Goal: Task Accomplishment & Management: Manage account settings

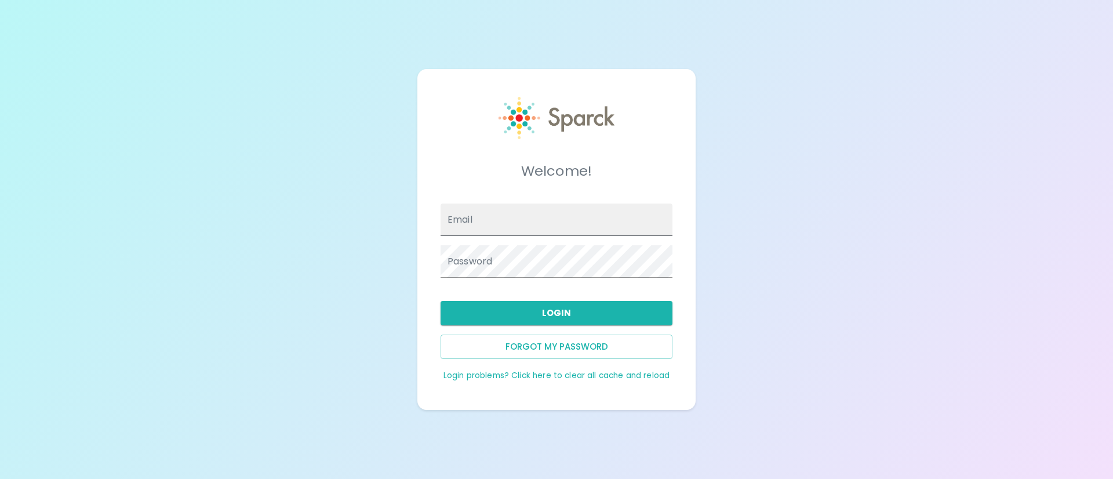
click at [489, 213] on input "Email" at bounding box center [557, 219] width 232 height 32
click at [569, 226] on input "[EMAIL_ADDRESS][DOMAIN_NAME]" at bounding box center [557, 219] width 232 height 32
type input "Francinenguyen@theluxergroup.com"
click at [550, 301] on button "Login" at bounding box center [557, 313] width 232 height 24
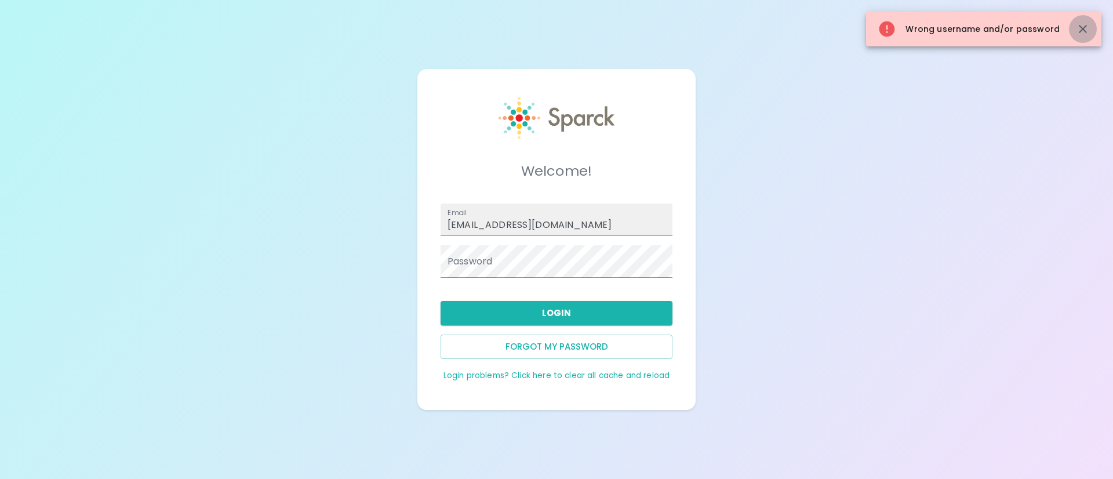
click at [1083, 33] on icon "button" at bounding box center [1083, 29] width 14 height 14
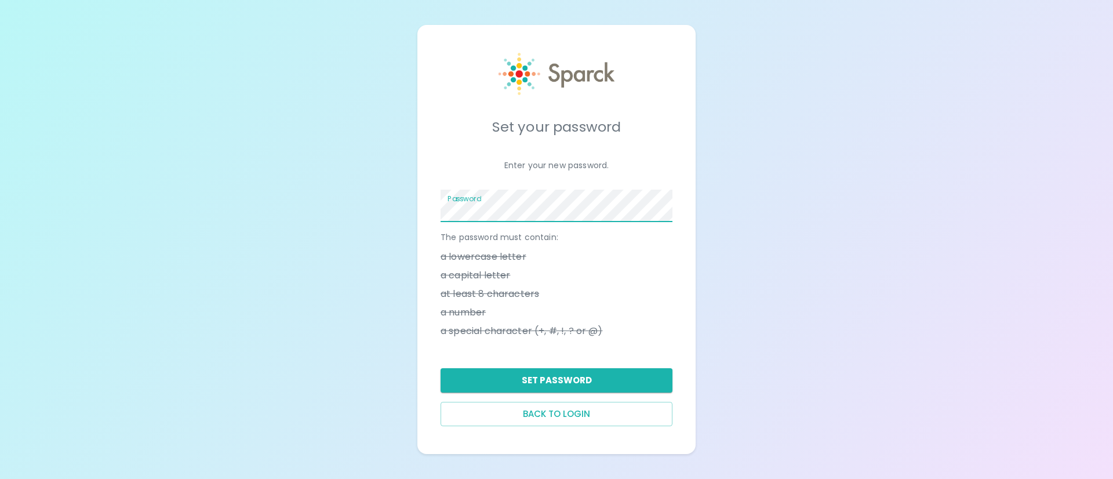
click at [426, 202] on div "Set your password Enter your new password. Password The password must contain: …" at bounding box center [556, 239] width 278 height 429
click at [550, 382] on button "Set Password" at bounding box center [557, 380] width 232 height 24
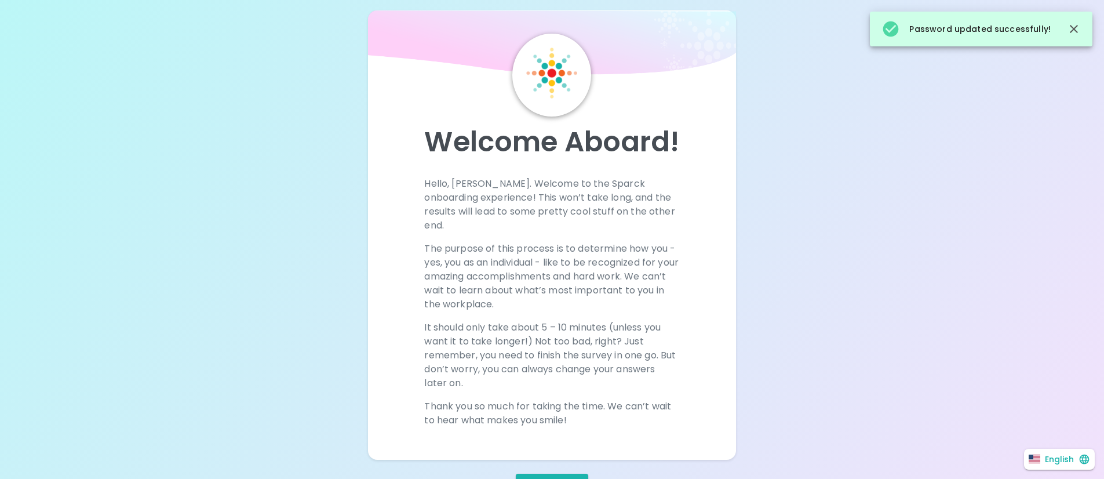
scroll to position [50, 0]
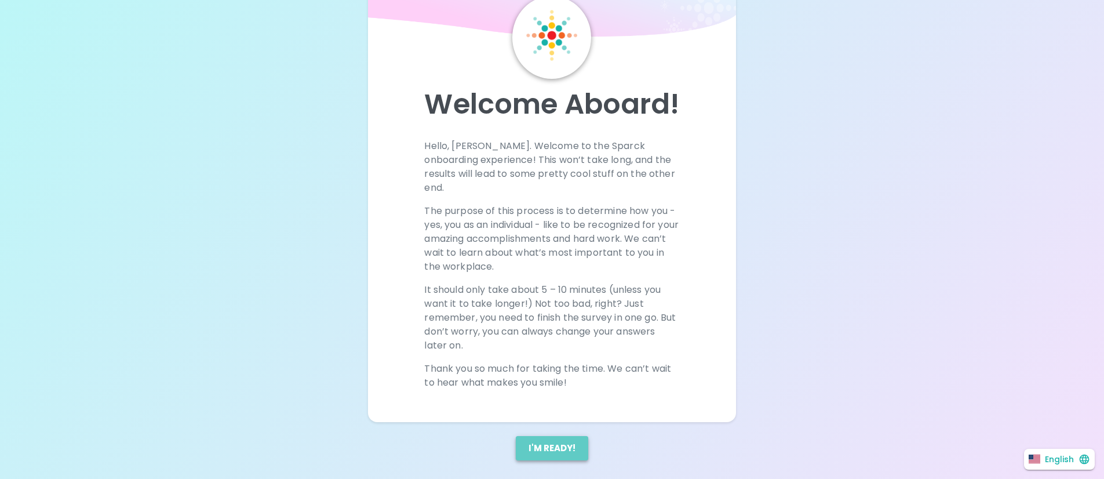
click at [565, 436] on button "I'm ready!" at bounding box center [552, 448] width 72 height 24
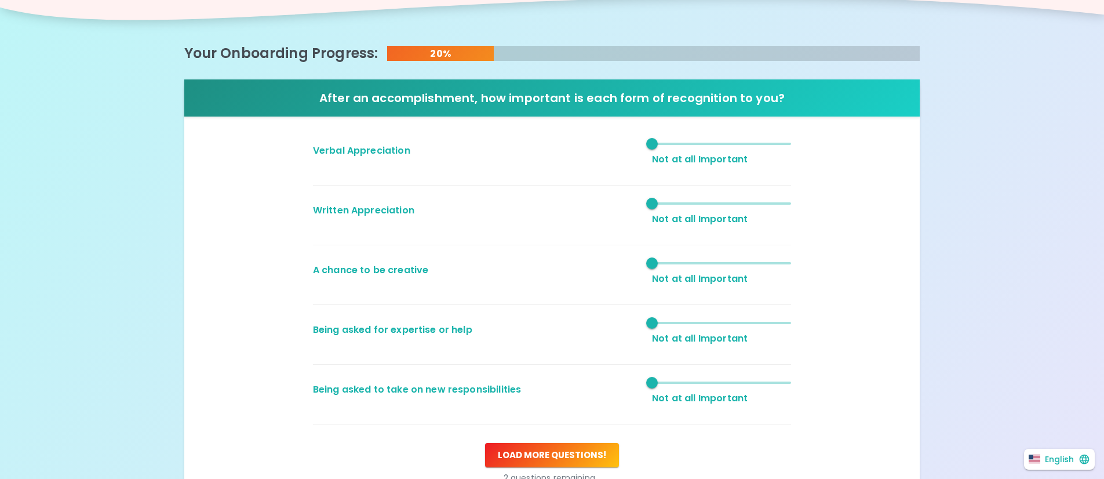
scroll to position [154, 0]
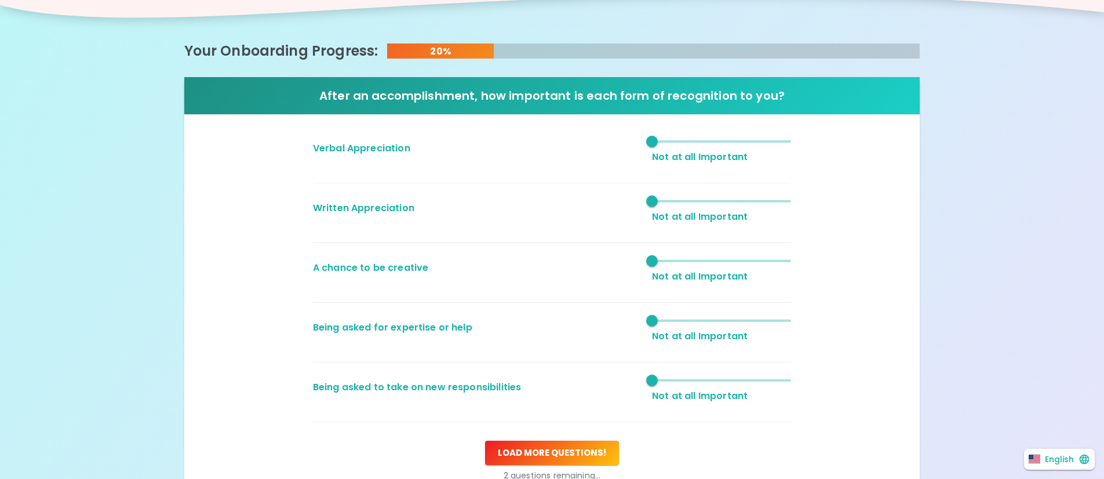
type input "3"
click at [711, 143] on span "1" at bounding box center [721, 141] width 139 height 17
type input "3"
click at [719, 200] on span "1" at bounding box center [721, 200] width 139 height 17
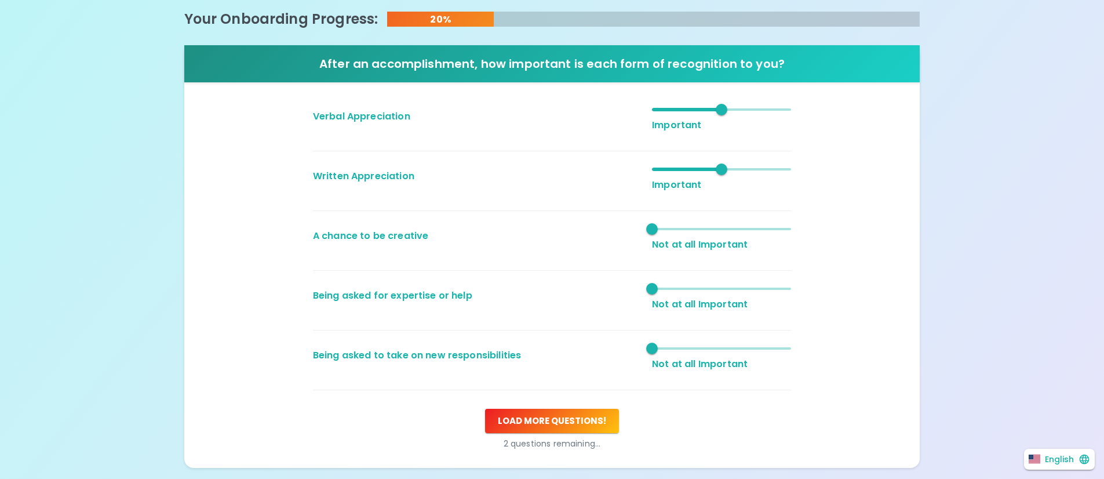
scroll to position [193, 0]
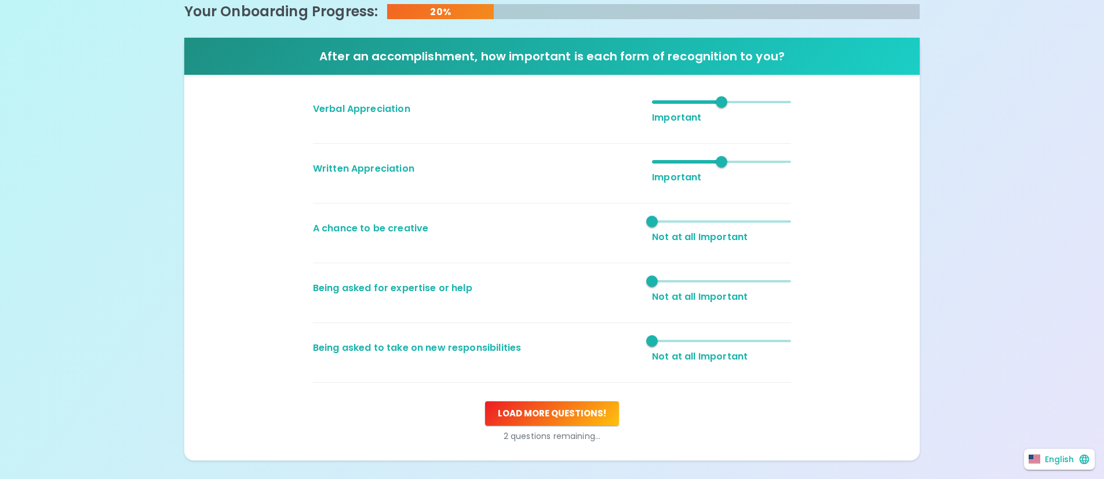
type input "3"
click at [721, 222] on span "1" at bounding box center [721, 221] width 139 height 17
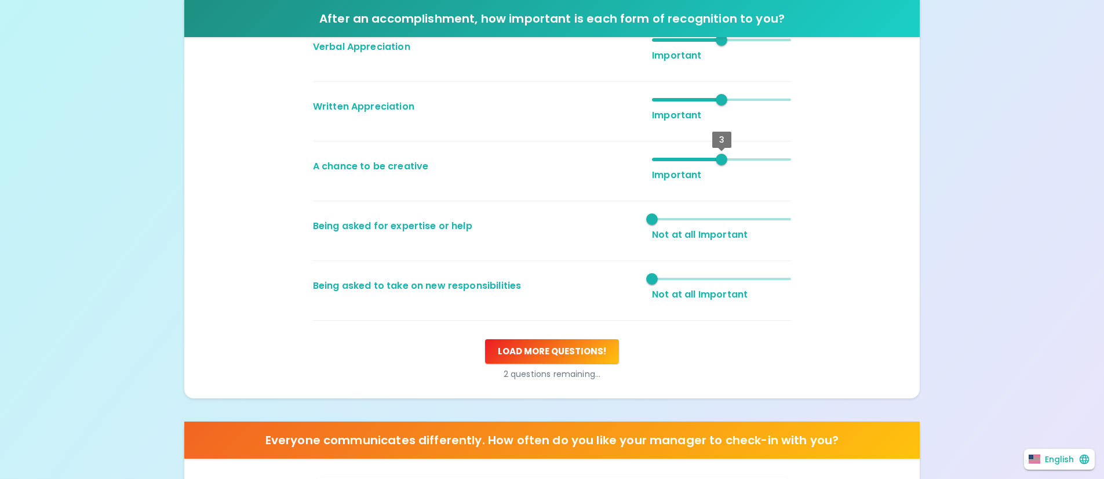
scroll to position [264, 0]
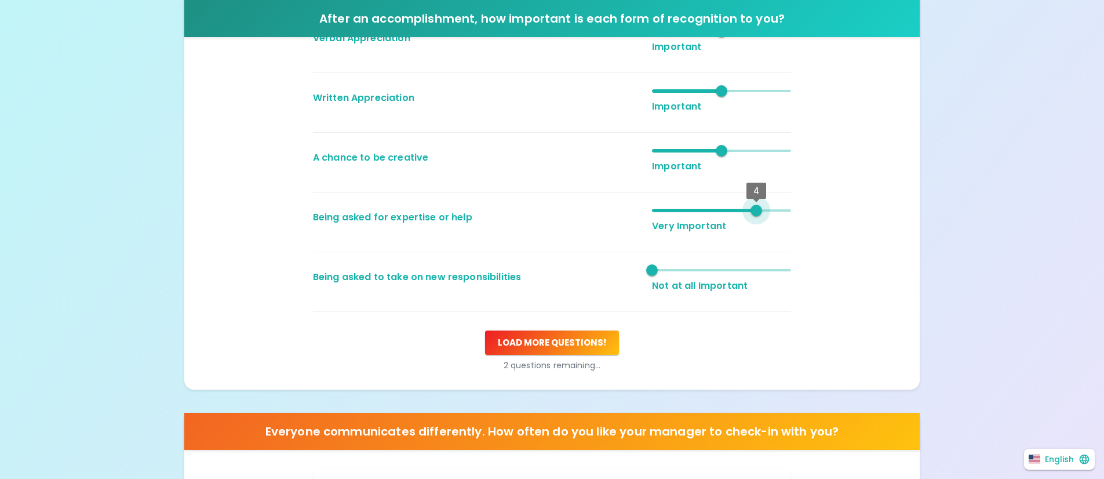
click at [768, 210] on span at bounding box center [721, 210] width 139 height 2
type input "5"
click at [777, 209] on span "4" at bounding box center [721, 210] width 139 height 17
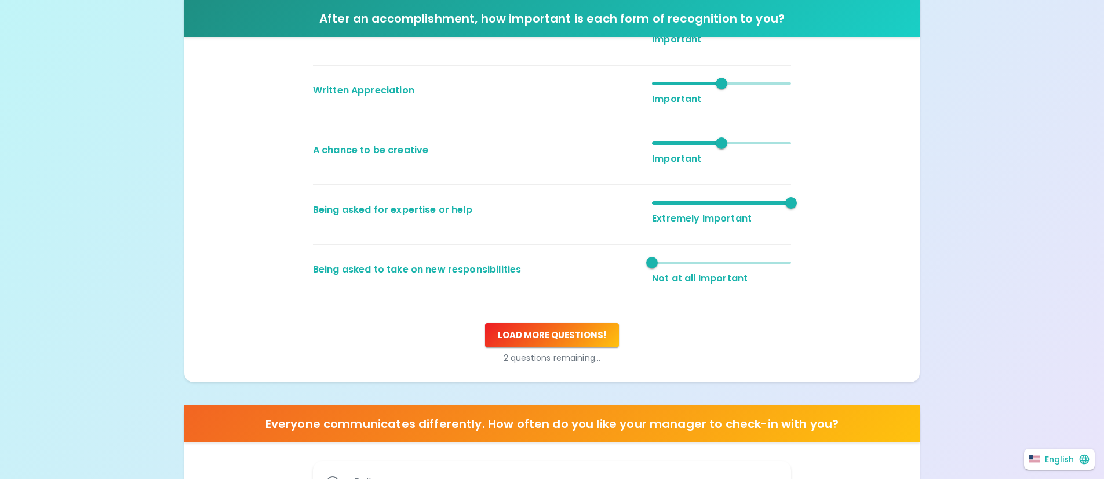
scroll to position [272, 0]
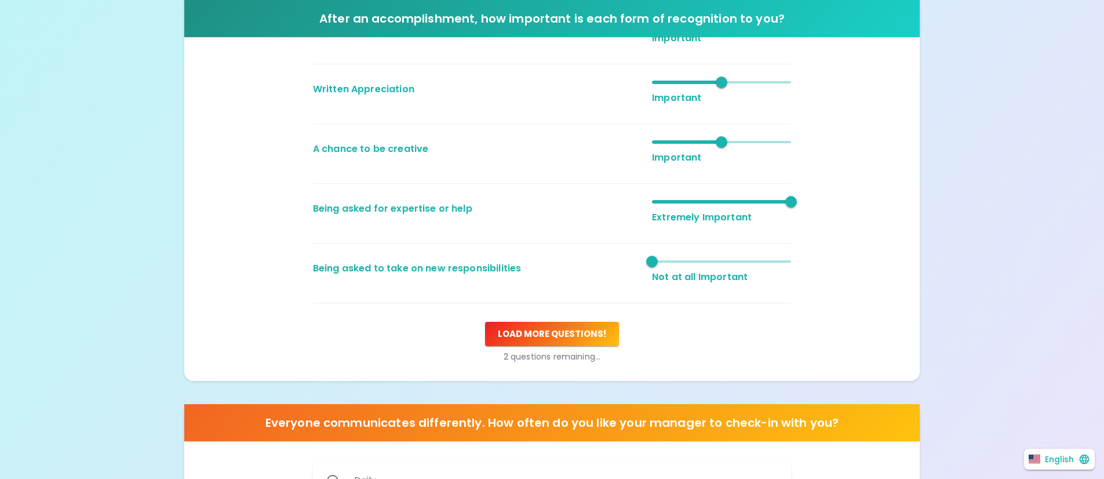
type input "4"
click at [765, 261] on span at bounding box center [721, 261] width 139 height 2
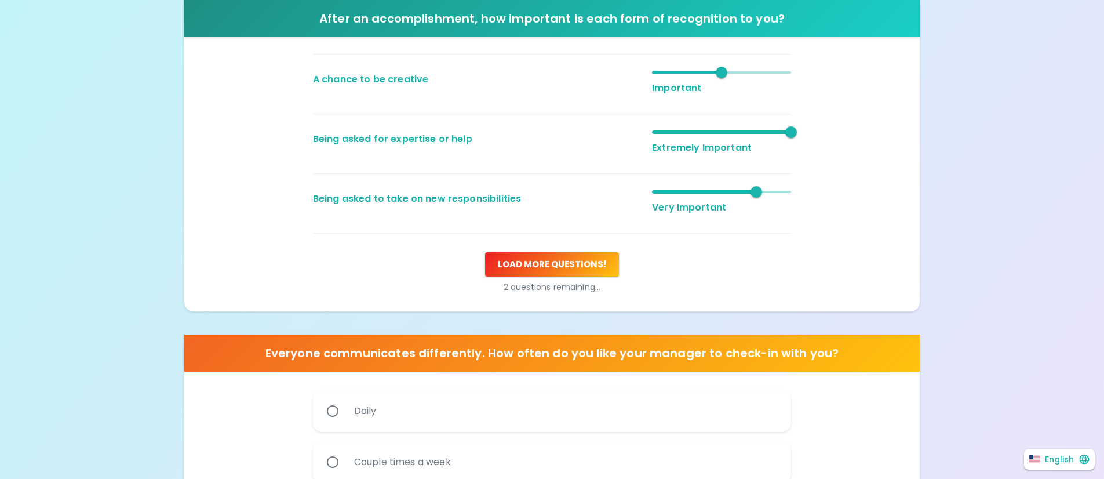
scroll to position [348, 0]
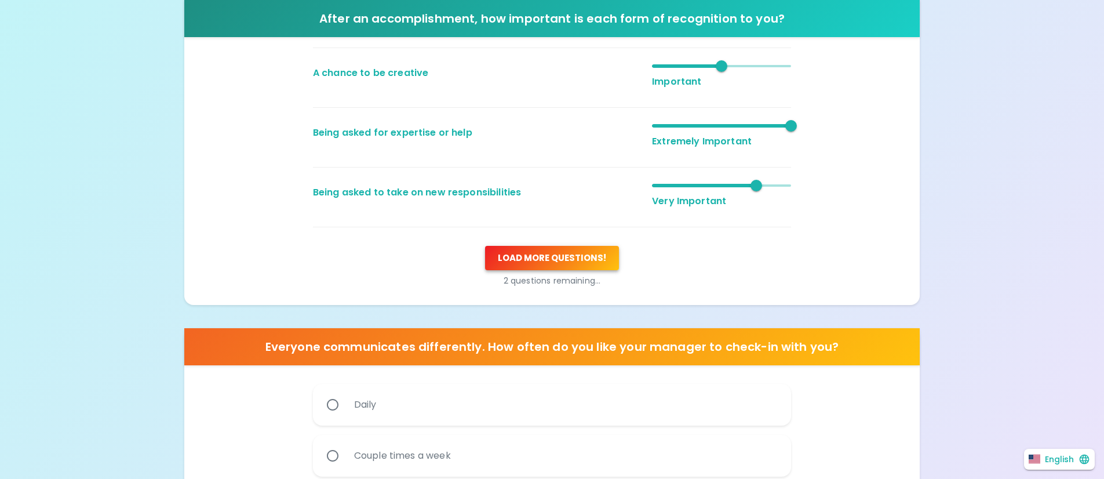
click at [593, 261] on button "Load more questions !" at bounding box center [552, 258] width 134 height 24
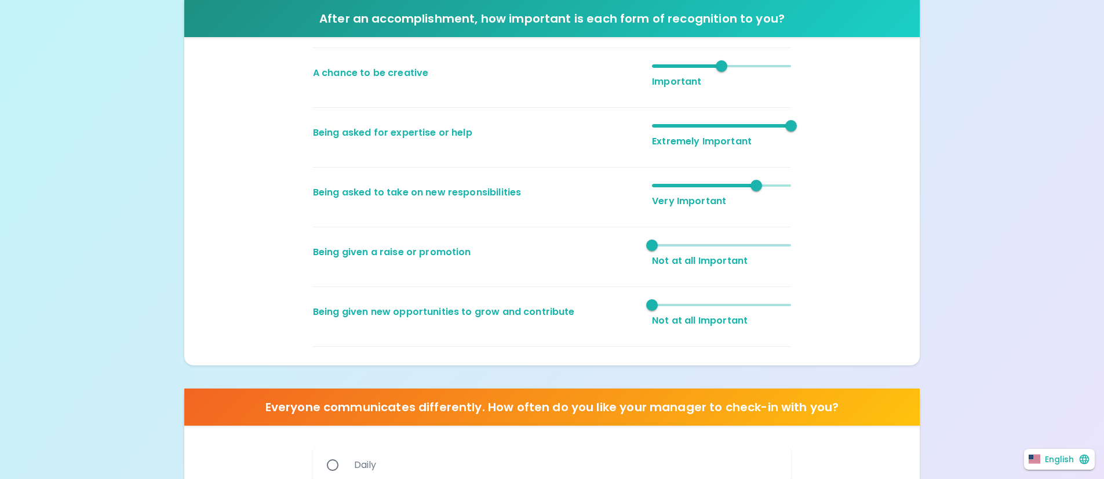
type input "4"
click at [767, 250] on span "1" at bounding box center [721, 245] width 139 height 17
type input "4"
click at [761, 304] on span at bounding box center [721, 305] width 139 height 2
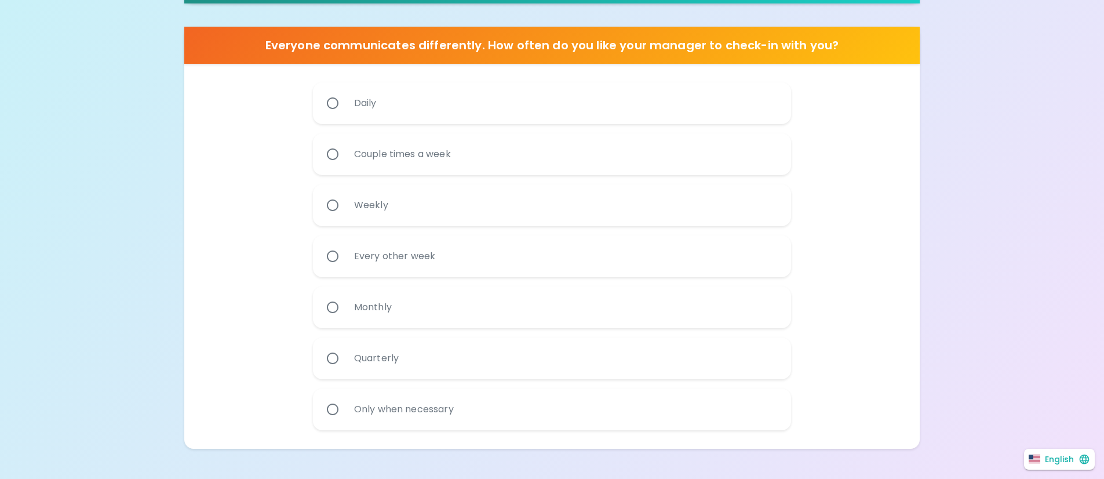
scroll to position [726, 0]
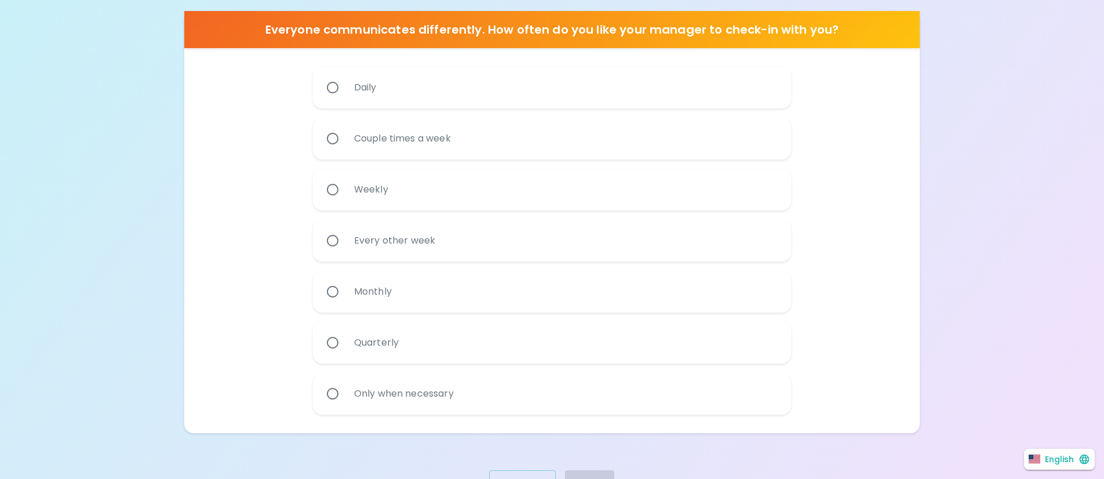
click at [443, 243] on label "Every other week" at bounding box center [546, 241] width 478 height 42
click at [345, 243] on input "Every other week" at bounding box center [333, 240] width 24 height 24
radio input "true"
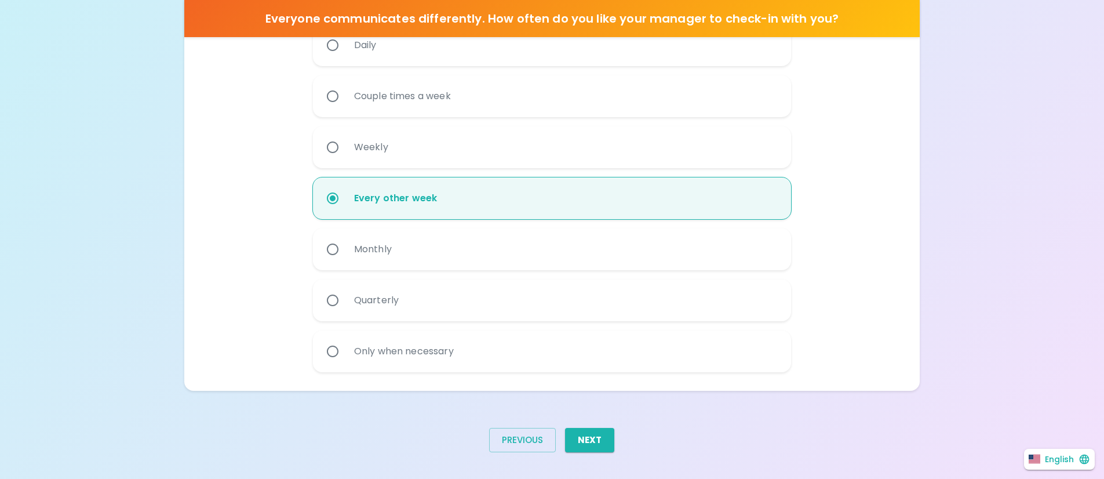
scroll to position [774, 0]
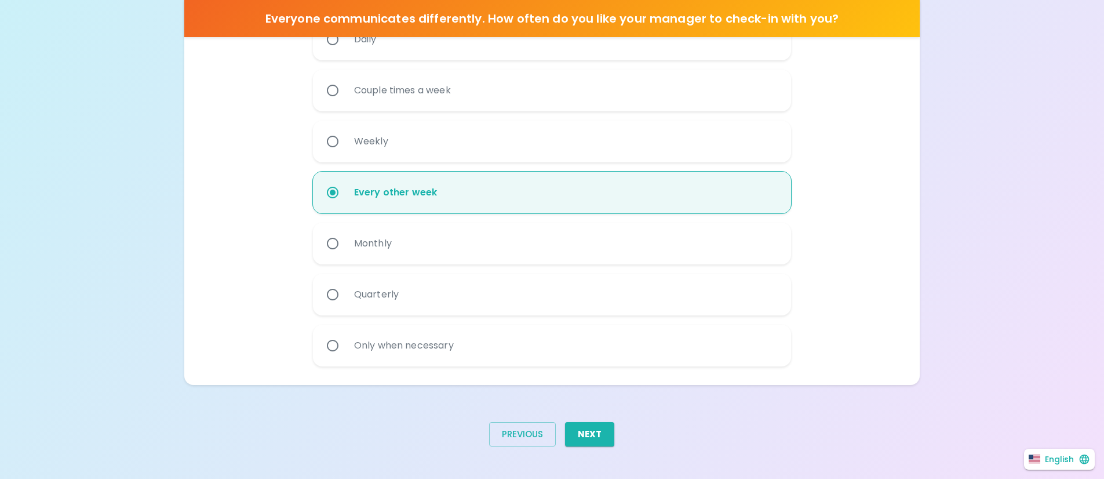
click at [431, 338] on div "Only when necessary" at bounding box center [404, 346] width 118 height 42
click at [345, 338] on input "Only when necessary" at bounding box center [333, 345] width 24 height 24
radio input "true"
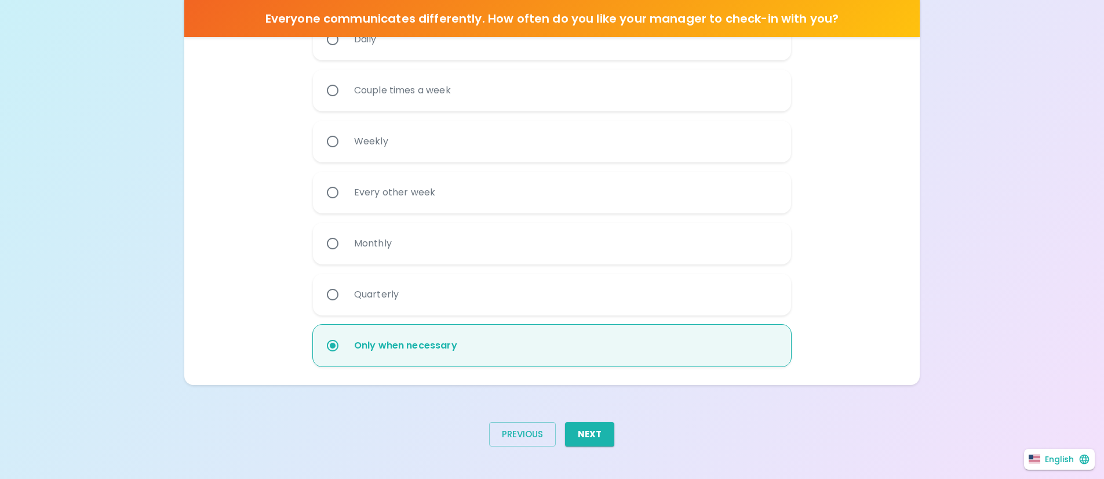
click at [447, 205] on label "Every other week" at bounding box center [546, 193] width 478 height 42
click at [345, 205] on input "Every other week" at bounding box center [333, 192] width 24 height 24
radio input "true"
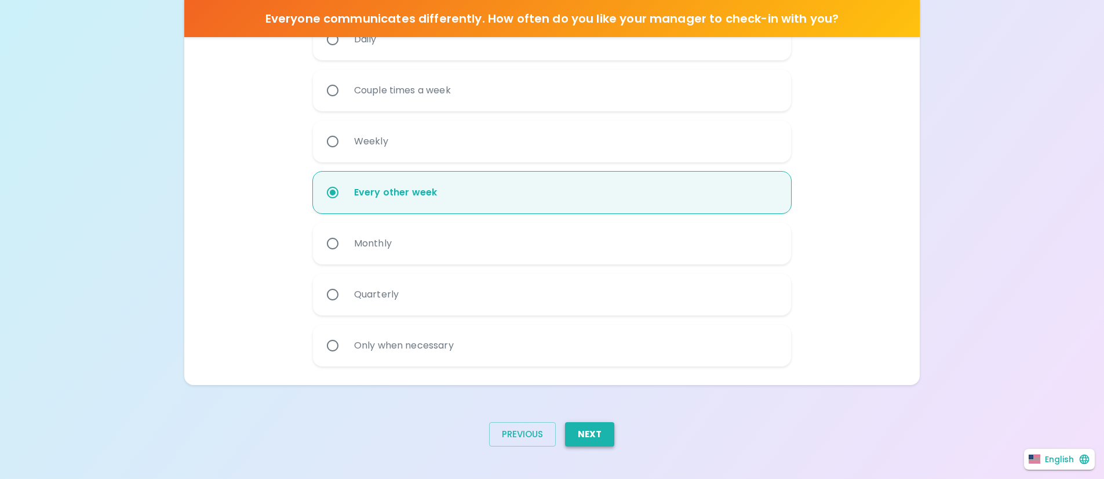
click at [594, 434] on button "Next" at bounding box center [589, 434] width 49 height 24
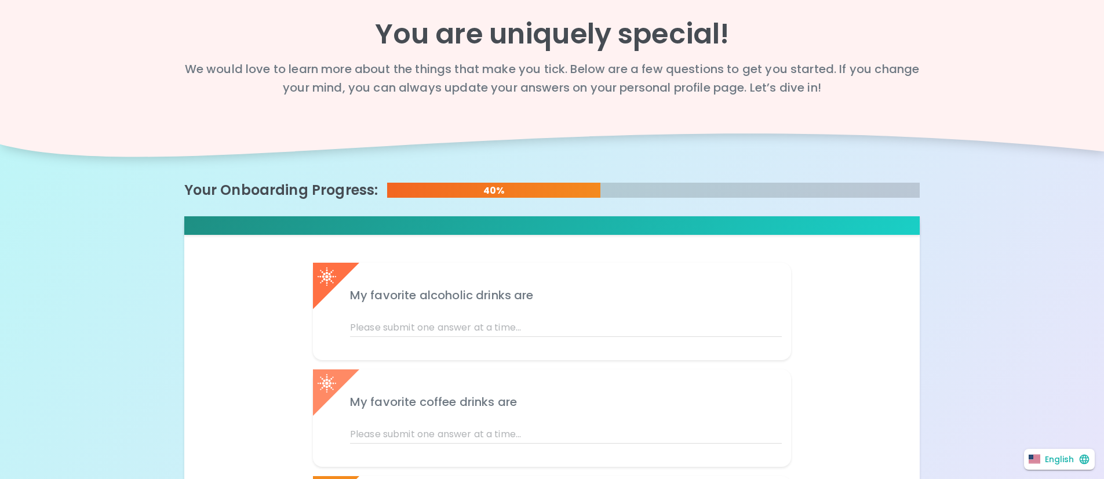
scroll to position [0, 0]
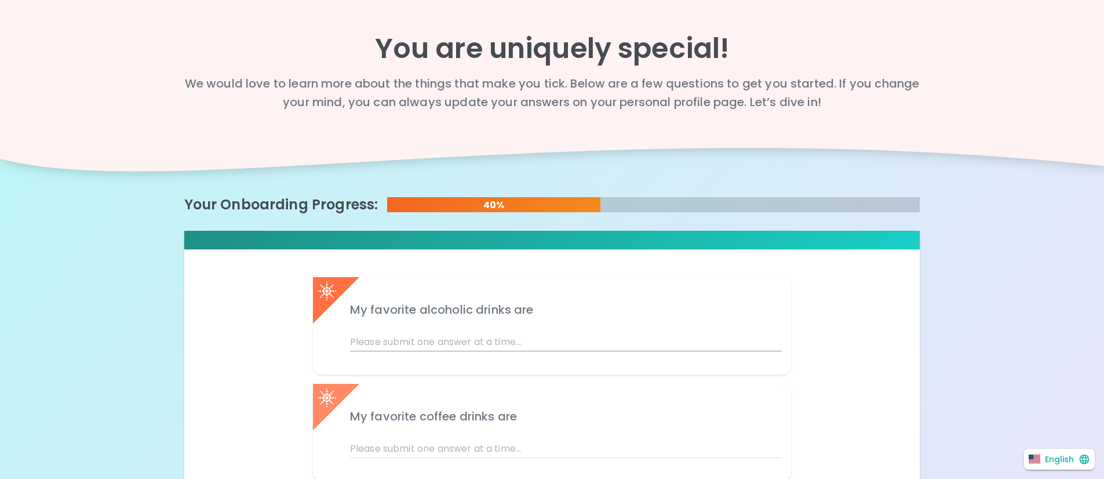
click at [486, 341] on input "text" at bounding box center [566, 342] width 432 height 19
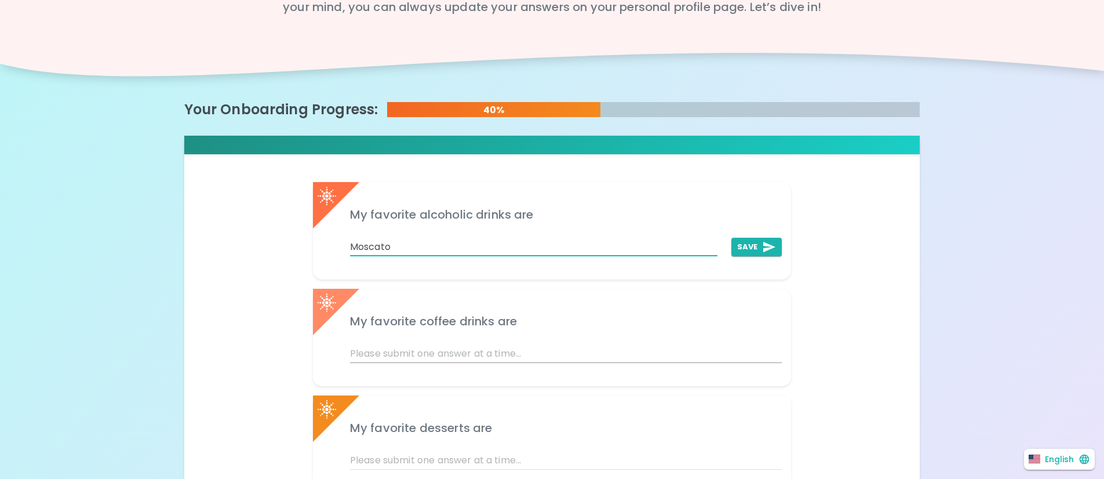
scroll to position [107, 0]
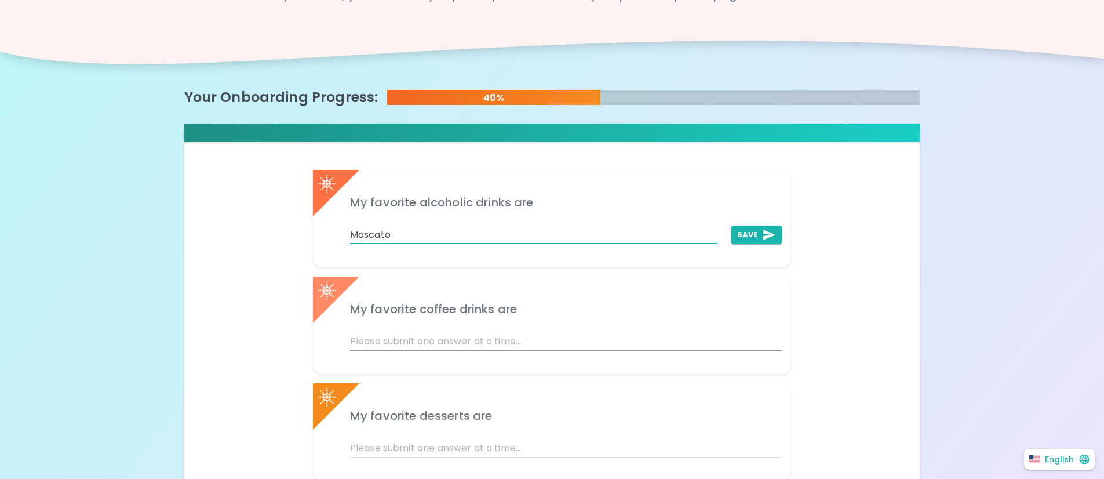
type input "Moscato"
click at [479, 342] on input "text" at bounding box center [566, 341] width 432 height 19
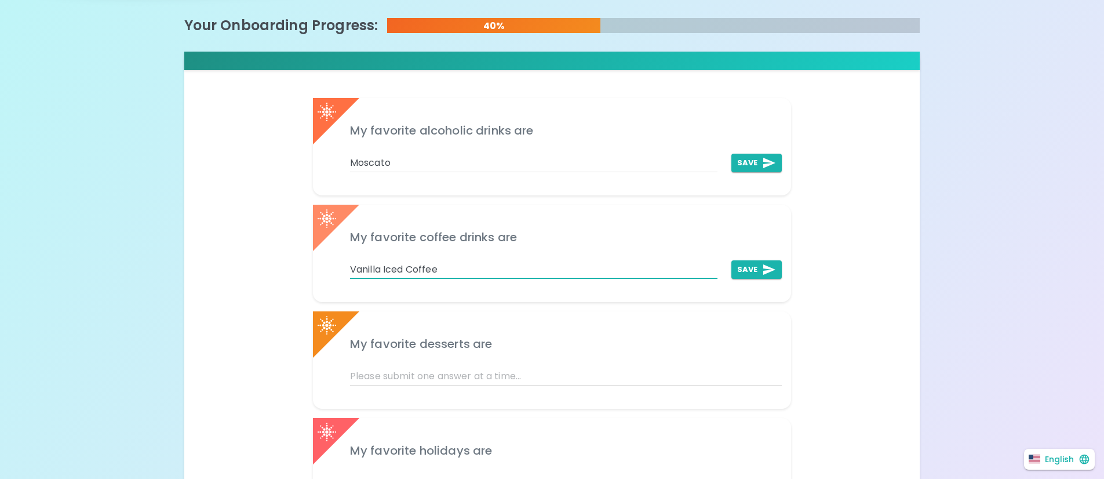
scroll to position [184, 0]
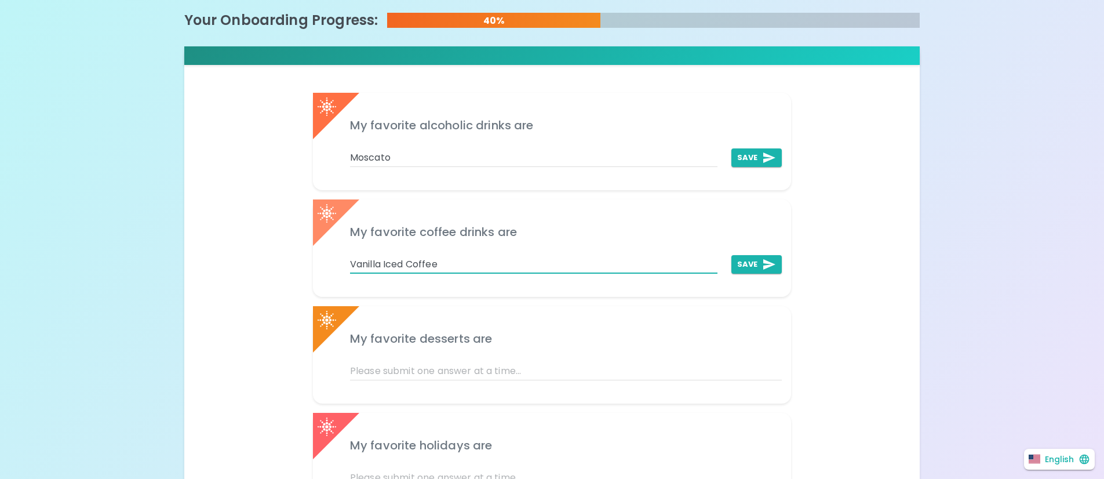
drag, startPoint x: 459, startPoint y: 267, endPoint x: 350, endPoint y: 254, distance: 110.3
click at [349, 254] on div "Vanilla Iced Coffee" at bounding box center [526, 257] width 381 height 32
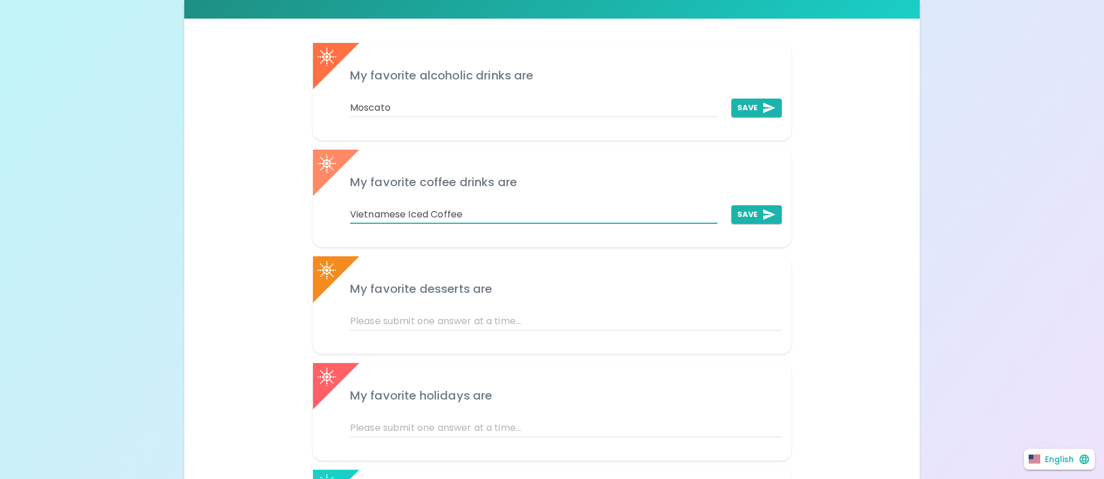
scroll to position [235, 0]
type input "Vietnamese Iced Coffee"
click at [403, 314] on input "text" at bounding box center [566, 320] width 432 height 19
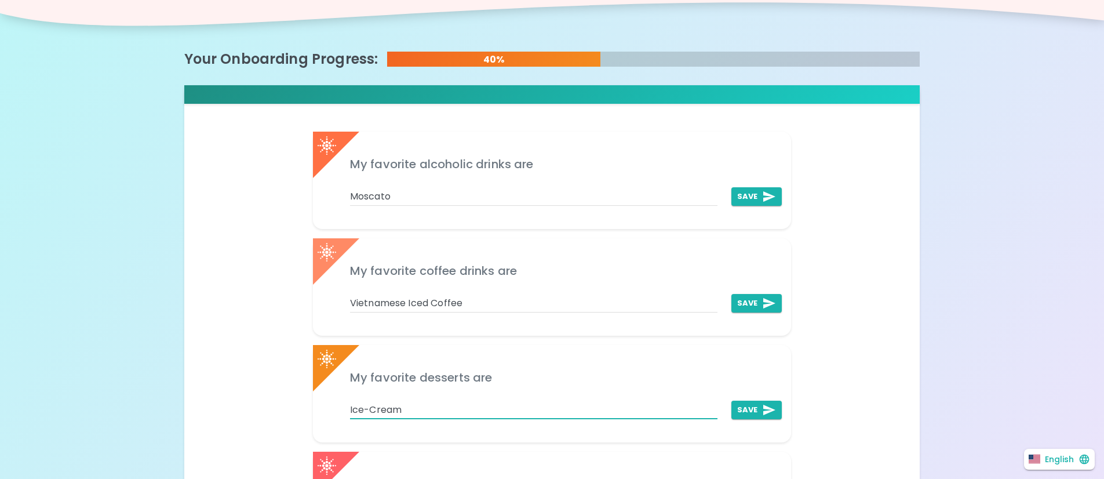
scroll to position [112, 0]
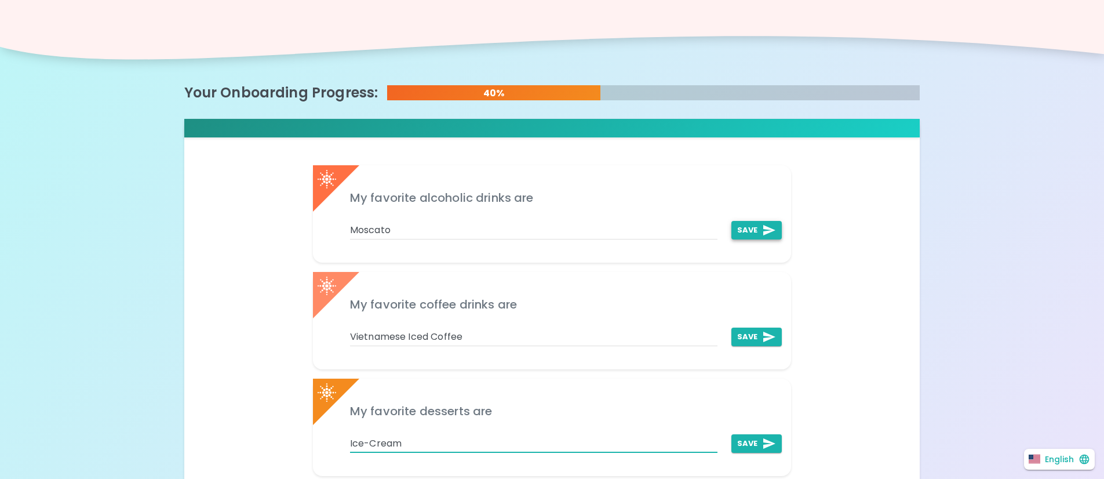
type input "Ice-Cream"
click at [770, 235] on icon "add profile answer" at bounding box center [769, 230] width 14 height 14
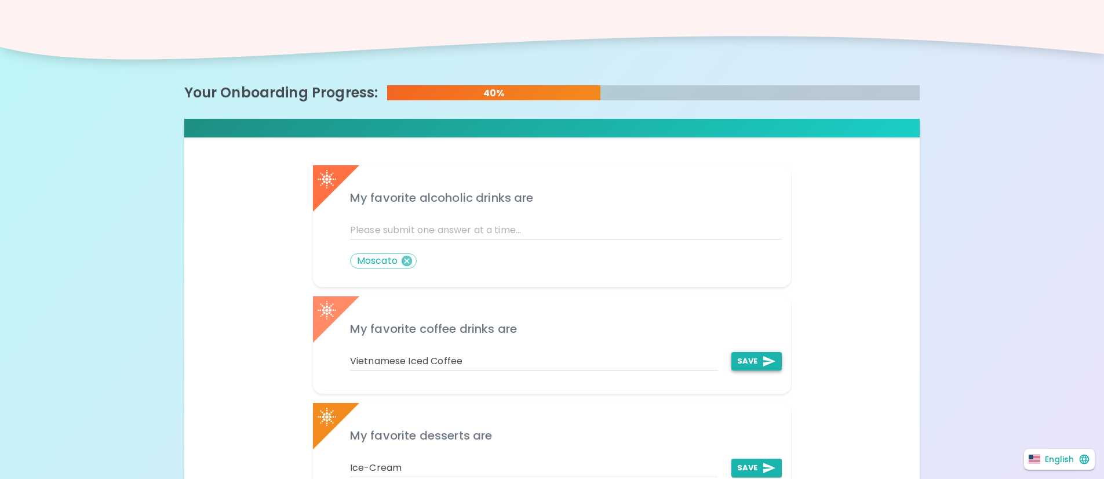
click at [762, 365] on button "Save" at bounding box center [757, 361] width 50 height 19
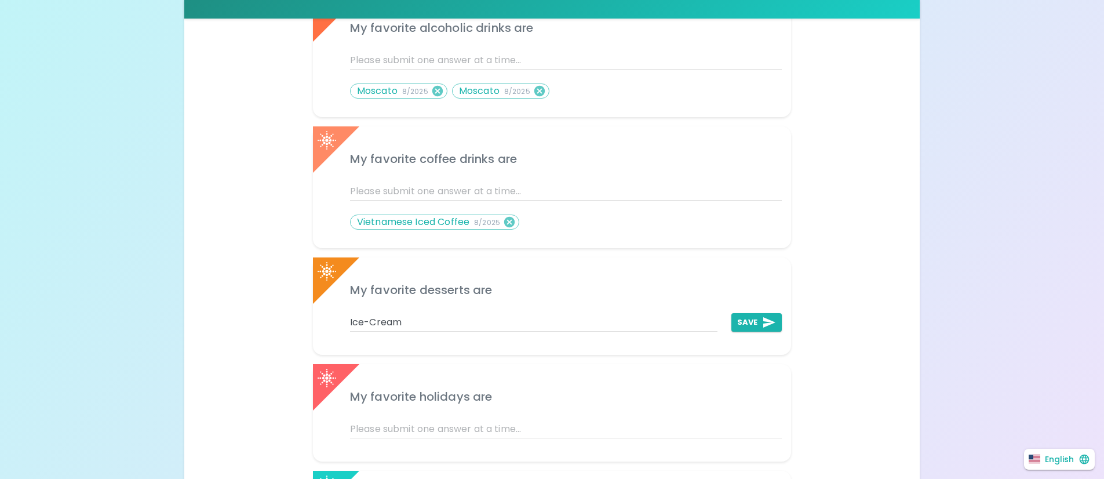
scroll to position [295, 0]
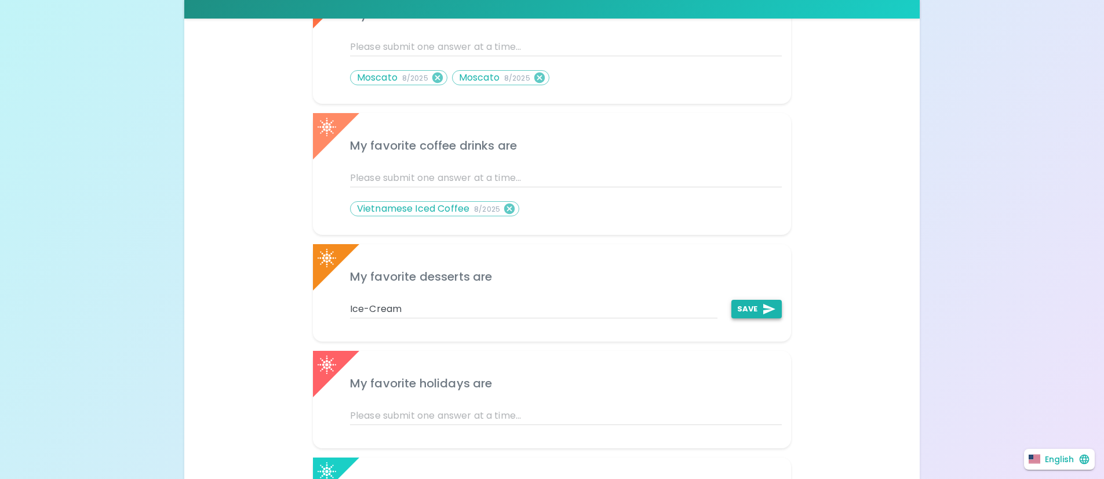
click at [734, 304] on button "Save" at bounding box center [757, 309] width 50 height 19
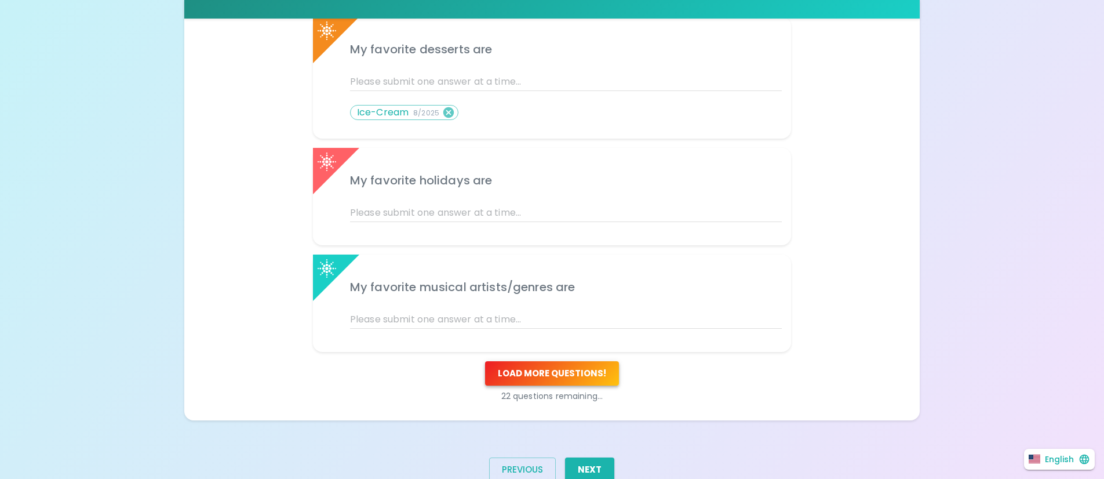
scroll to position [529, 0]
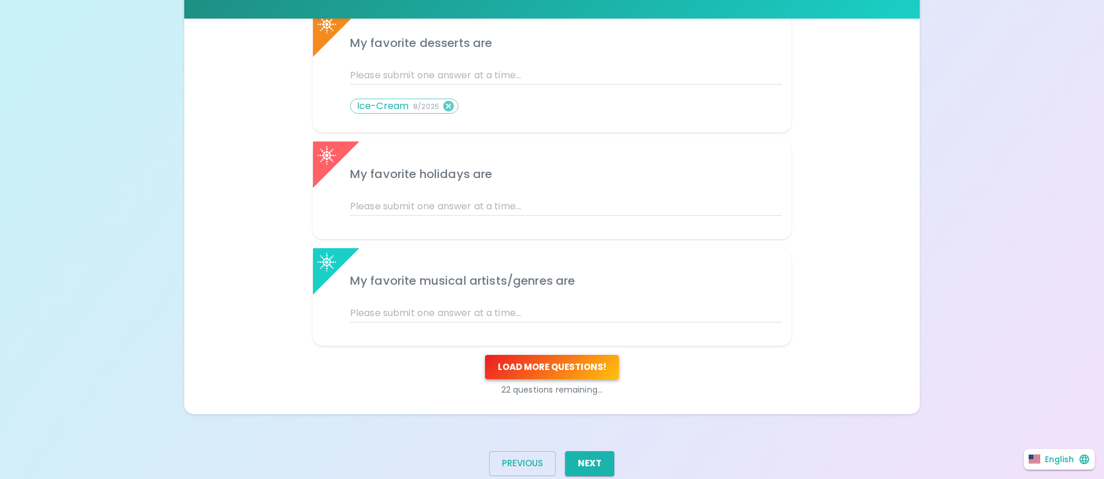
click at [577, 372] on button "Load more questions !" at bounding box center [552, 367] width 134 height 24
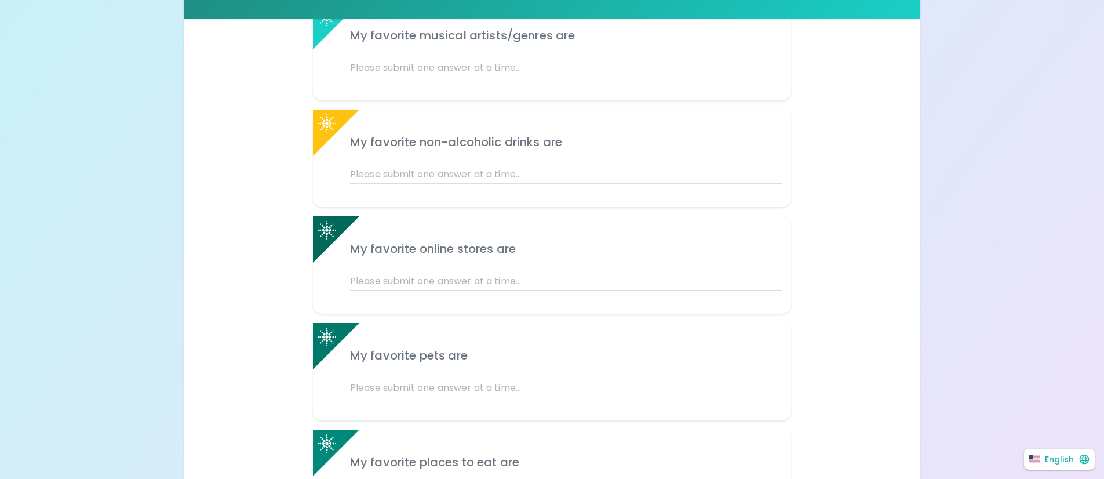
scroll to position [784, 0]
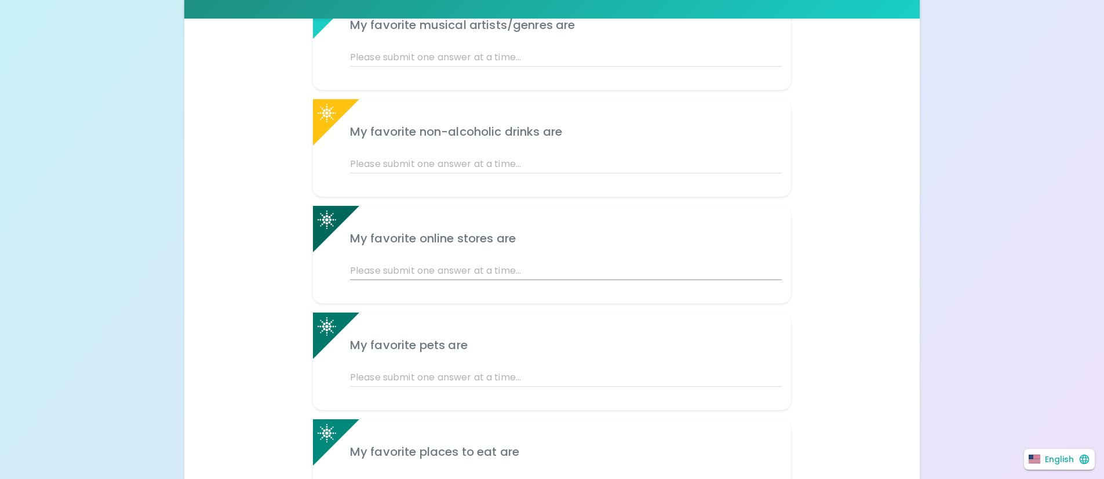
click at [497, 271] on input "text" at bounding box center [566, 270] width 432 height 19
click at [486, 374] on input "text" at bounding box center [566, 377] width 432 height 19
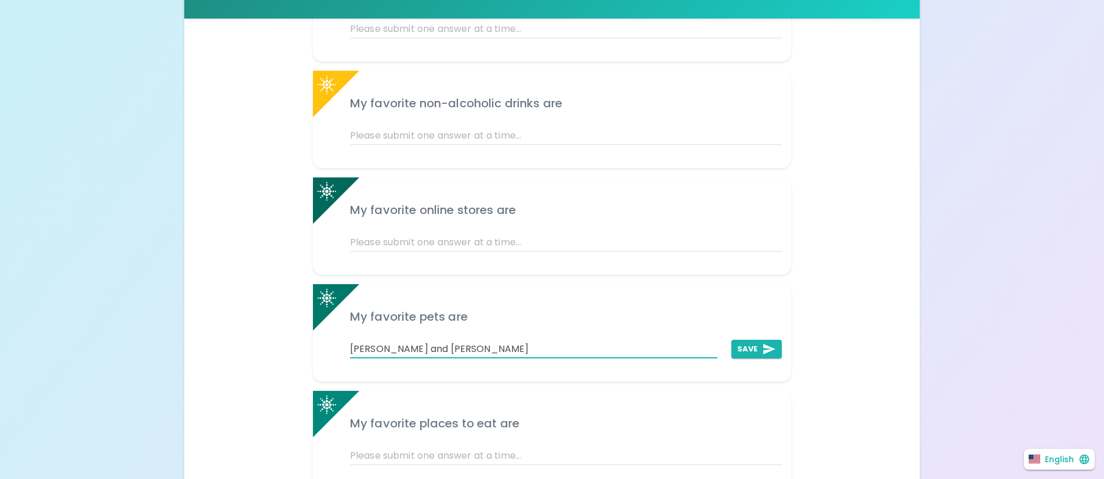
scroll to position [874, 0]
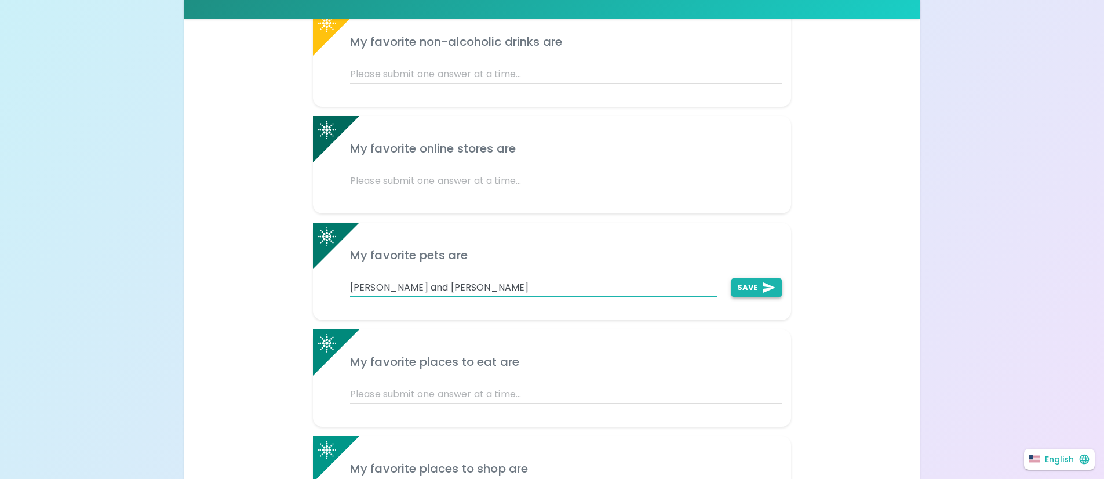
type input "Maggie and Olive"
click at [752, 279] on button "Save" at bounding box center [757, 287] width 50 height 19
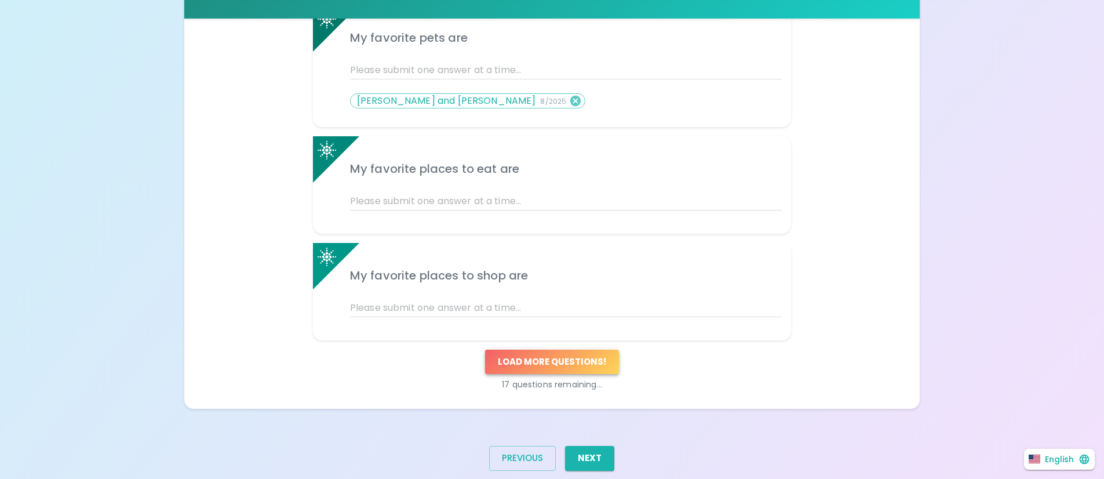
click at [588, 366] on button "Load more questions !" at bounding box center [552, 362] width 134 height 24
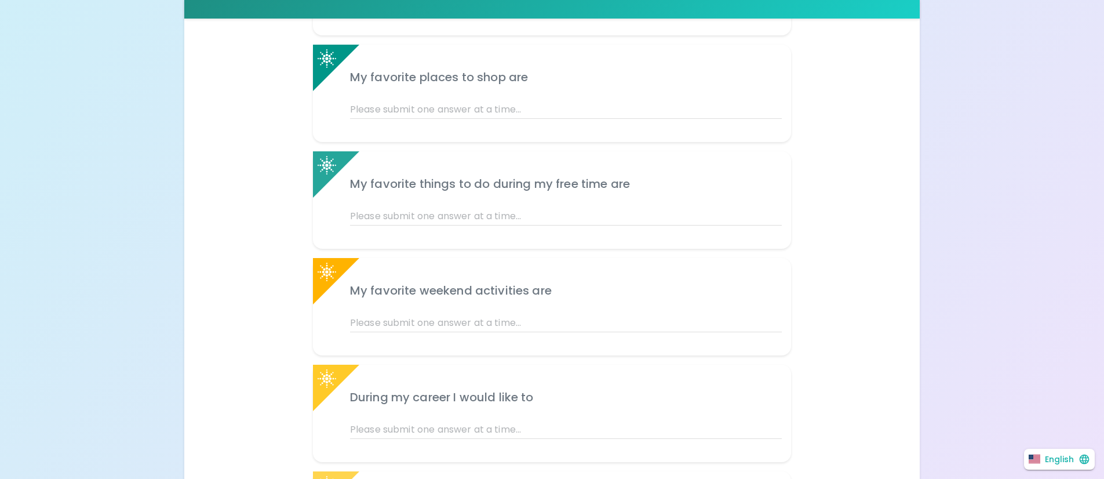
scroll to position [1298, 0]
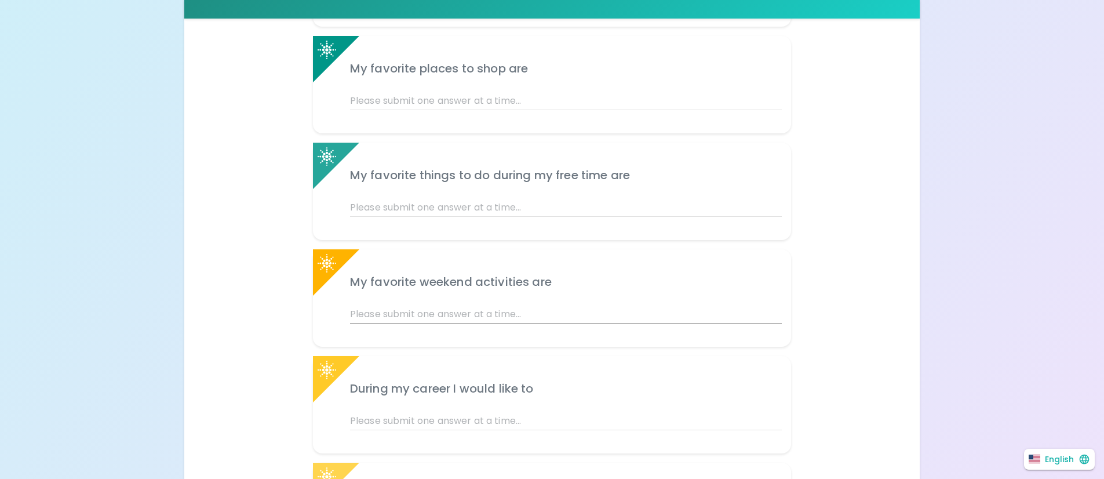
click at [511, 312] on input "text" at bounding box center [566, 314] width 432 height 19
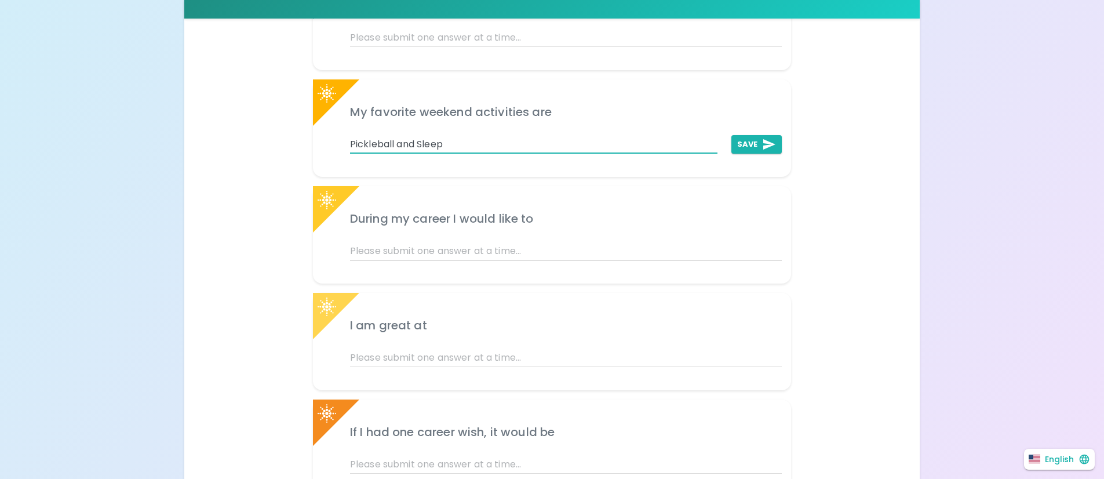
scroll to position [1473, 0]
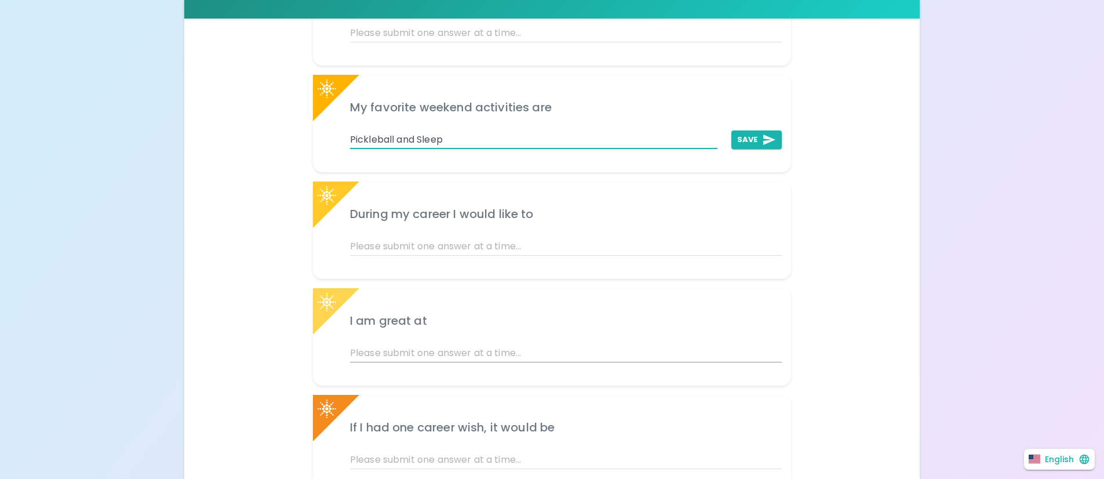
type input "Pickleball and Sleep"
click at [446, 358] on input "text" at bounding box center [566, 353] width 432 height 19
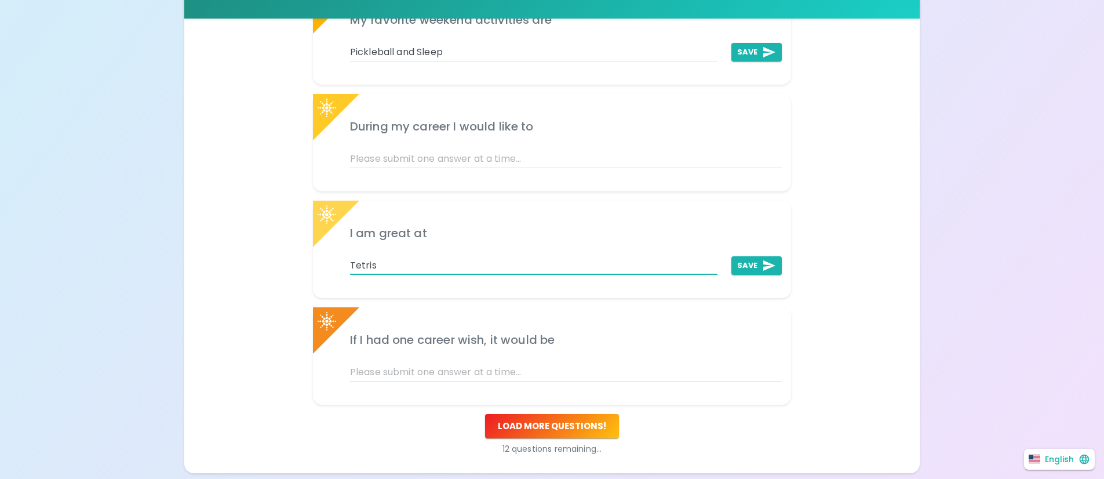
scroll to position [1561, 0]
type input "Tetris"
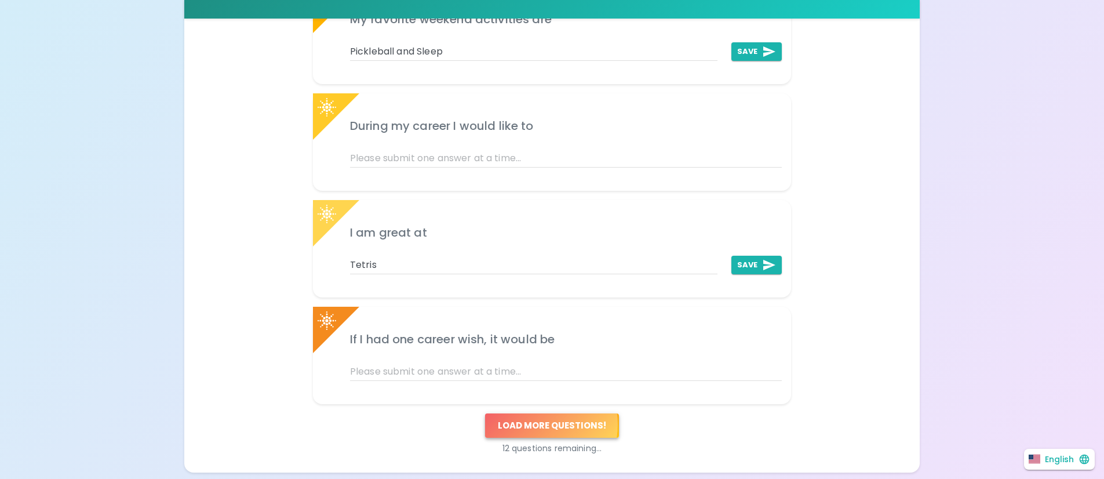
click at [534, 424] on button "Load more questions !" at bounding box center [552, 425] width 134 height 24
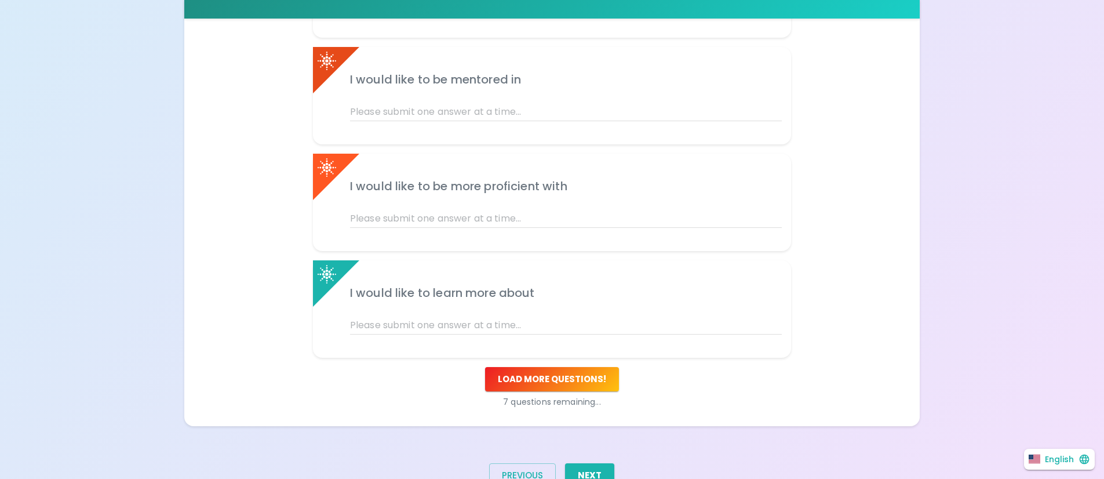
scroll to position [2153, 0]
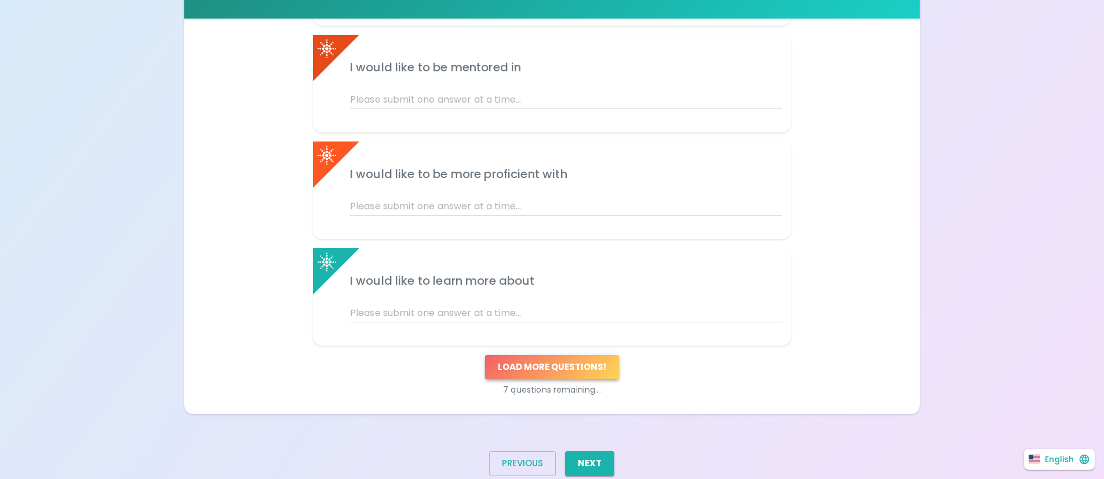
click at [557, 369] on button "Load more questions !" at bounding box center [552, 367] width 134 height 24
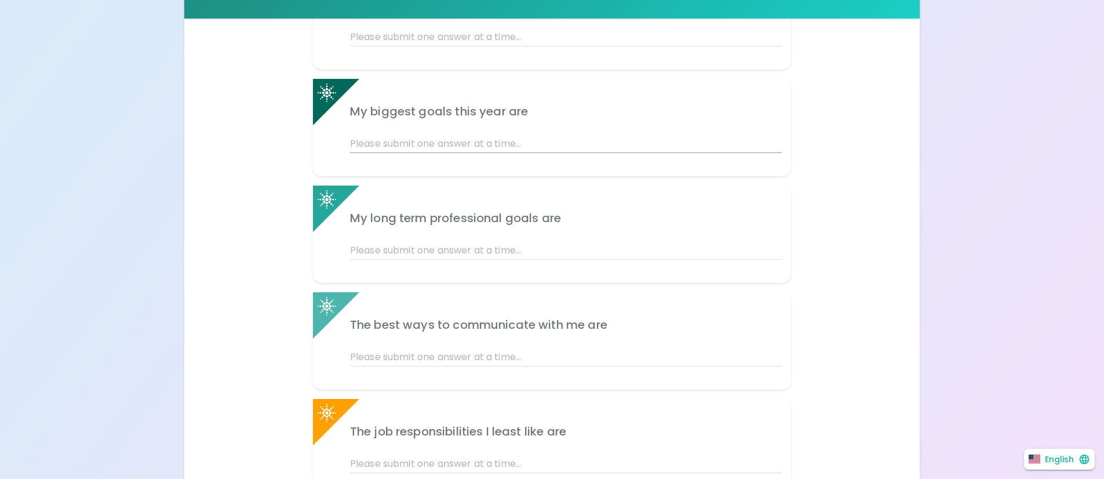
scroll to position [2440, 0]
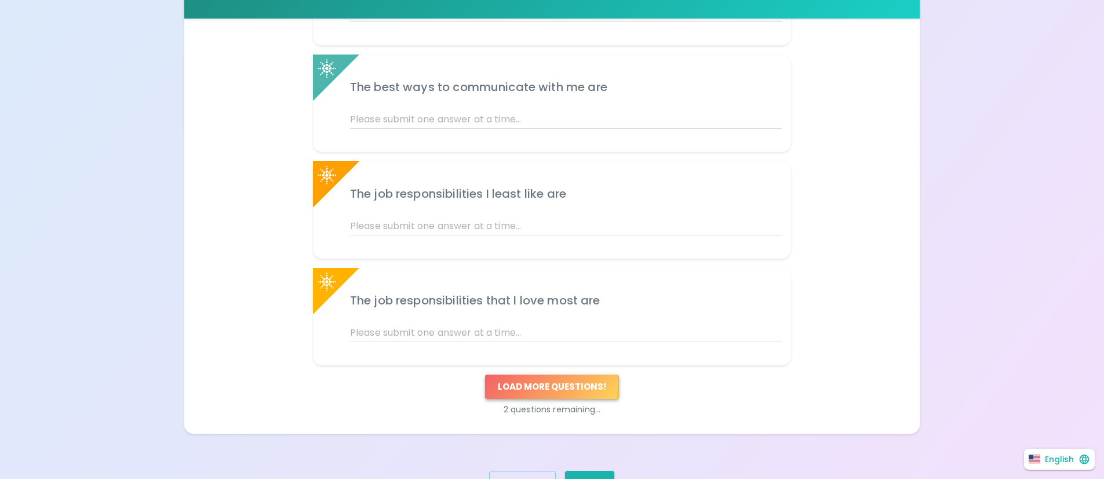
click at [520, 381] on button "Load more questions !" at bounding box center [552, 386] width 134 height 24
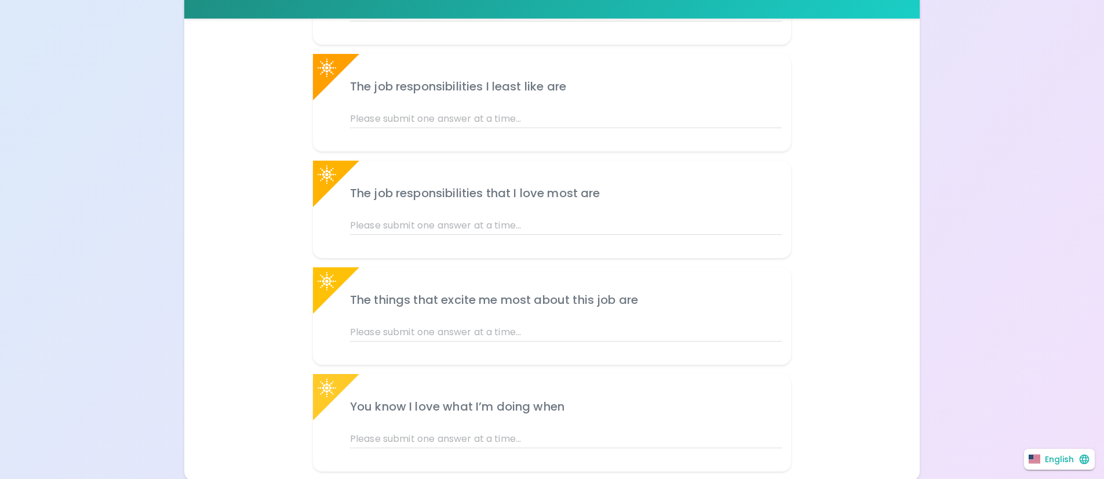
scroll to position [2785, 0]
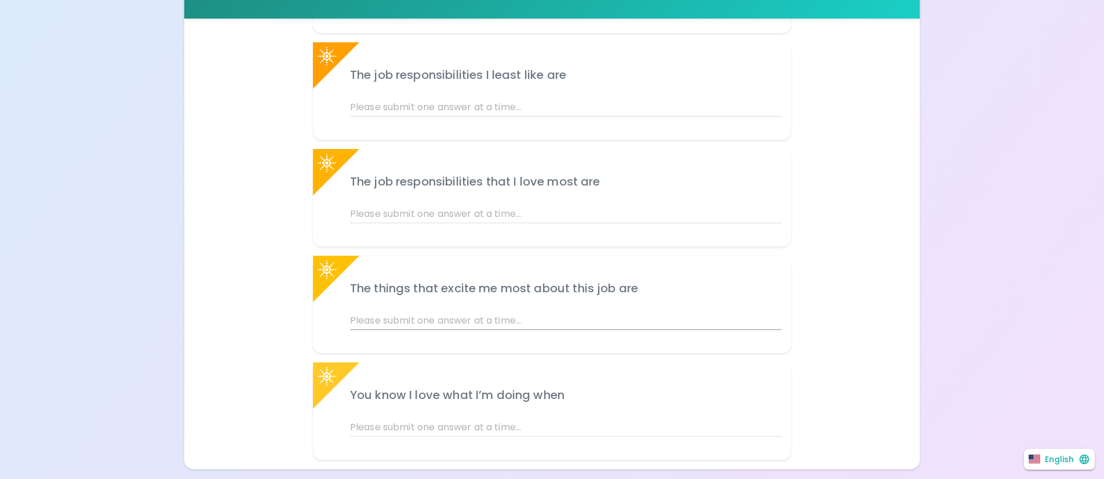
click at [522, 328] on input "text" at bounding box center [566, 320] width 432 height 19
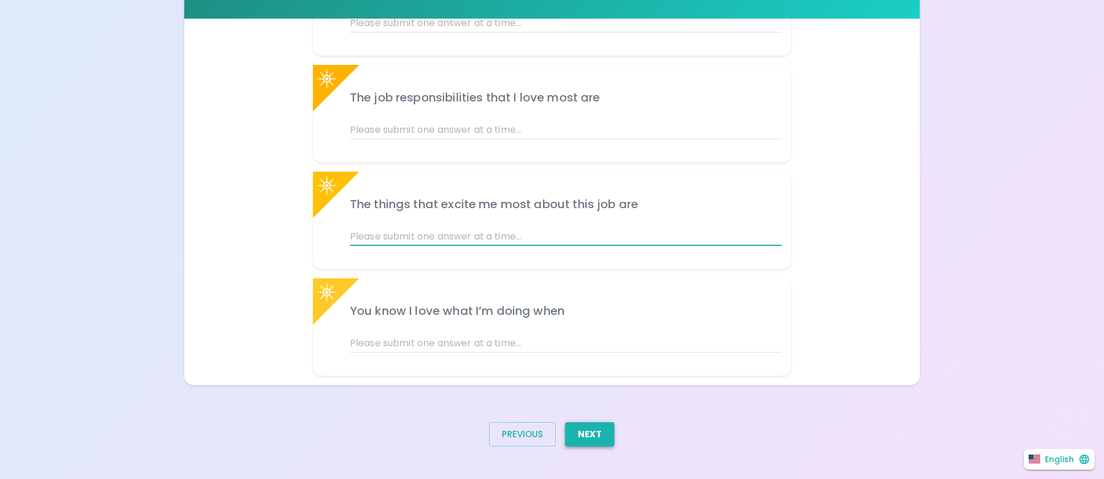
click at [581, 438] on button "Next" at bounding box center [589, 434] width 49 height 24
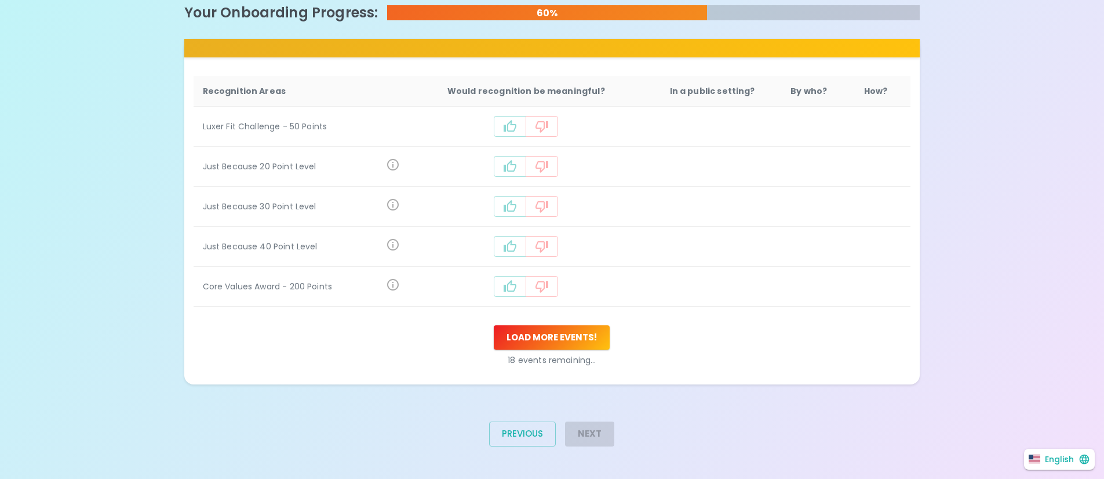
scroll to position [242, 0]
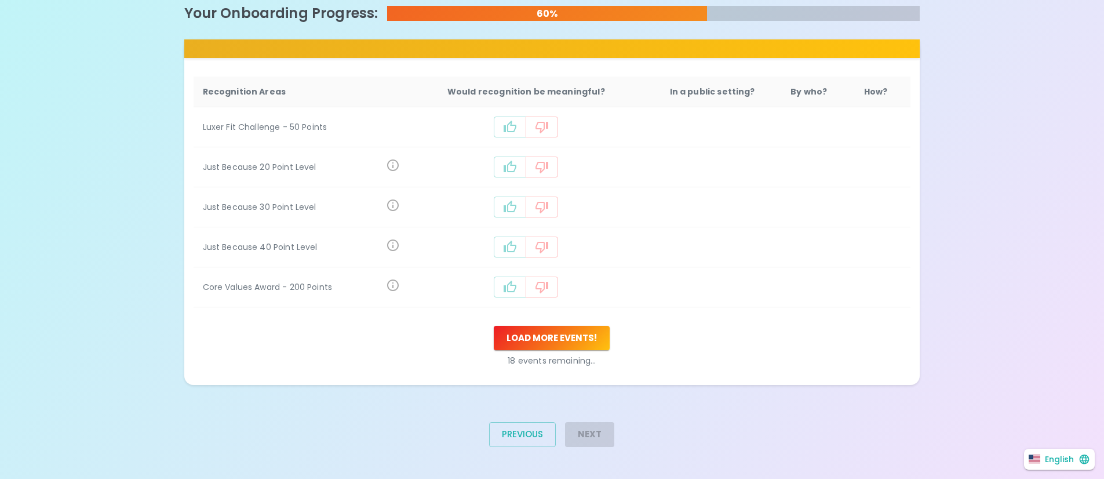
click at [514, 287] on icon "recognition-497" at bounding box center [510, 287] width 14 height 14
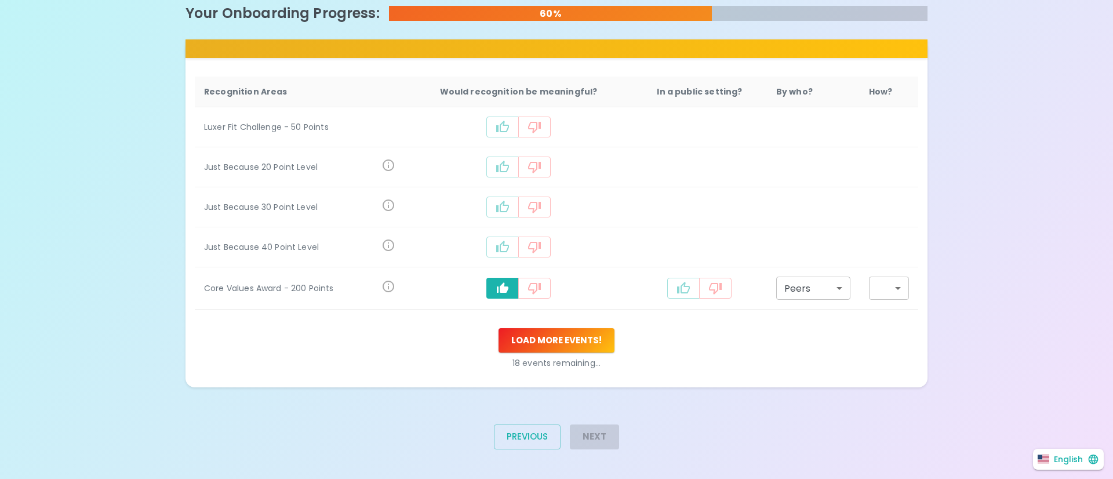
click at [826, 290] on body "What makes you feel appreciated at work? Rewards are great, but we know the rec…" at bounding box center [556, 120] width 1113 height 724
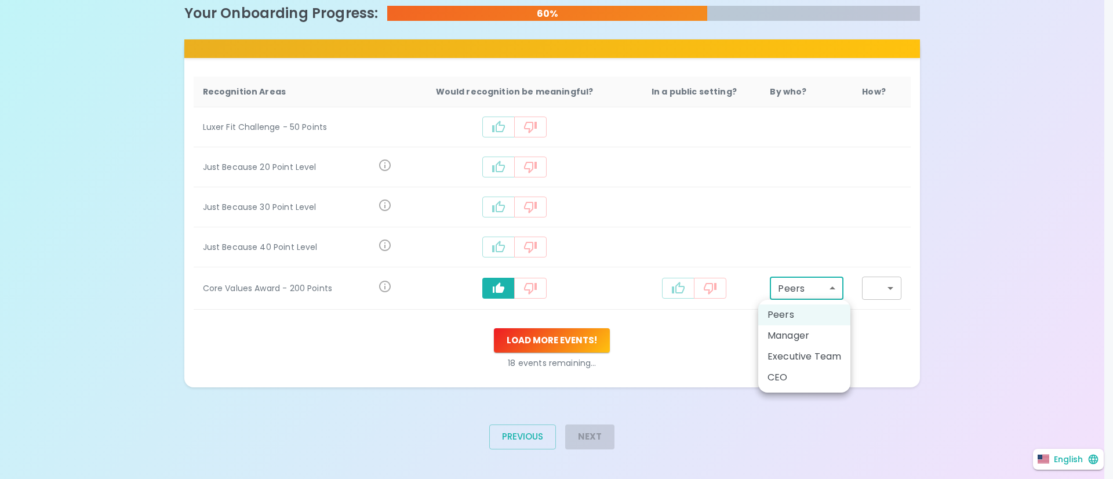
click at [826, 290] on div at bounding box center [556, 239] width 1113 height 479
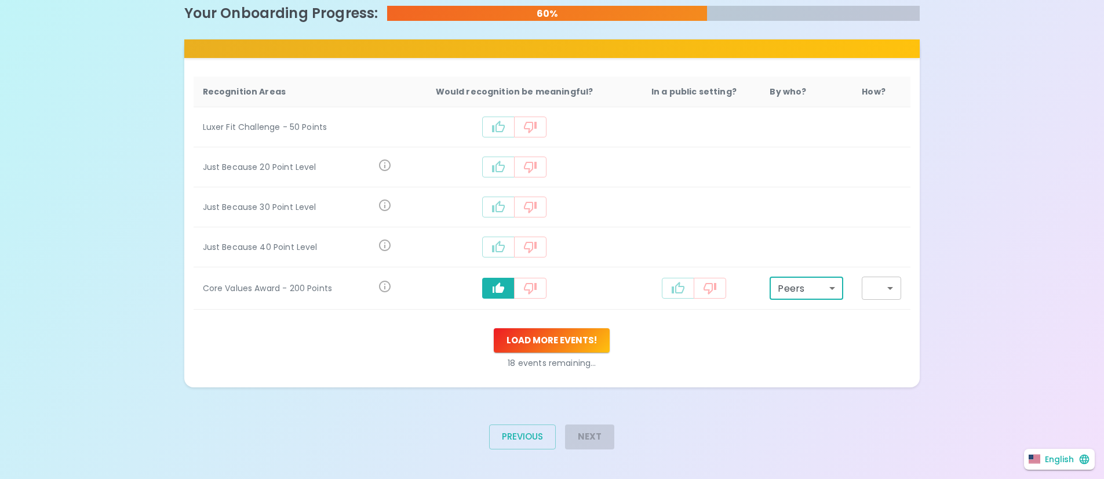
click at [675, 285] on icon "recognition-497" at bounding box center [678, 288] width 13 height 12
type input "staff_meeting"
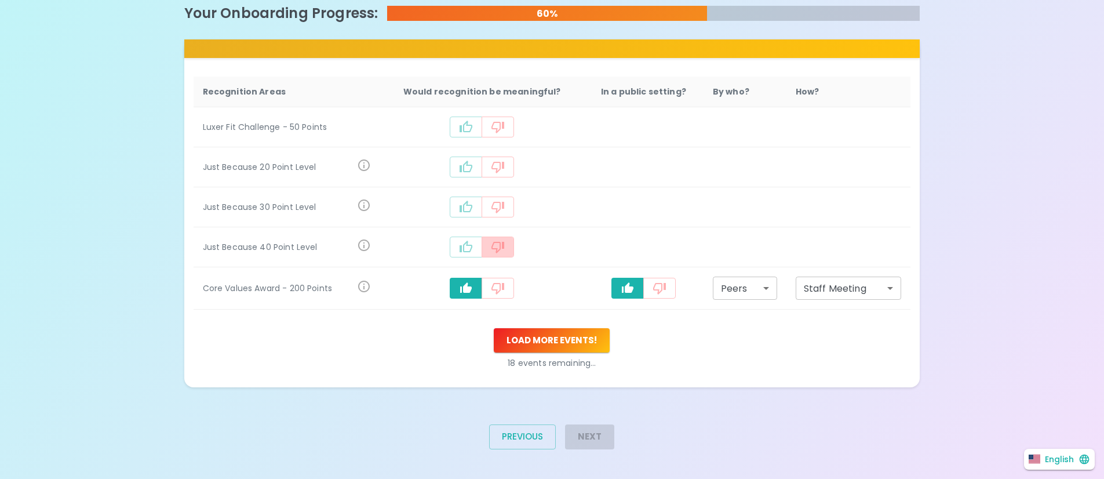
click at [501, 242] on icon "recognition-497" at bounding box center [498, 248] width 13 height 12
click at [499, 209] on icon "recognition-497" at bounding box center [498, 208] width 13 height 12
click at [501, 170] on icon "recognition-497" at bounding box center [498, 168] width 13 height 12
click at [500, 118] on button "recognition-497" at bounding box center [498, 127] width 32 height 21
click at [498, 235] on td "recognition-497" at bounding box center [481, 247] width 203 height 40
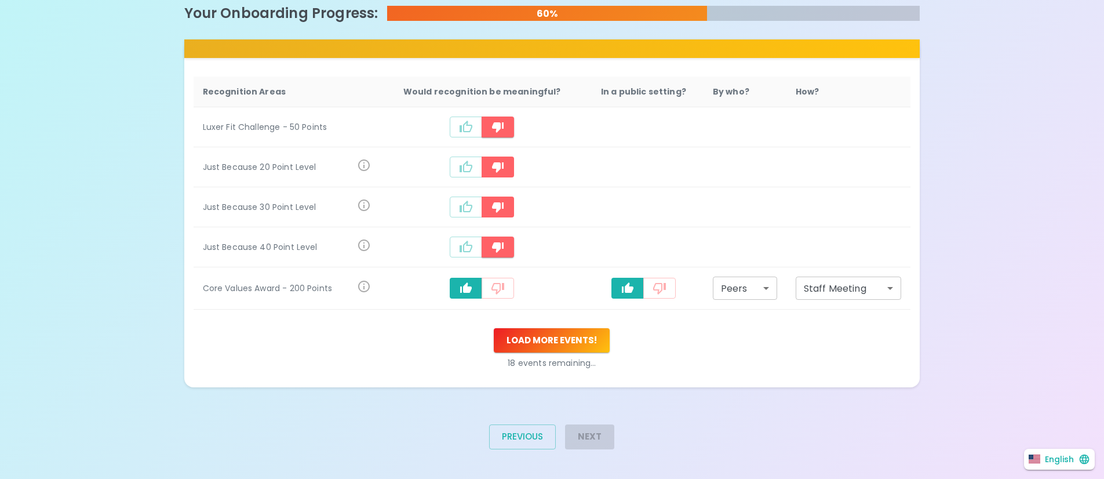
drag, startPoint x: 497, startPoint y: 240, endPoint x: 497, endPoint y: 233, distance: 7.0
click at [497, 240] on icon "recognition-497" at bounding box center [498, 247] width 14 height 14
click at [498, 206] on icon "recognition-497" at bounding box center [498, 207] width 12 height 10
click at [497, 162] on icon "recognition-497" at bounding box center [498, 167] width 14 height 14
click at [497, 129] on icon "recognition-497" at bounding box center [498, 127] width 14 height 14
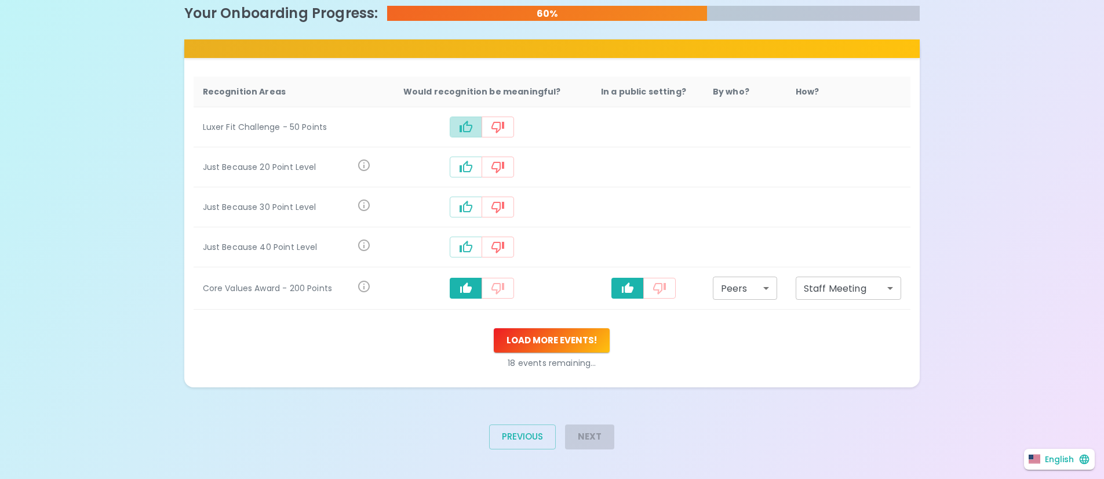
click at [469, 131] on icon "recognition-497" at bounding box center [466, 127] width 13 height 12
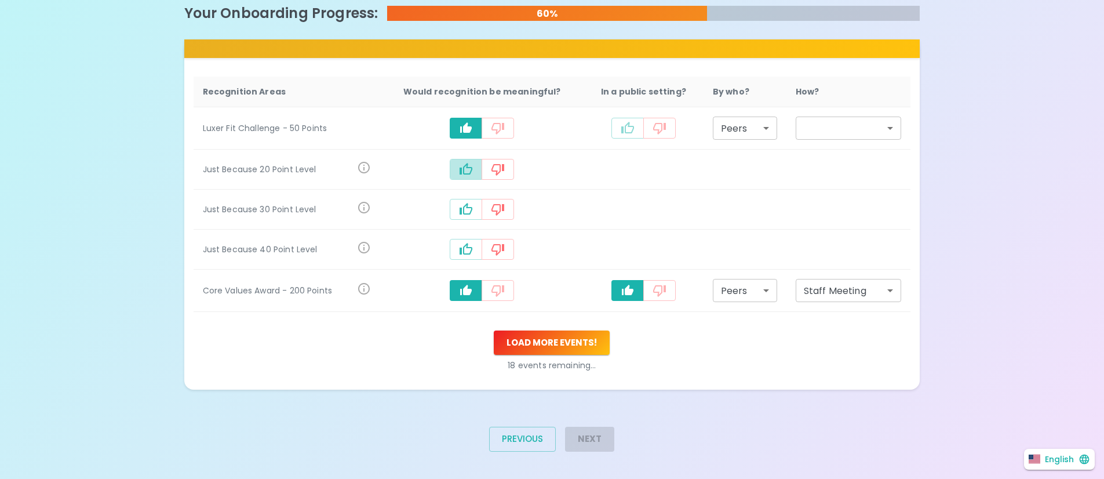
click at [468, 173] on icon "recognition-497" at bounding box center [466, 169] width 14 height 14
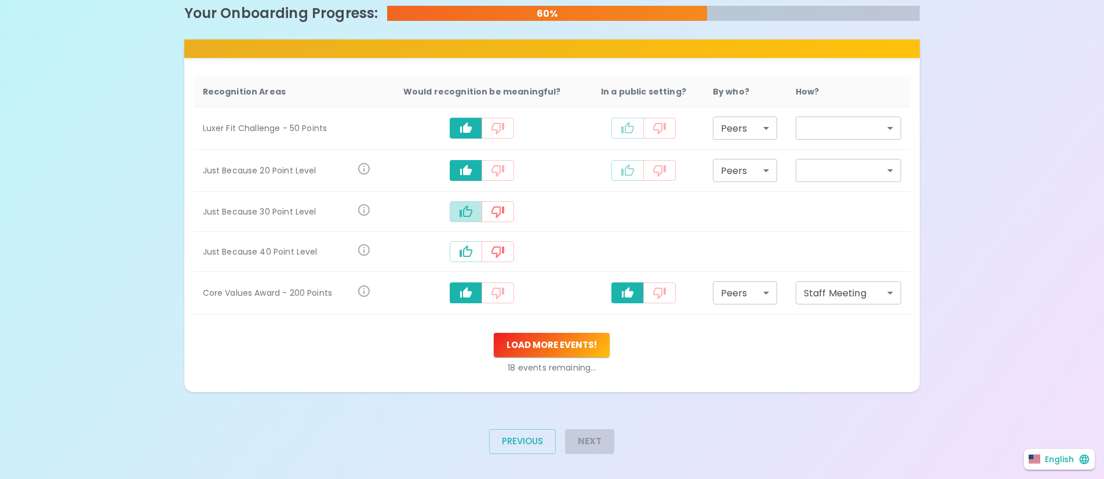
click at [468, 218] on icon "recognition-497" at bounding box center [466, 212] width 14 height 14
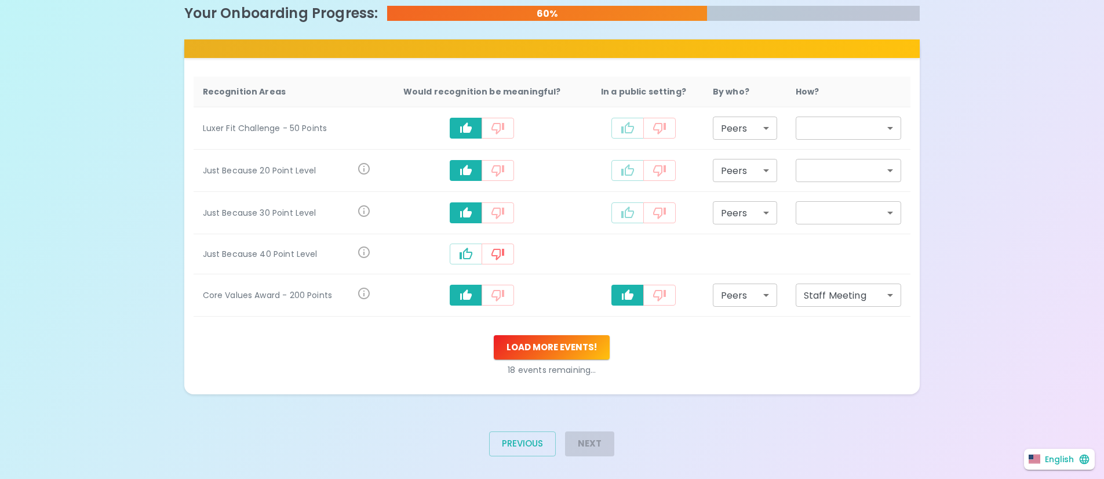
click at [467, 247] on icon "recognition-497" at bounding box center [466, 254] width 14 height 14
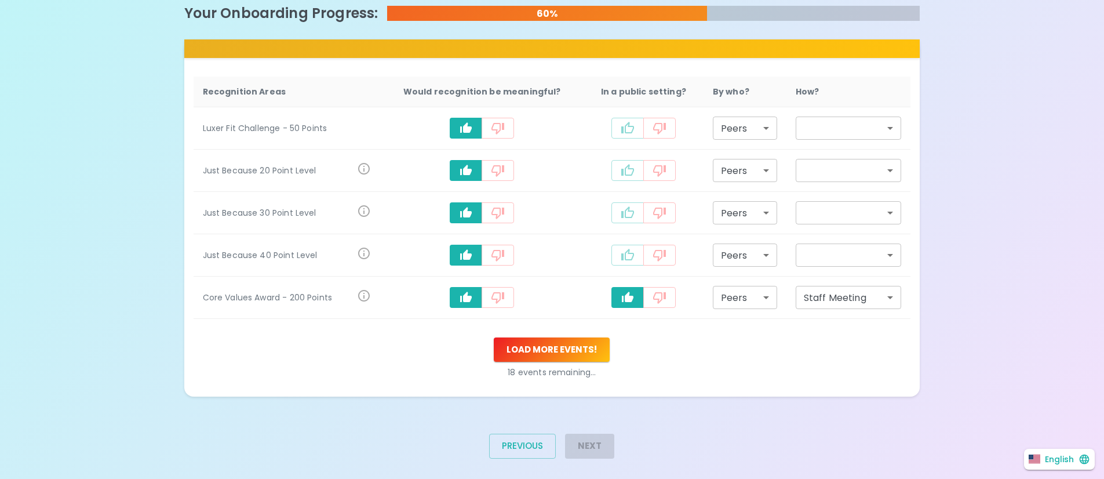
click at [624, 130] on icon "recognition-497" at bounding box center [628, 128] width 14 height 14
type input "staff_meeting"
click at [663, 174] on icon "recognition-497" at bounding box center [660, 170] width 14 height 14
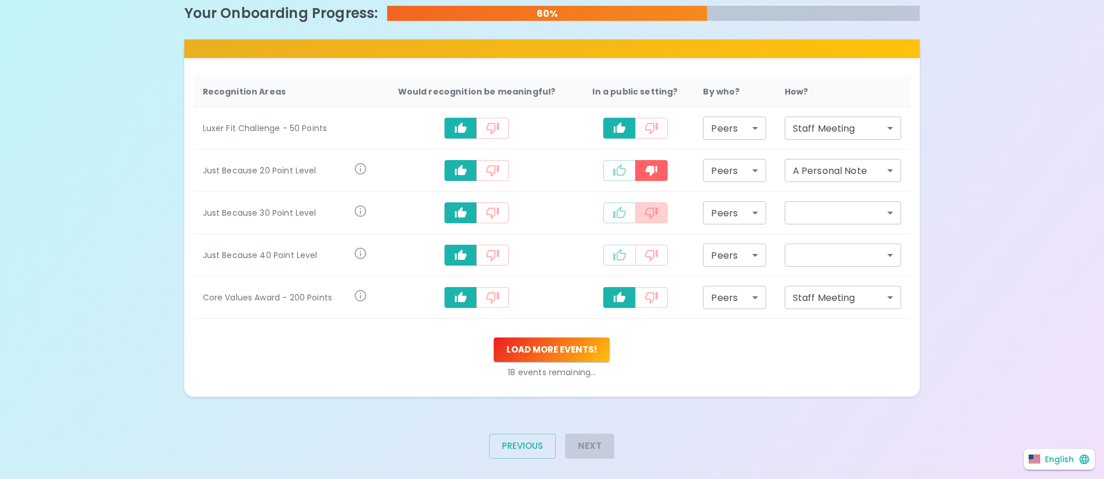
click at [660, 216] on button "recognition-497" at bounding box center [651, 212] width 32 height 21
click at [657, 251] on button "recognition-497" at bounding box center [651, 255] width 32 height 21
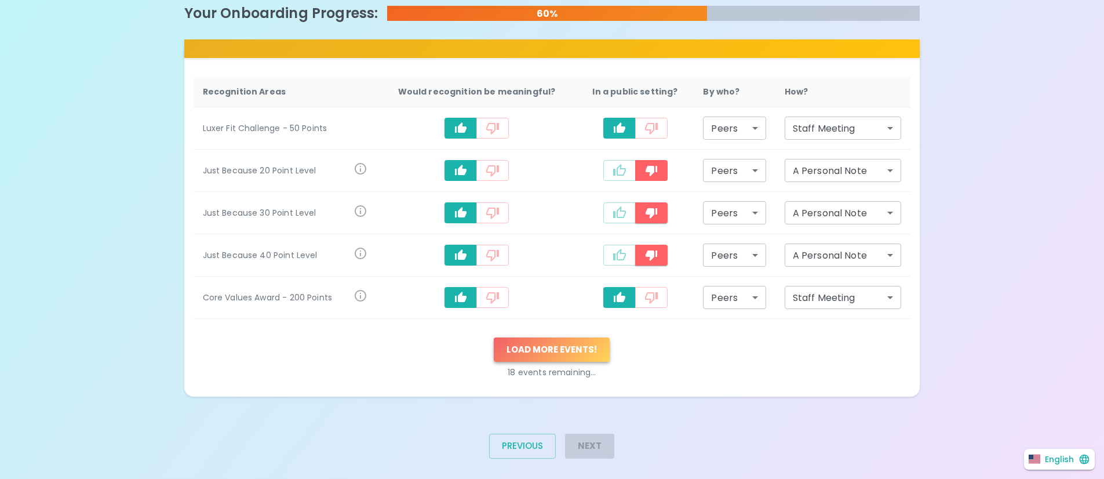
click at [569, 352] on button "Load more events !" at bounding box center [552, 349] width 116 height 24
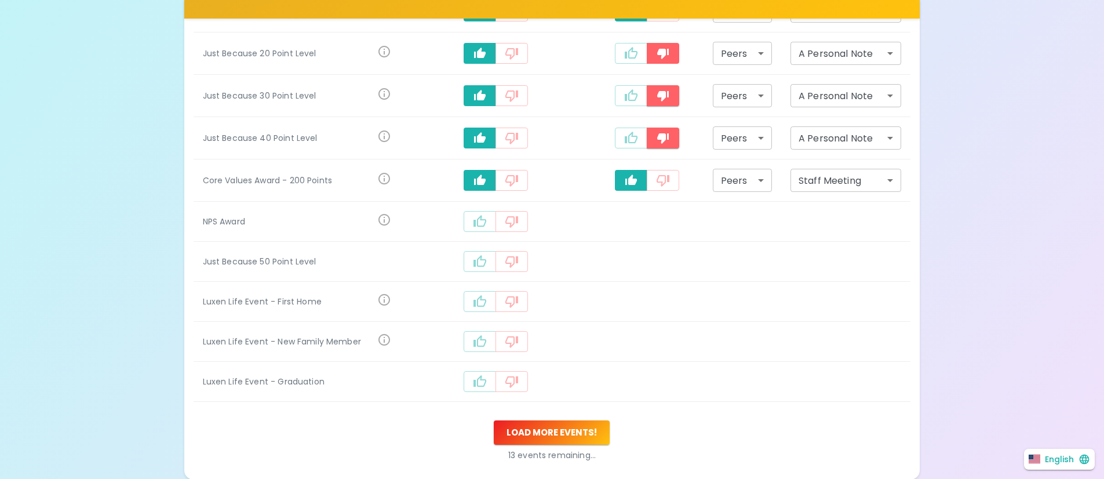
scroll to position [360, 0]
click at [512, 223] on icon "recognition-497" at bounding box center [512, 221] width 14 height 14
click at [484, 256] on icon "recognition-497" at bounding box center [480, 261] width 14 height 14
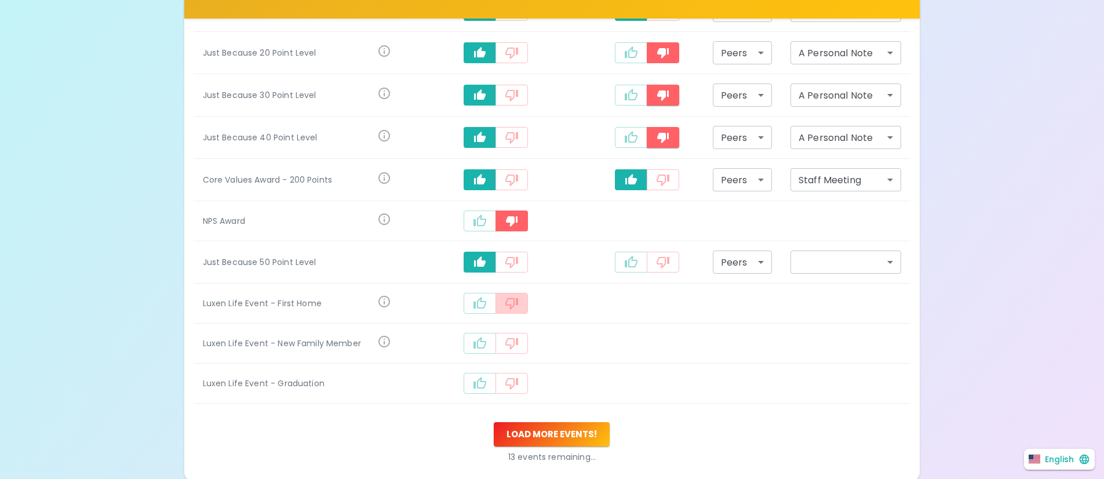
click at [513, 301] on icon "recognition-497" at bounding box center [512, 303] width 14 height 14
click at [515, 348] on icon "recognition-497" at bounding box center [512, 343] width 14 height 14
click at [514, 377] on icon "recognition-497" at bounding box center [512, 383] width 14 height 14
click at [570, 435] on button "Load more events !" at bounding box center [552, 434] width 116 height 24
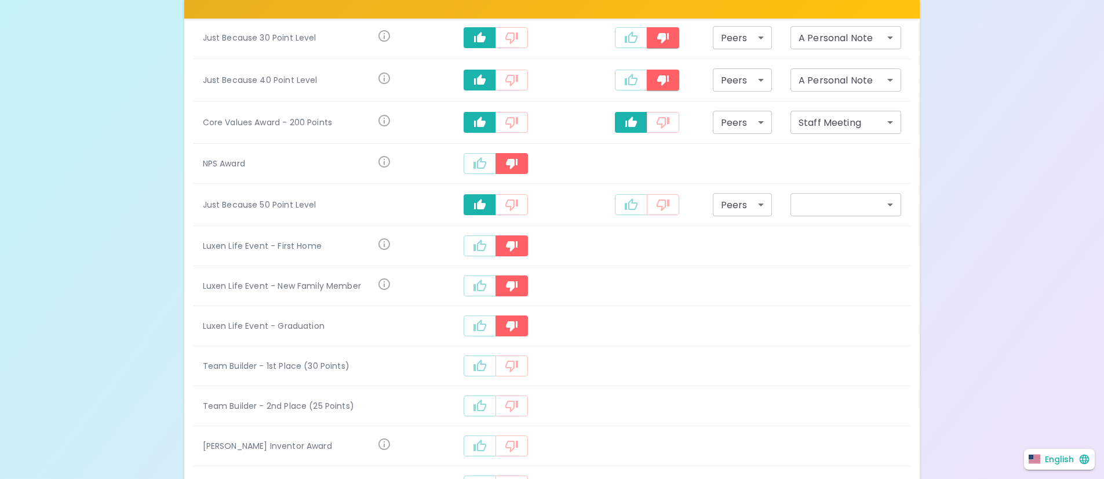
scroll to position [420, 0]
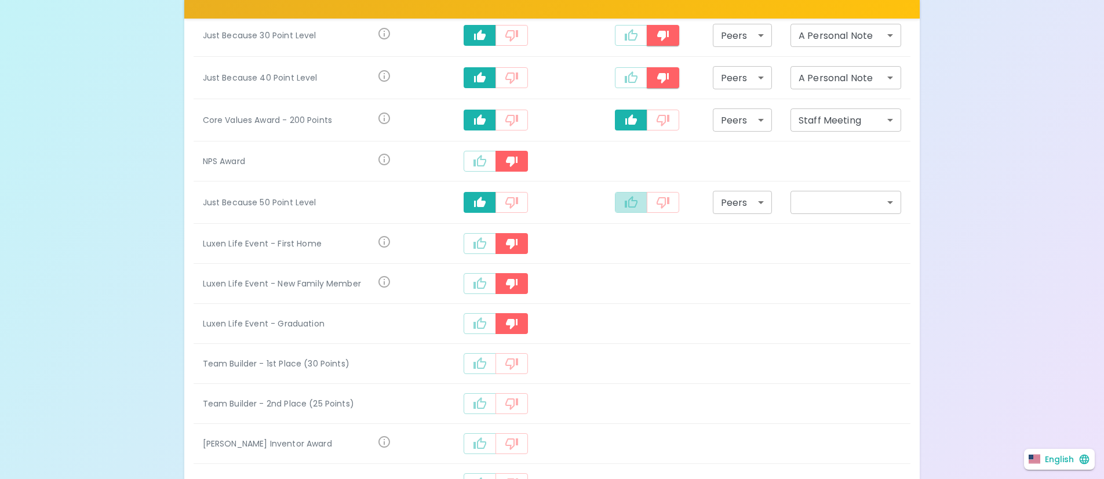
click at [628, 198] on icon "recognition-497" at bounding box center [631, 202] width 13 height 12
type input "staff_meeting"
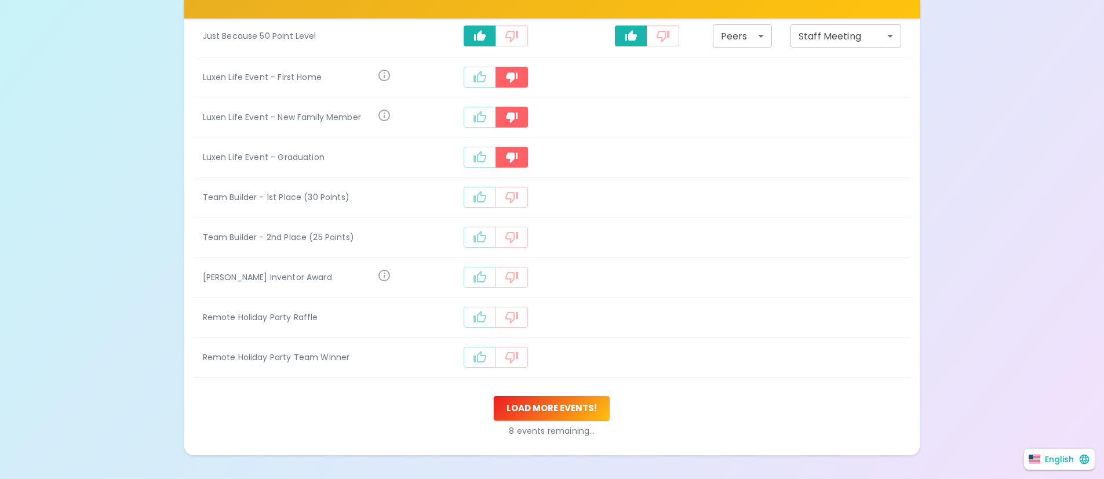
scroll to position [587, 0]
click at [483, 201] on icon "recognition-497" at bounding box center [480, 197] width 14 height 14
click at [479, 237] on icon "recognition-497" at bounding box center [480, 239] width 14 height 14
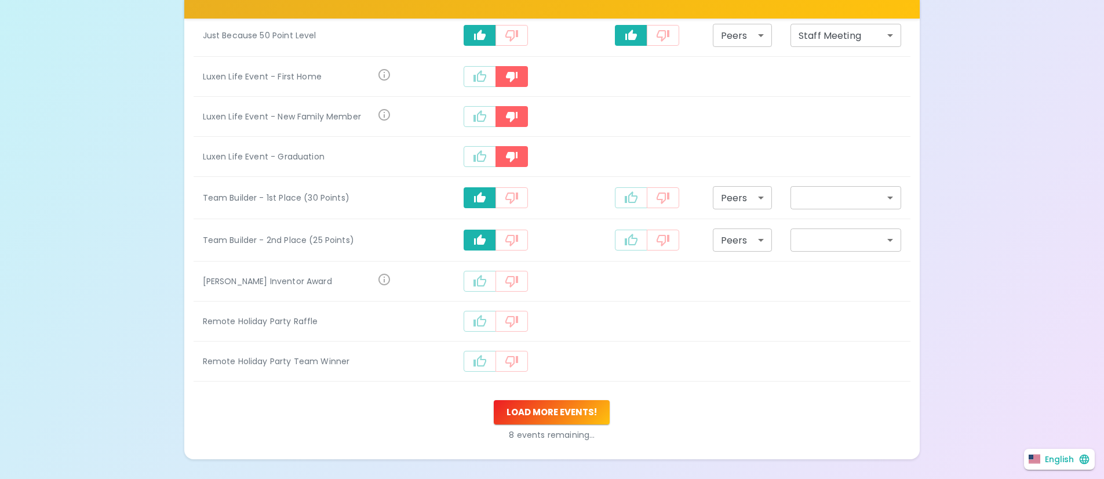
click at [508, 281] on icon "recognition-497" at bounding box center [512, 281] width 14 height 14
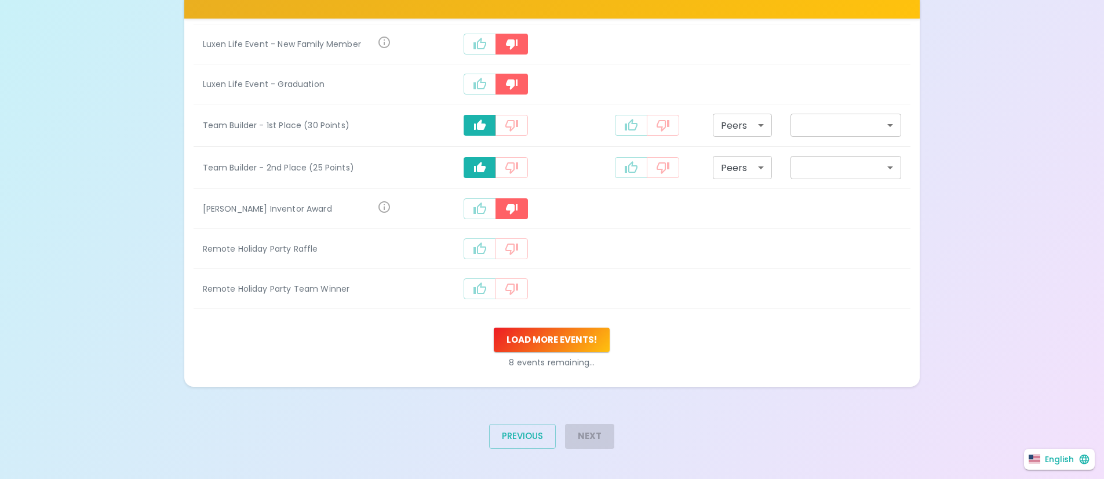
scroll to position [660, 0]
click at [486, 250] on icon "recognition-497" at bounding box center [480, 248] width 13 height 12
click at [485, 288] on icon "recognition-497" at bounding box center [480, 290] width 14 height 14
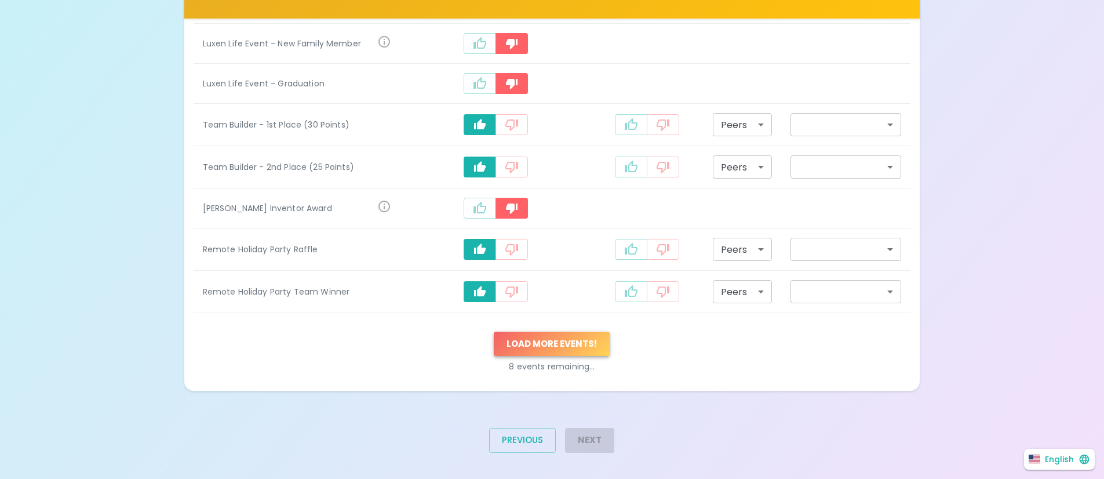
click at [533, 351] on button "Load more events !" at bounding box center [552, 344] width 116 height 24
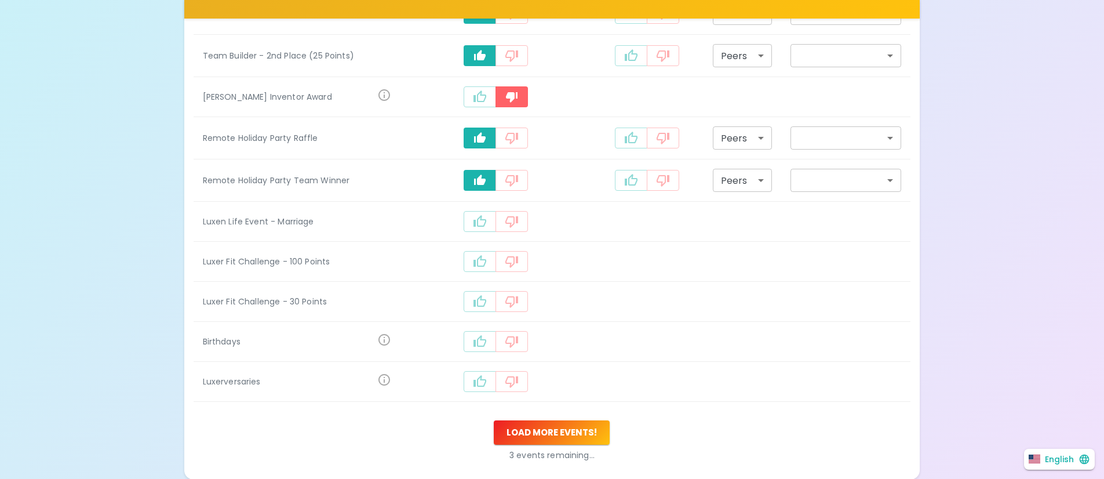
scroll to position [781, 0]
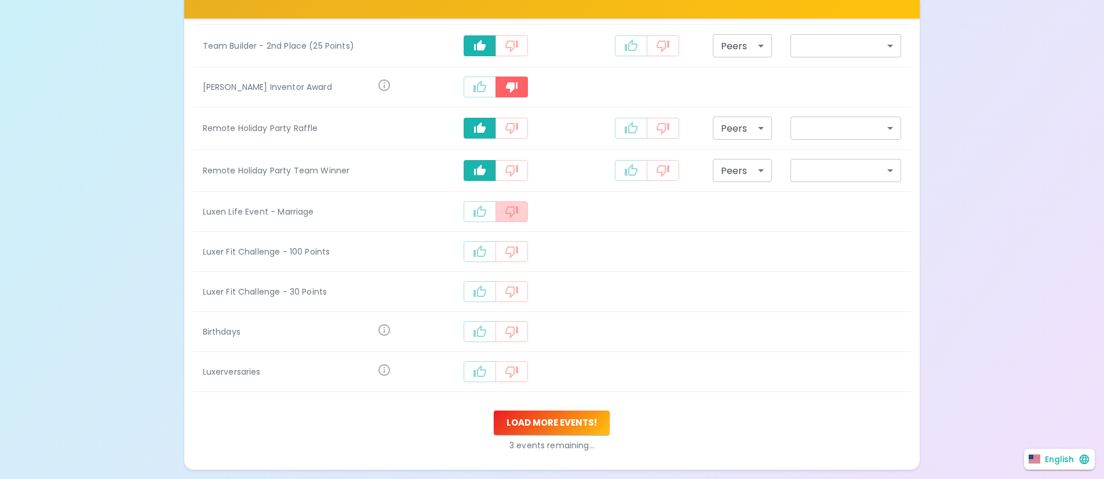
click at [507, 213] on icon "recognition-497" at bounding box center [511, 212] width 13 height 12
click at [479, 251] on icon "recognition-497" at bounding box center [480, 252] width 14 height 14
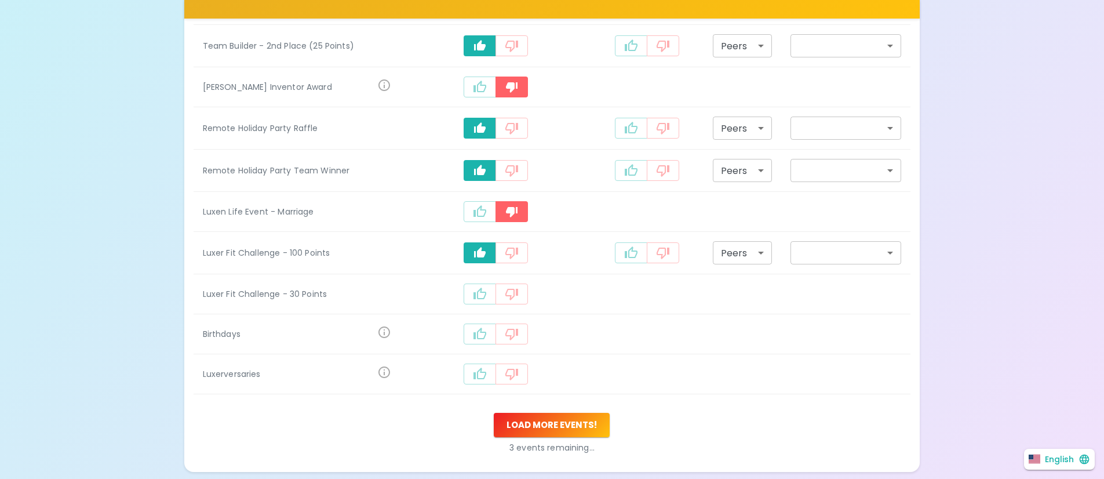
click at [483, 298] on icon "recognition-497" at bounding box center [480, 294] width 13 height 12
click at [483, 336] on icon "recognition-497" at bounding box center [480, 336] width 14 height 14
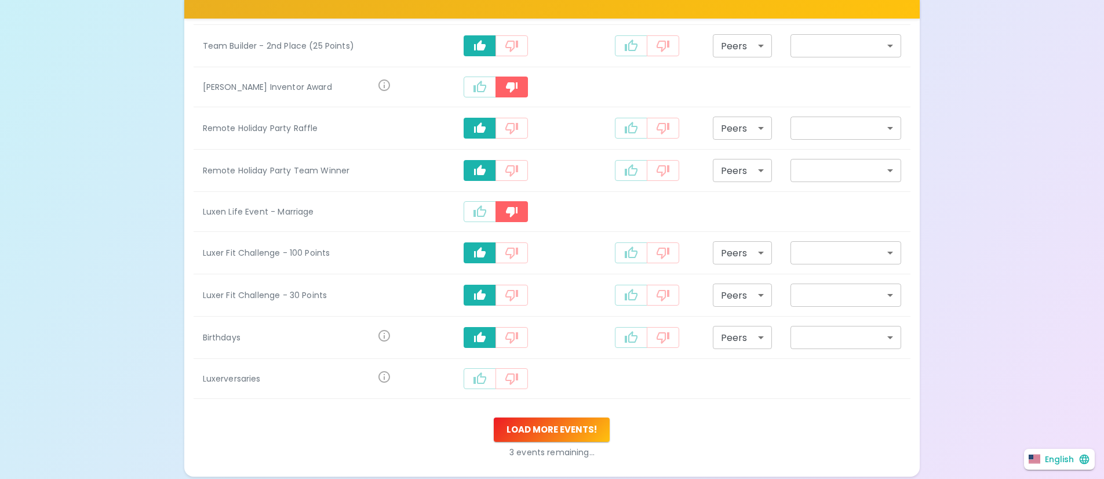
click at [487, 375] on icon "recognition-497" at bounding box center [480, 379] width 14 height 14
click at [626, 375] on icon "recognition-497" at bounding box center [631, 380] width 14 height 14
type input "staff_meeting"
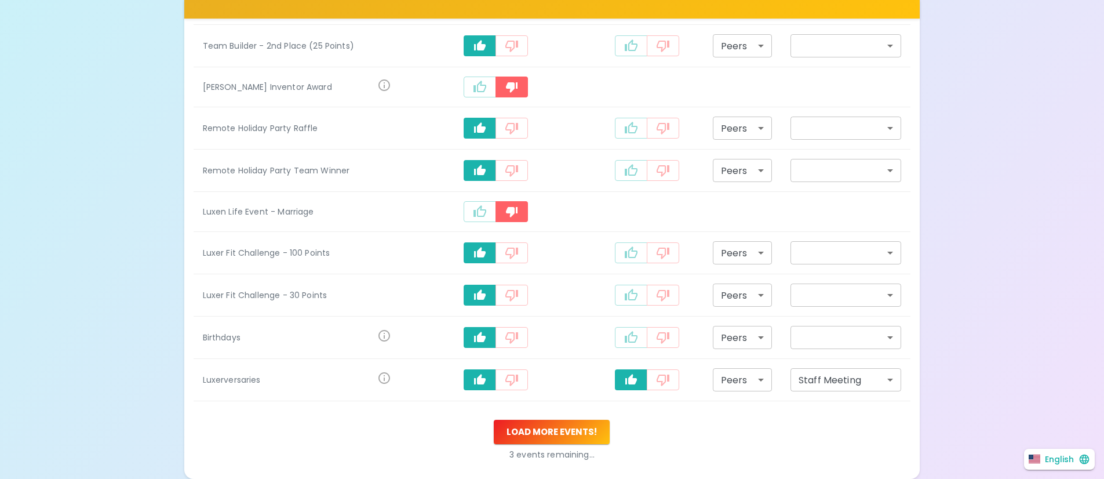
click at [625, 333] on icon "recognition-497" at bounding box center [631, 337] width 14 height 14
type input "staff_meeting"
drag, startPoint x: 628, startPoint y: 295, endPoint x: 630, endPoint y: 282, distance: 12.9
click at [628, 295] on icon "recognition-497" at bounding box center [631, 295] width 14 height 14
type input "staff_meeting"
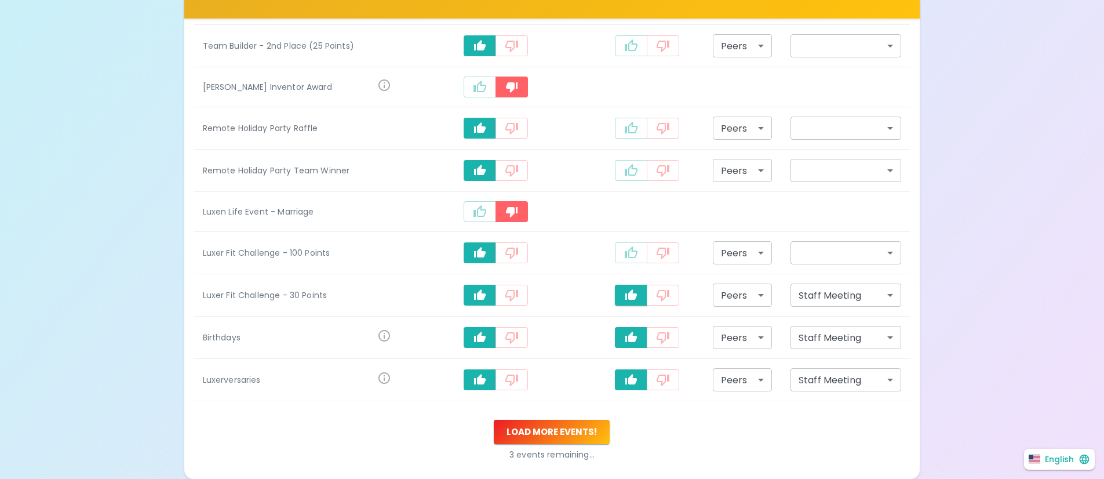
click at [630, 254] on icon "recognition-497" at bounding box center [631, 253] width 14 height 14
type input "staff_meeting"
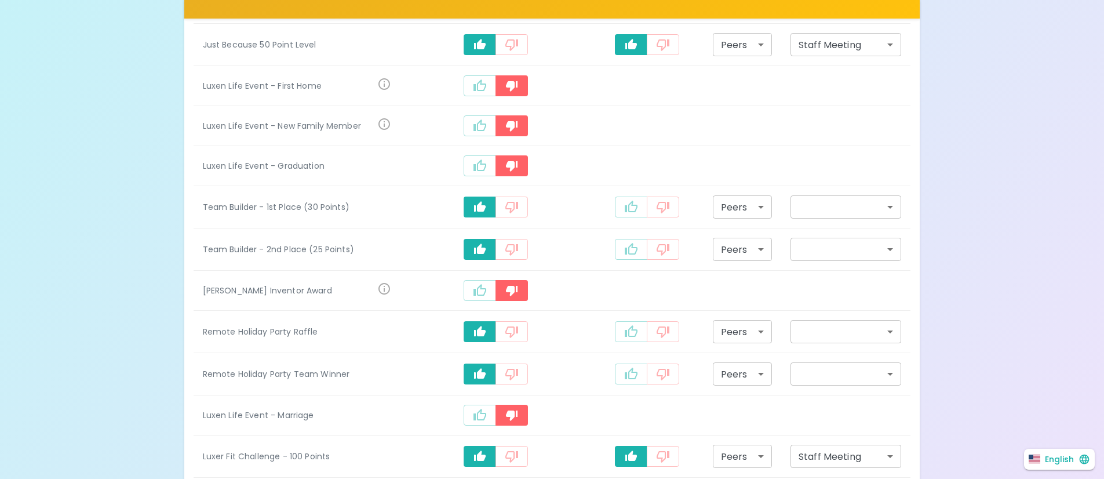
scroll to position [576, 0]
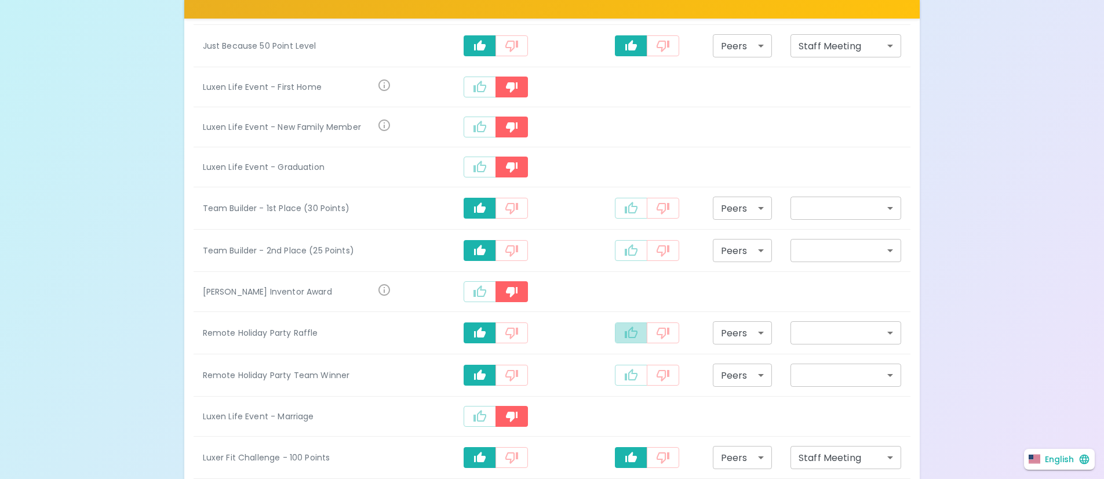
click at [634, 337] on icon "recognition-497" at bounding box center [631, 333] width 14 height 14
type input "staff_meeting"
click at [627, 374] on icon "recognition-497" at bounding box center [631, 375] width 14 height 14
type input "staff_meeting"
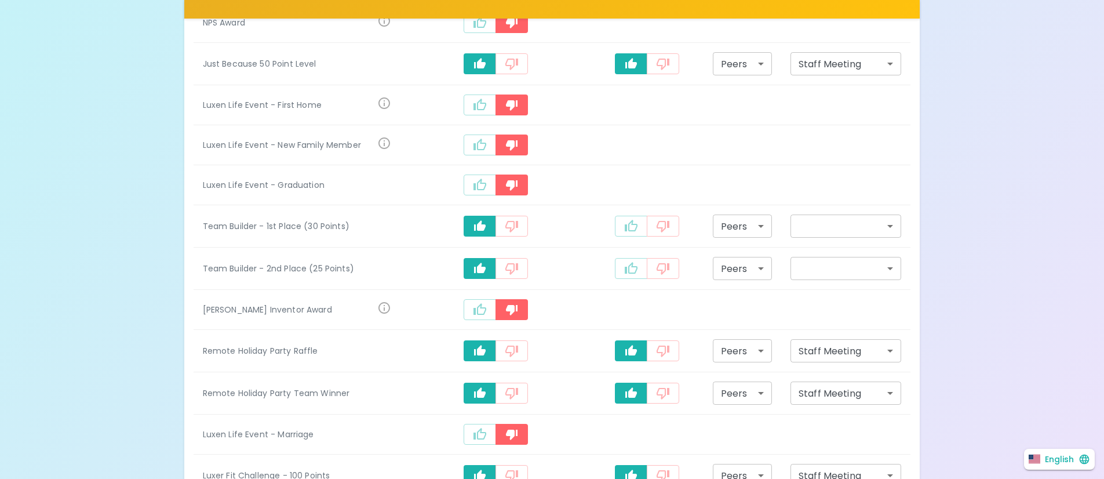
scroll to position [555, 0]
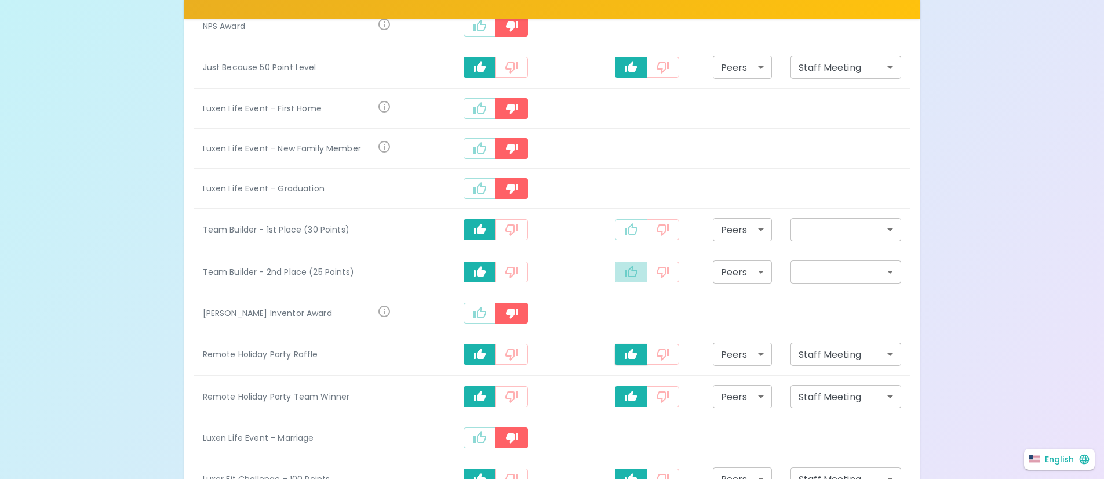
drag, startPoint x: 632, startPoint y: 275, endPoint x: 625, endPoint y: 229, distance: 46.2
click at [631, 272] on icon "recognition-497" at bounding box center [631, 272] width 14 height 14
type input "staff_meeting"
click at [627, 232] on icon "recognition-497" at bounding box center [631, 230] width 14 height 14
type input "staff_meeting"
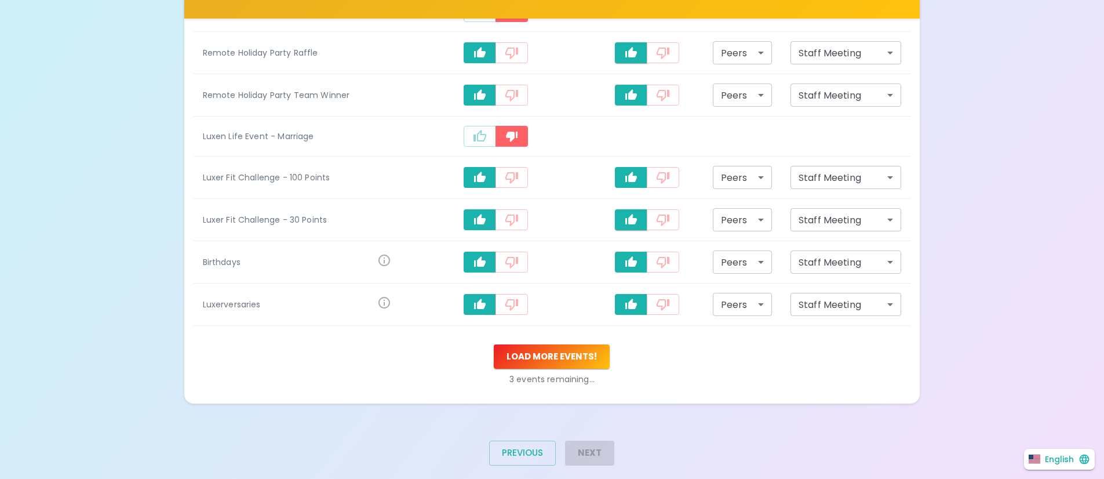
scroll to position [875, 0]
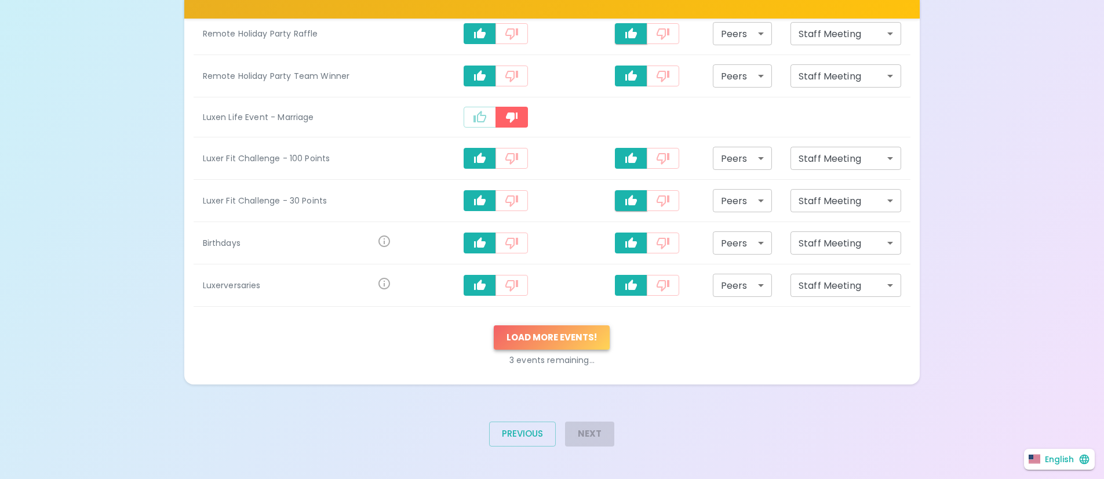
click at [586, 346] on button "Load more events !" at bounding box center [552, 337] width 116 height 24
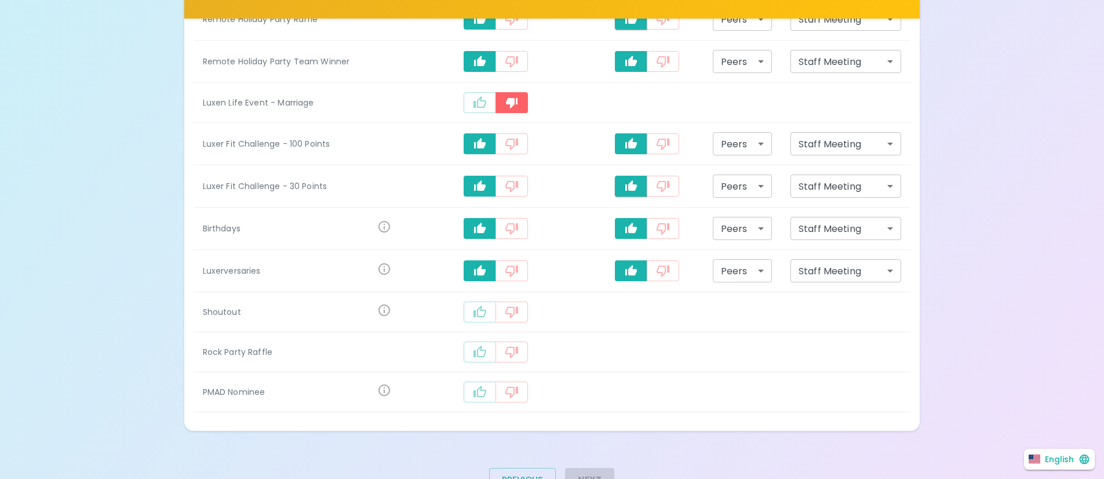
scroll to position [897, 0]
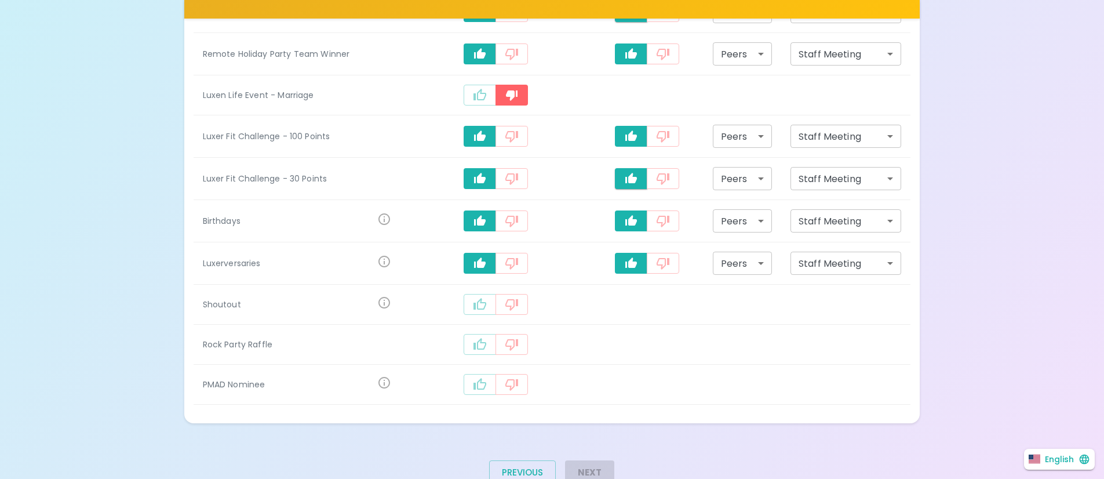
click at [478, 308] on icon "recognition-497" at bounding box center [480, 304] width 13 height 12
click at [477, 346] on icon "recognition-497" at bounding box center [480, 347] width 14 height 14
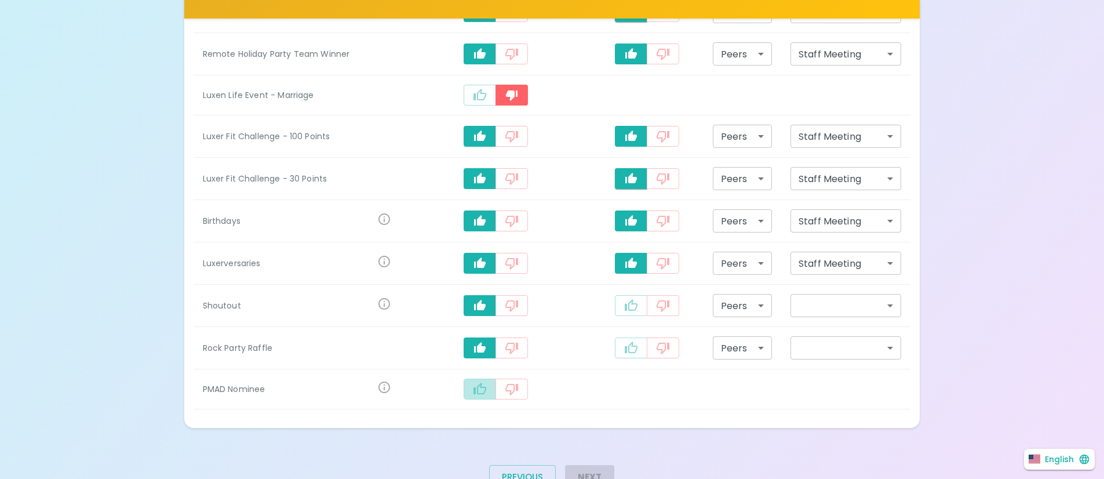
click at [478, 388] on icon "recognition-497" at bounding box center [480, 389] width 13 height 12
drag, startPoint x: 624, startPoint y: 391, endPoint x: 627, endPoint y: 380, distance: 11.3
click at [624, 388] on icon "recognition-497" at bounding box center [631, 390] width 14 height 14
type input "staff_meeting"
click at [632, 346] on icon "recognition-497" at bounding box center [631, 347] width 13 height 12
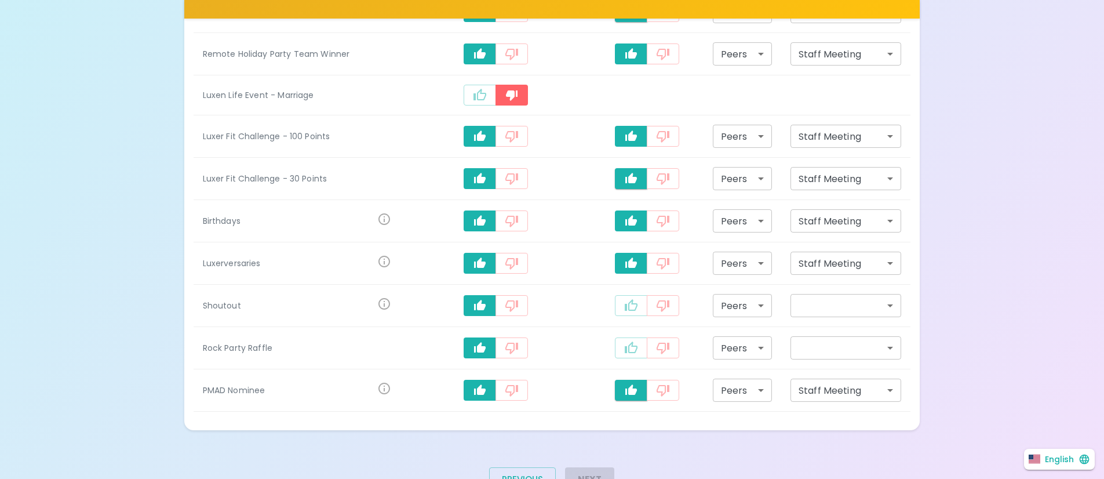
type input "staff_meeting"
click at [631, 307] on icon "recognition-497" at bounding box center [631, 306] width 14 height 14
type input "staff_meeting"
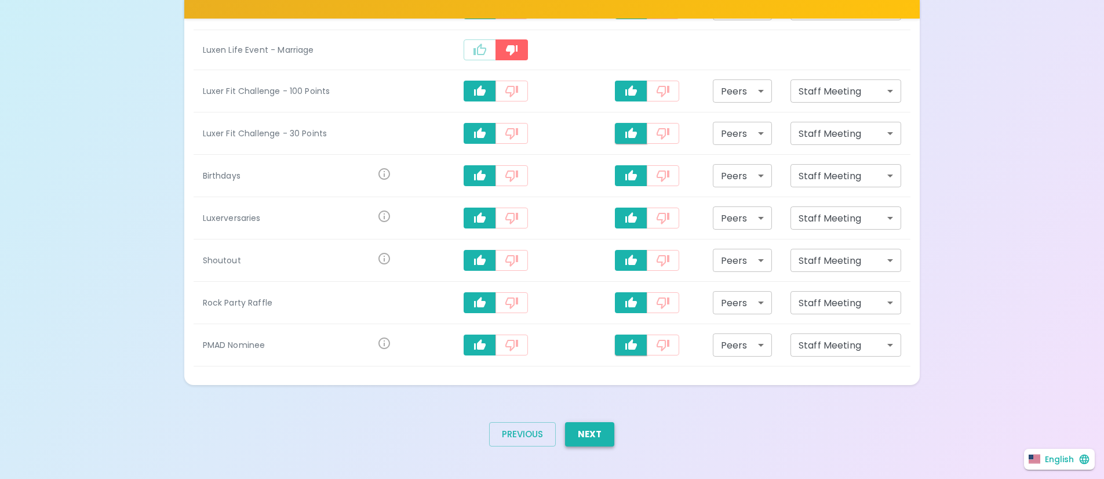
click at [593, 426] on button "Next" at bounding box center [589, 434] width 49 height 24
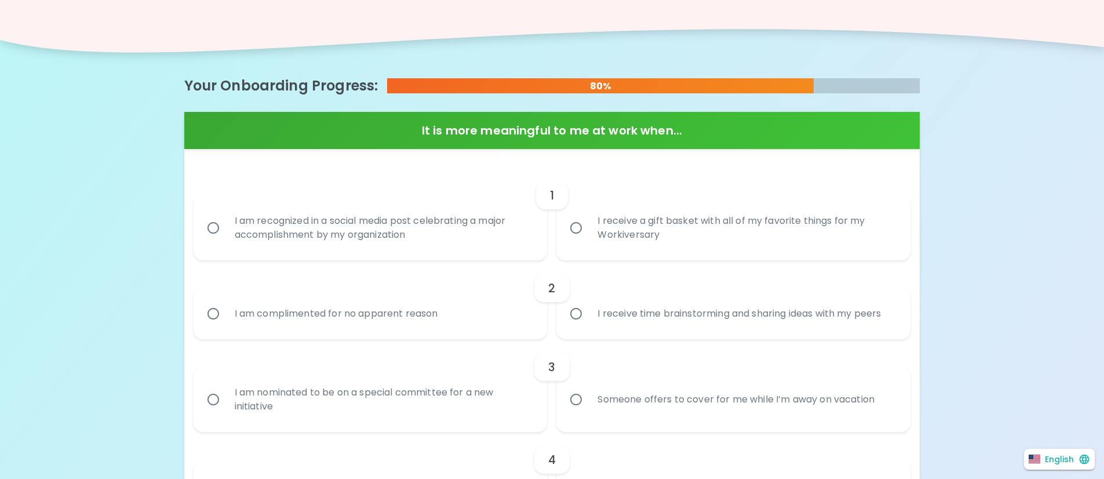
scroll to position [164, 0]
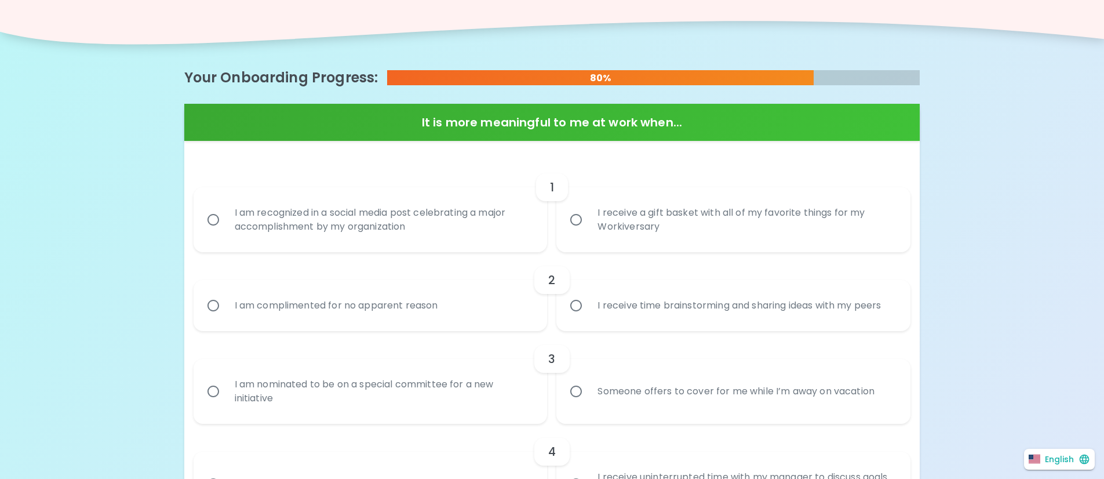
click at [580, 233] on label "I receive a gift basket with all of my favorite things for my Workiversary" at bounding box center [727, 219] width 354 height 65
click at [580, 232] on input "I receive a gift basket with all of my favorite things for my Workiversary" at bounding box center [576, 220] width 24 height 24
radio input "true"
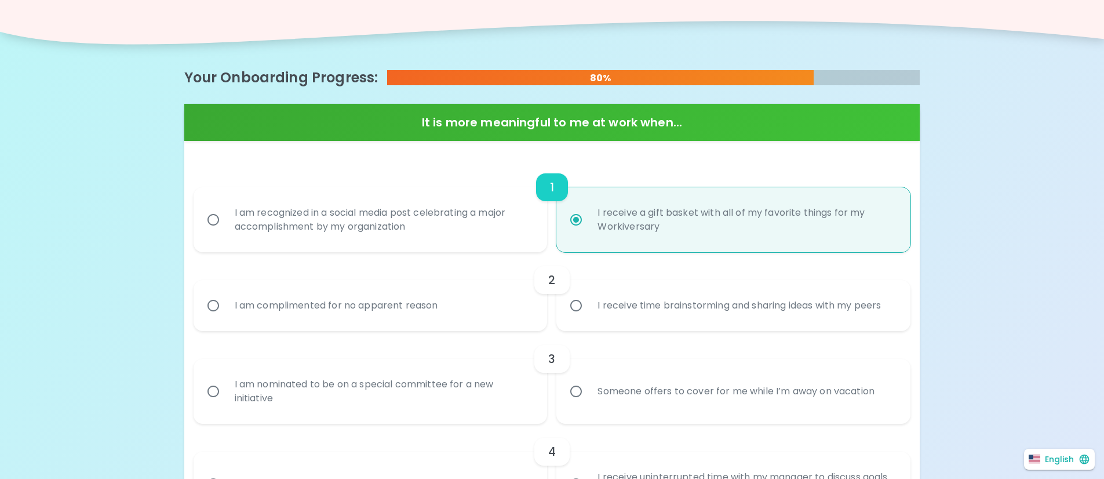
scroll to position [257, 0]
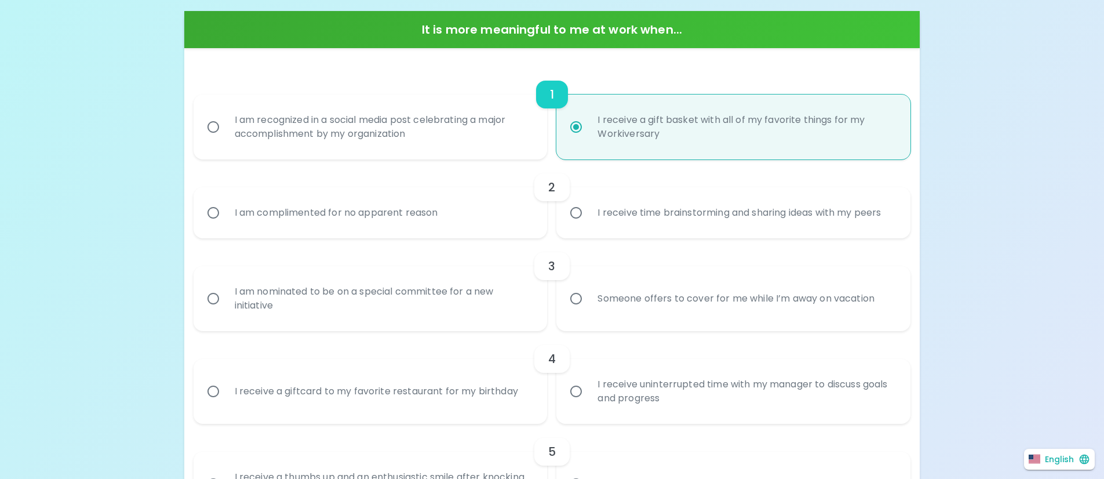
click at [571, 139] on label "I receive a gift basket with all of my favorite things for my Workiversary" at bounding box center [727, 126] width 354 height 65
click at [571, 139] on input "I receive a gift basket with all of my favorite things for my Workiversary" at bounding box center [576, 127] width 24 height 24
click at [574, 215] on input "I receive time brainstorming and sharing ideas with my peers" at bounding box center [576, 213] width 24 height 24
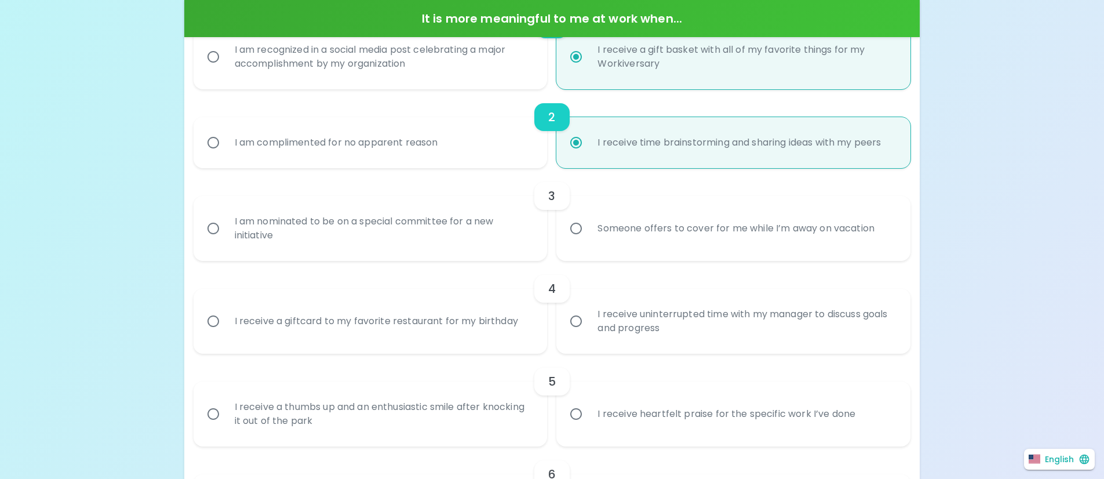
scroll to position [350, 0]
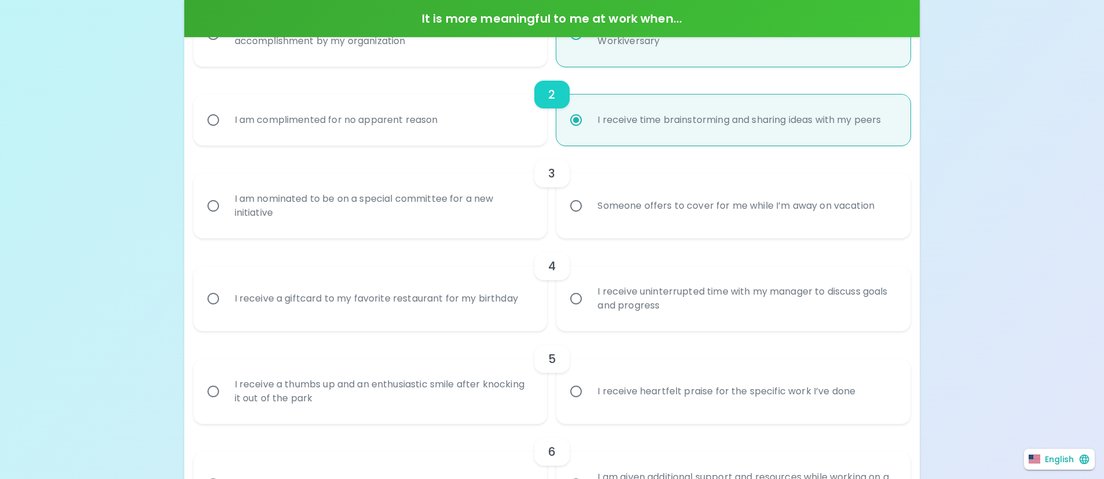
radio input "true"
click at [591, 215] on div "Someone offers to cover for me while I’m away on vacation" at bounding box center [736, 206] width 296 height 42
click at [588, 215] on input "Someone offers to cover for me while I’m away on vacation" at bounding box center [576, 206] width 24 height 24
radio input "false"
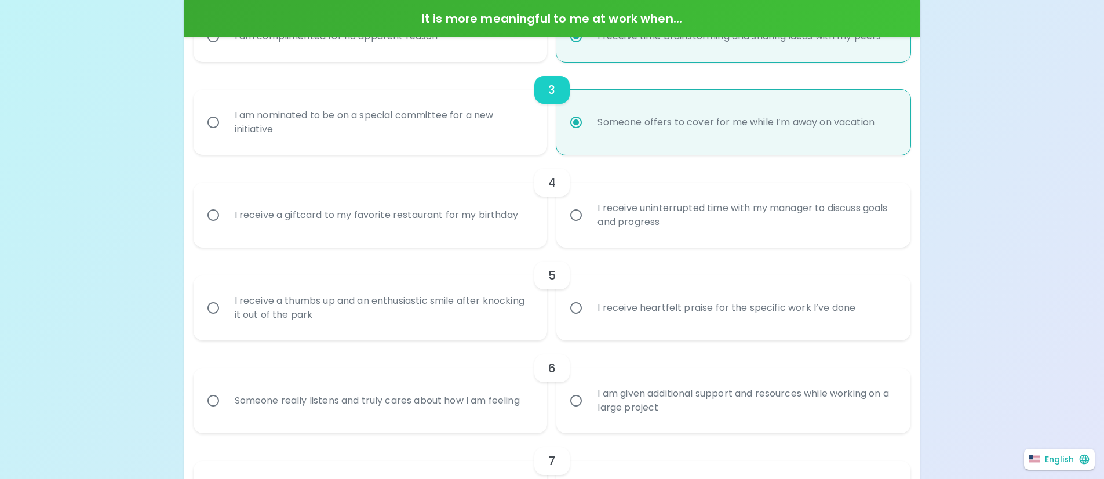
scroll to position [442, 0]
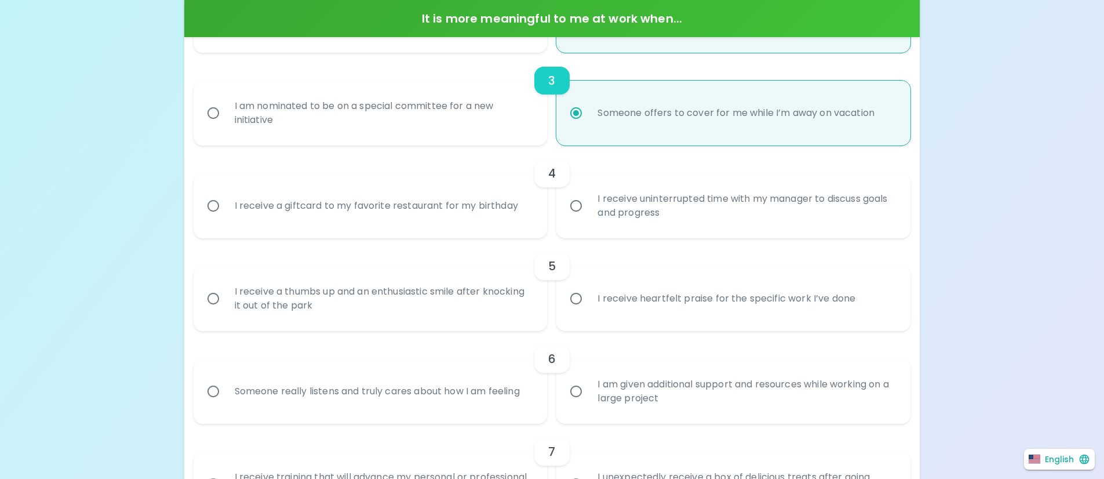
radio input "true"
click at [524, 212] on div "I receive a giftcard to my favorite restaurant for my birthday" at bounding box center [376, 206] width 302 height 42
click at [225, 212] on input "I receive a giftcard to my favorite restaurant for my birthday" at bounding box center [213, 206] width 24 height 24
radio input "false"
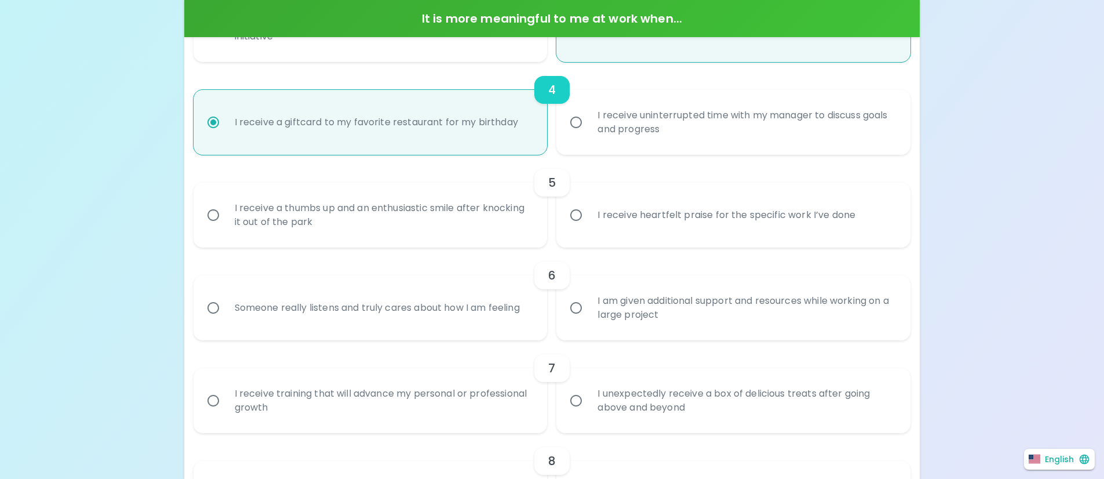
scroll to position [535, 0]
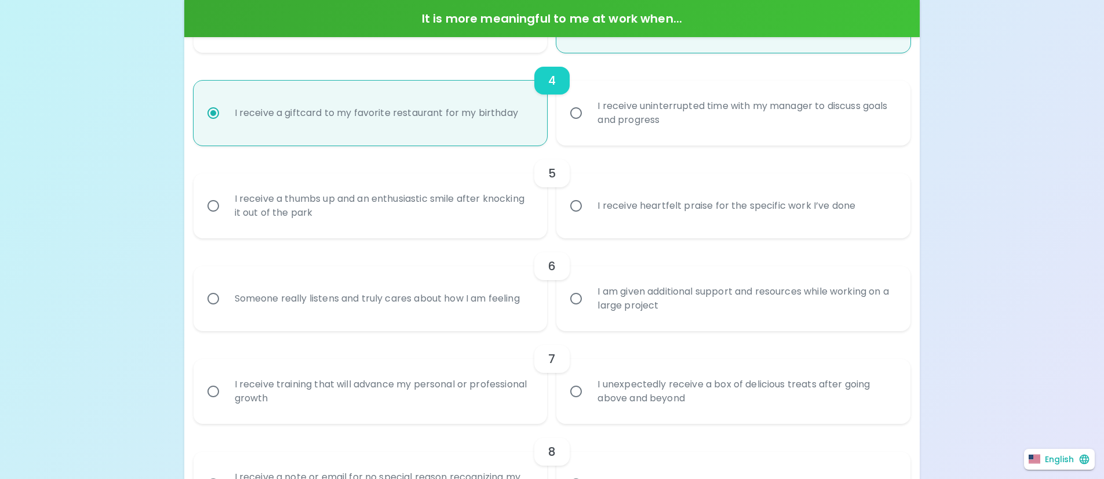
radio input "true"
click at [579, 132] on label "I receive uninterrupted time with my manager to discuss goals and progress" at bounding box center [727, 113] width 354 height 65
click at [579, 125] on input "I receive uninterrupted time with my manager to discuss goals and progress" at bounding box center [576, 113] width 24 height 24
radio input "false"
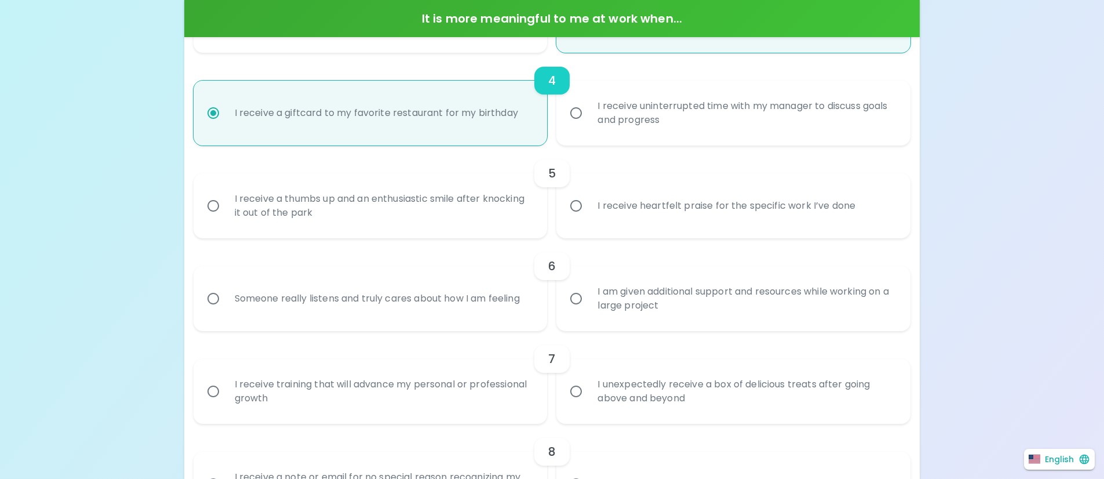
radio input "true"
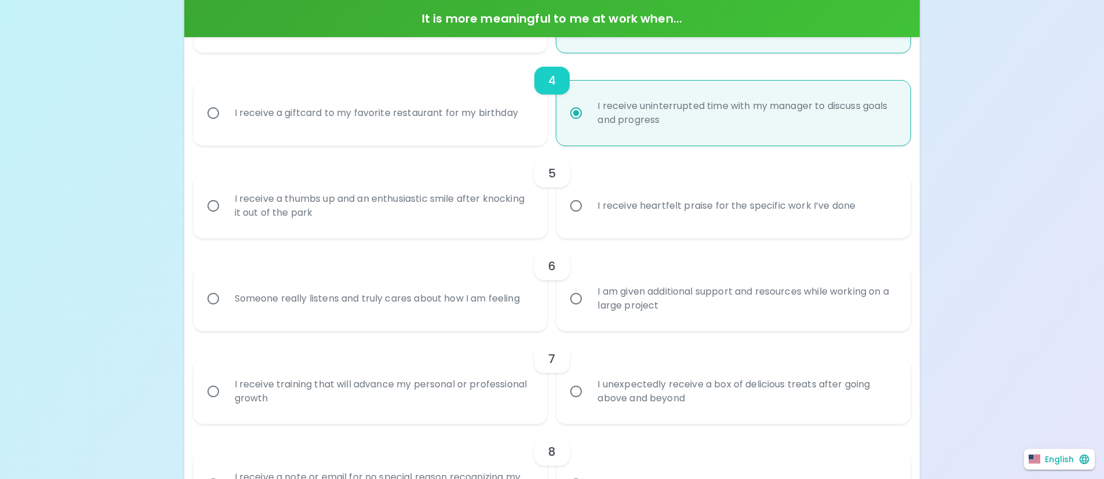
radio input "true"
click at [528, 130] on label "I receive a giftcard to my favorite restaurant for my birthday" at bounding box center [364, 113] width 354 height 65
click at [225, 125] on input "I receive a giftcard to my favorite restaurant for my birthday" at bounding box center [213, 113] width 24 height 24
radio input "false"
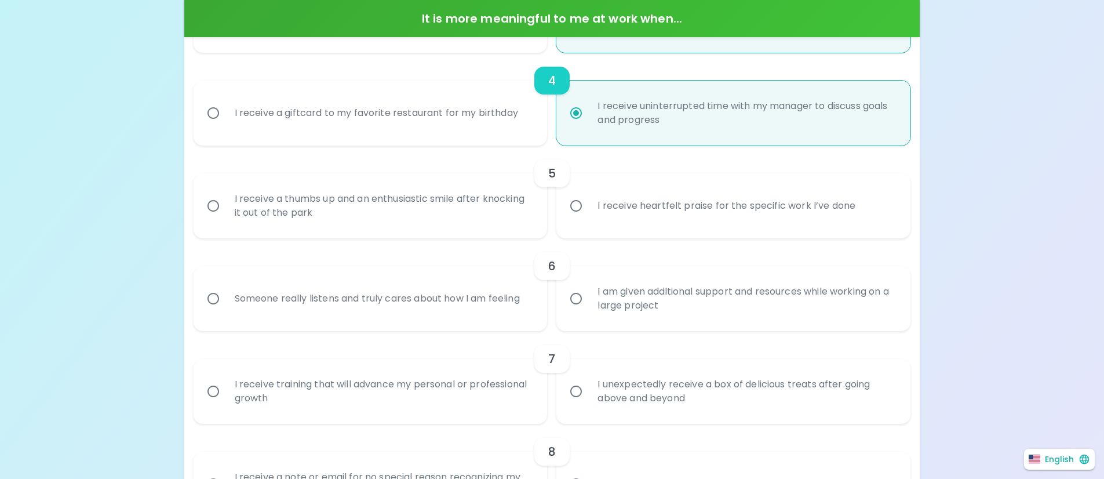
radio input "true"
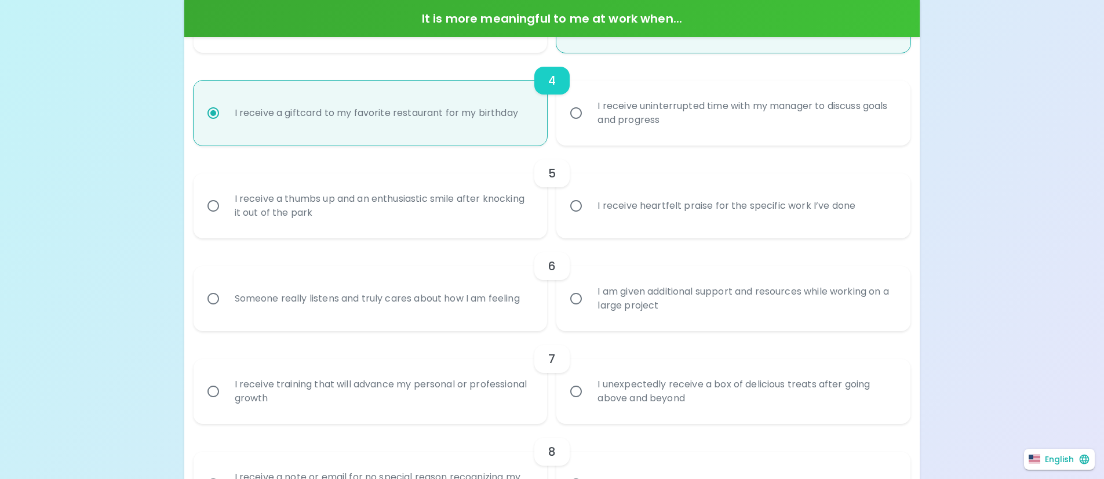
radio input "true"
click at [583, 202] on input "I receive heartfelt praise for the specific work I’ve done" at bounding box center [576, 206] width 24 height 24
radio input "false"
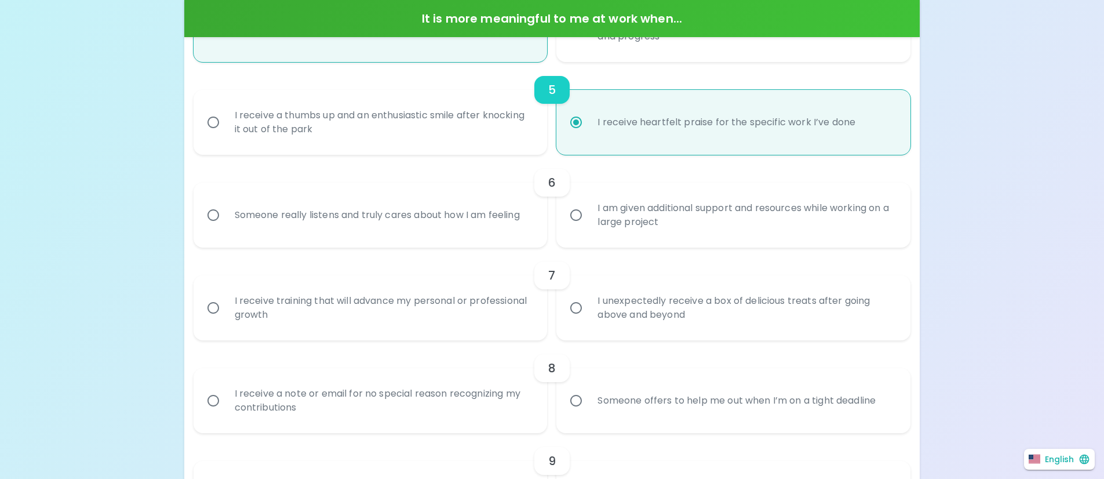
scroll to position [628, 0]
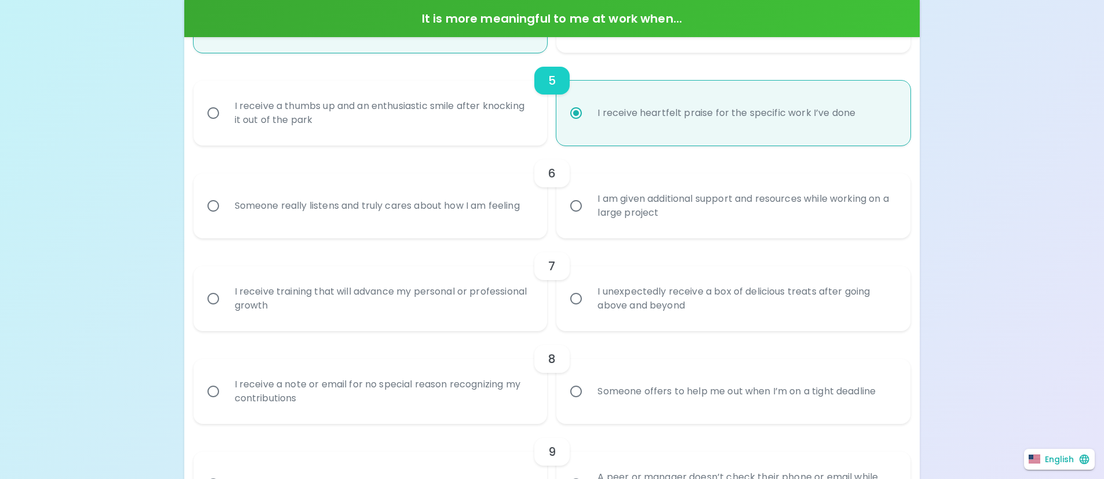
radio input "true"
click at [415, 214] on div "Someone really listens and truly cares about how I am feeling" at bounding box center [377, 206] width 304 height 42
click at [225, 214] on input "Someone really listens and truly cares about how I am feeling" at bounding box center [213, 206] width 24 height 24
radio input "false"
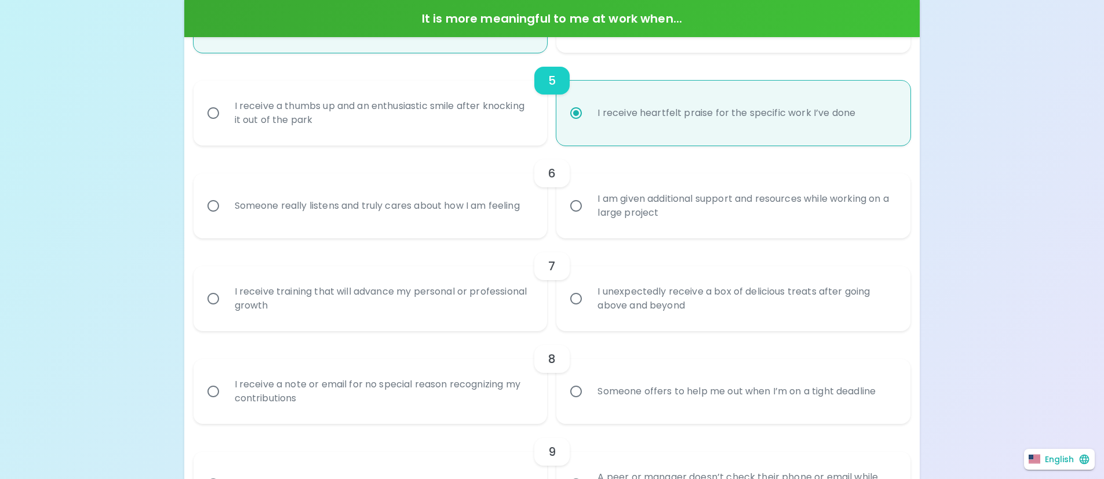
radio input "false"
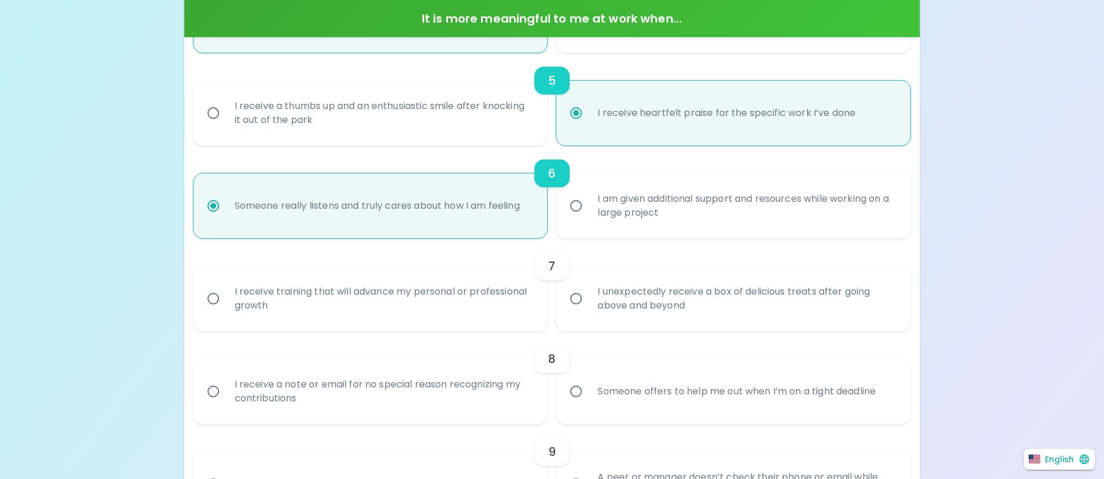
scroll to position [721, 0]
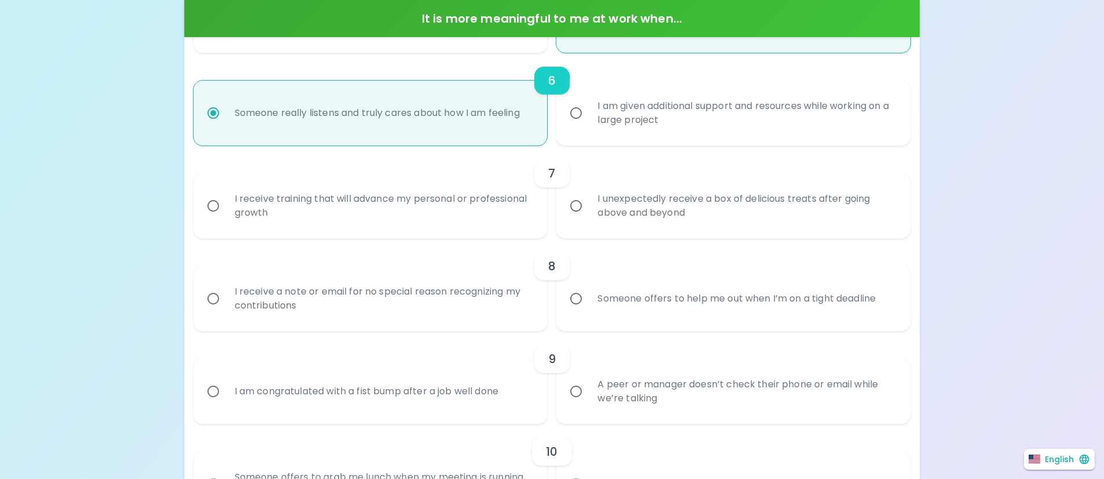
radio input "true"
click at [417, 214] on div "I receive training that will advance my personal or professional growth" at bounding box center [383, 206] width 316 height 56
click at [225, 214] on input "I receive training that will advance my personal or professional growth" at bounding box center [213, 206] width 24 height 24
radio input "false"
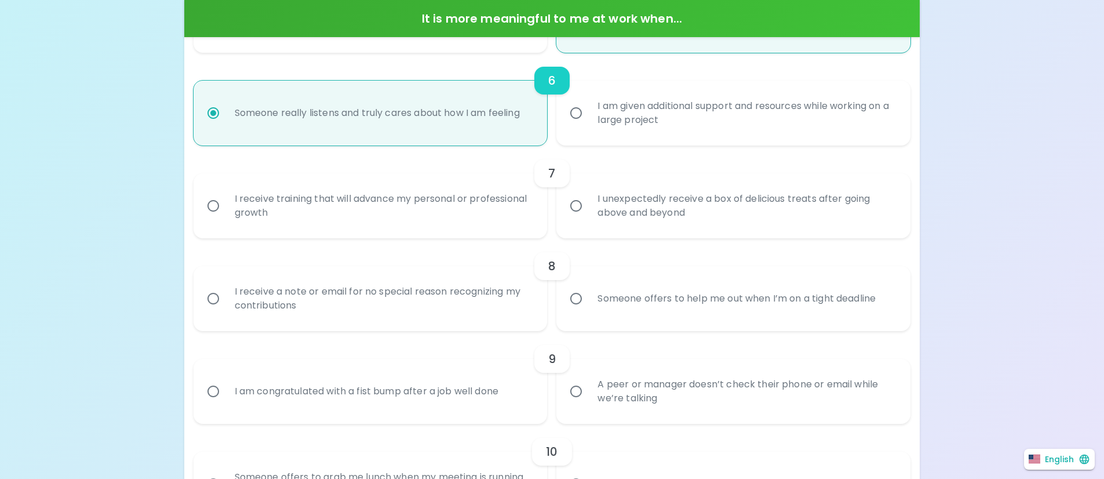
radio input "false"
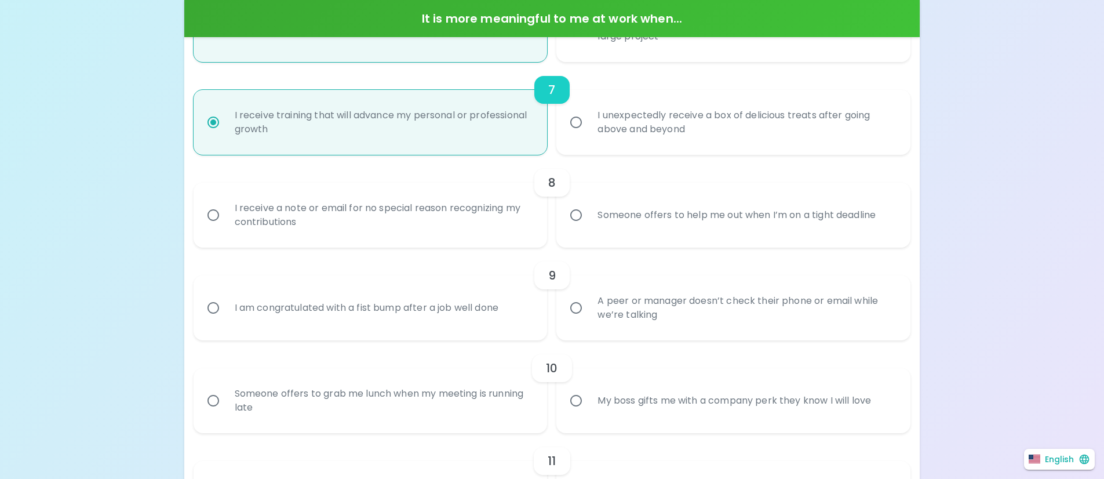
scroll to position [813, 0]
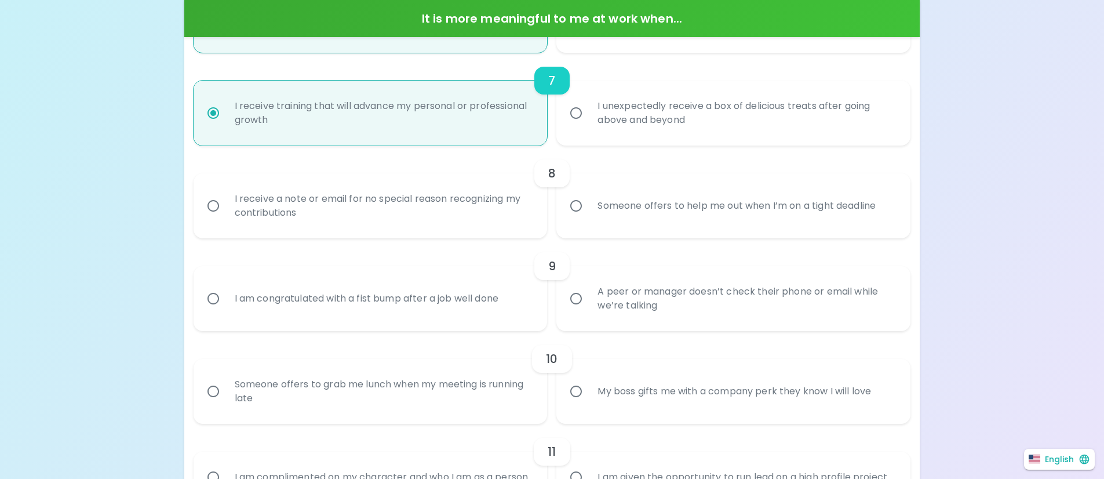
radio input "true"
click at [585, 214] on input "Someone offers to help me out when I’m on a tight deadline" at bounding box center [576, 206] width 24 height 24
radio input "false"
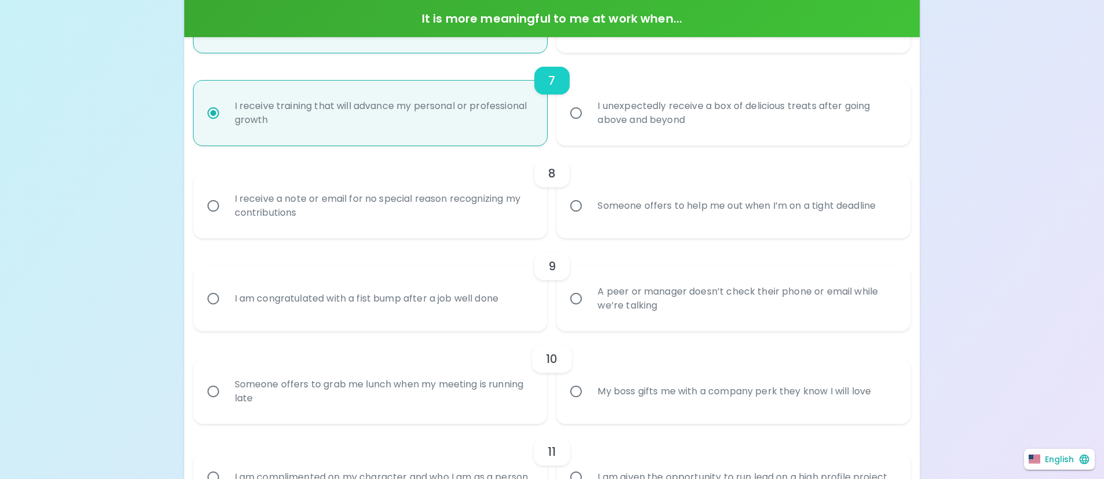
radio input "false"
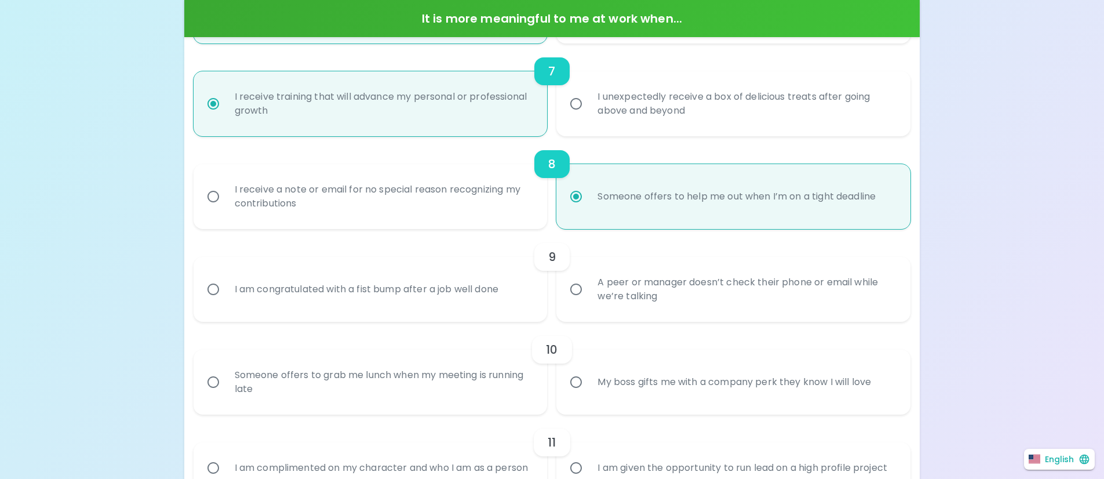
scroll to position [906, 0]
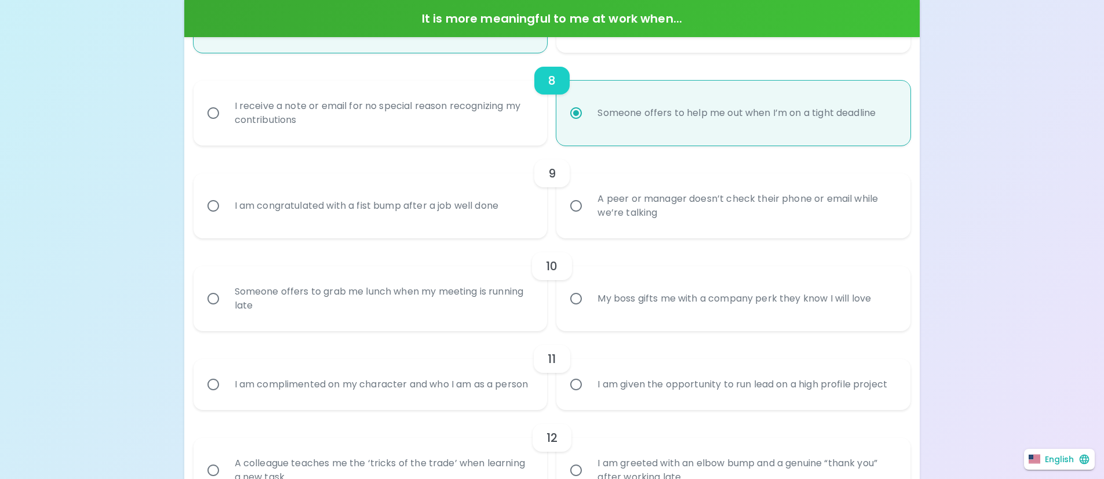
radio input "true"
click at [500, 210] on div "I am congratulated with a fist bump after a job well done" at bounding box center [366, 206] width 283 height 42
click at [225, 210] on input "I am congratulated with a fist bump after a job well done" at bounding box center [213, 206] width 24 height 24
radio input "false"
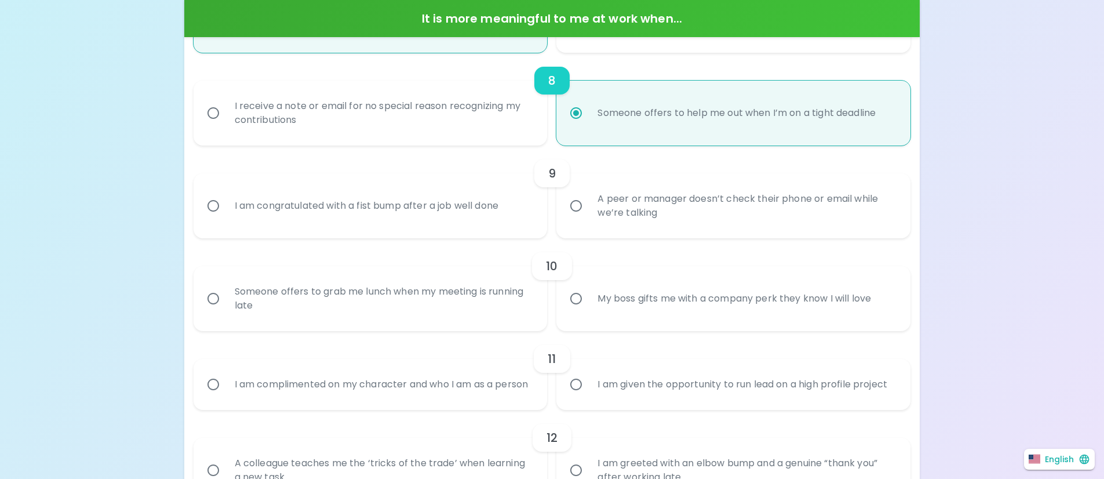
radio input "false"
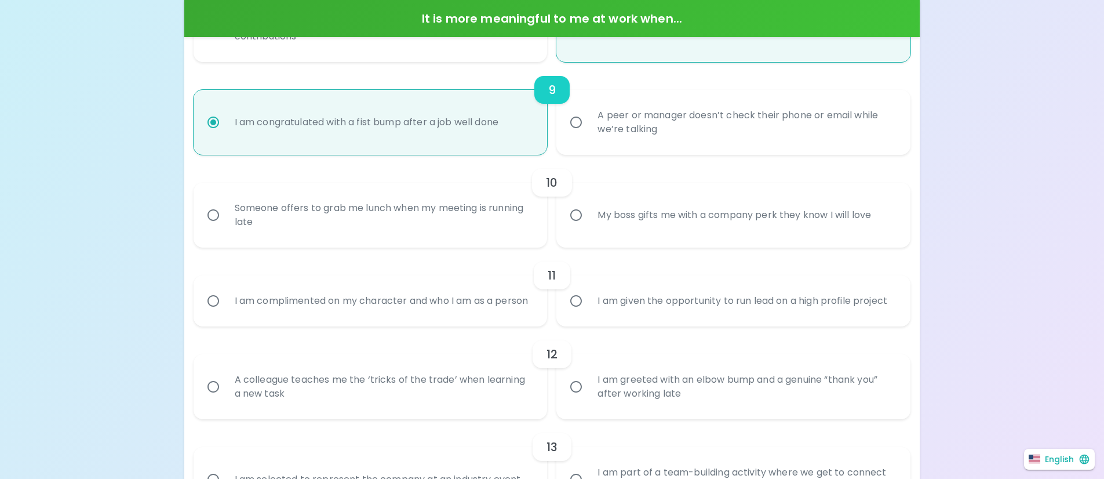
scroll to position [999, 0]
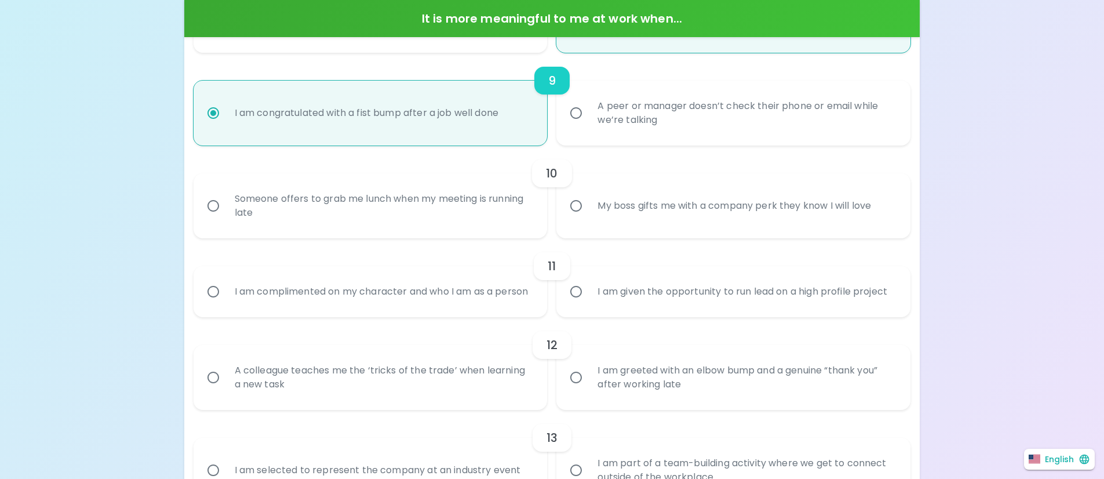
radio input "true"
click at [501, 210] on div "Someone offers to grab me lunch when my meeting is running late" at bounding box center [383, 206] width 316 height 56
click at [225, 210] on input "Someone offers to grab me lunch when my meeting is running late" at bounding box center [213, 206] width 24 height 24
radio input "false"
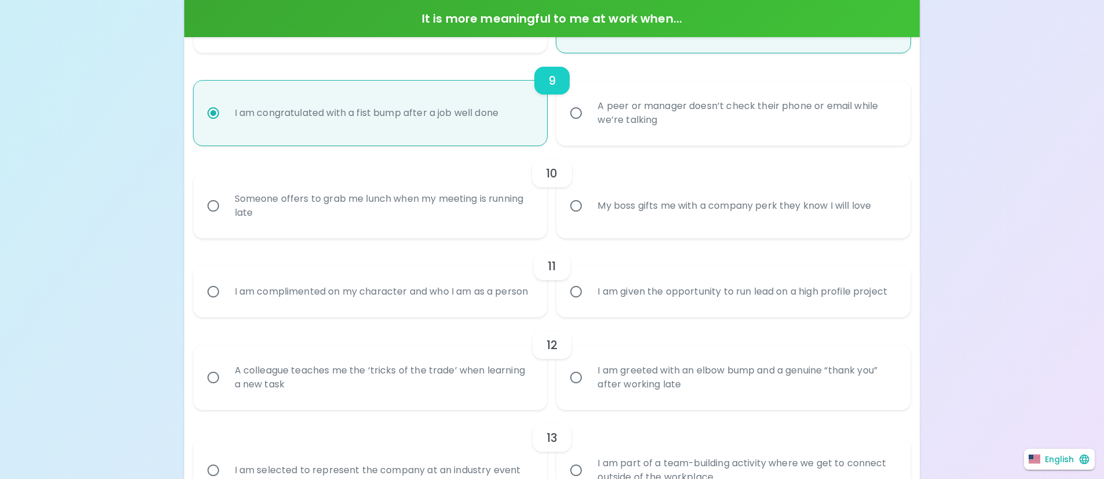
radio input "false"
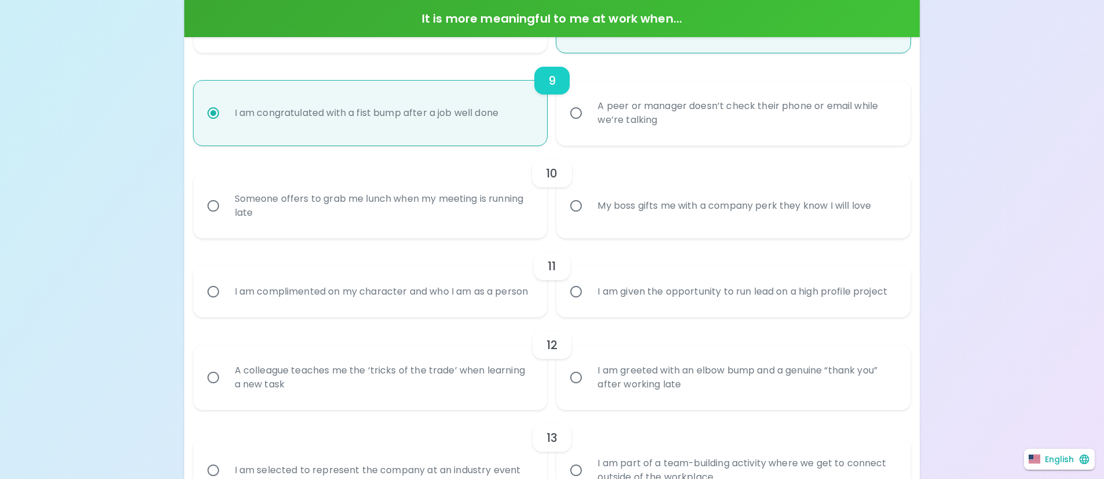
radio input "false"
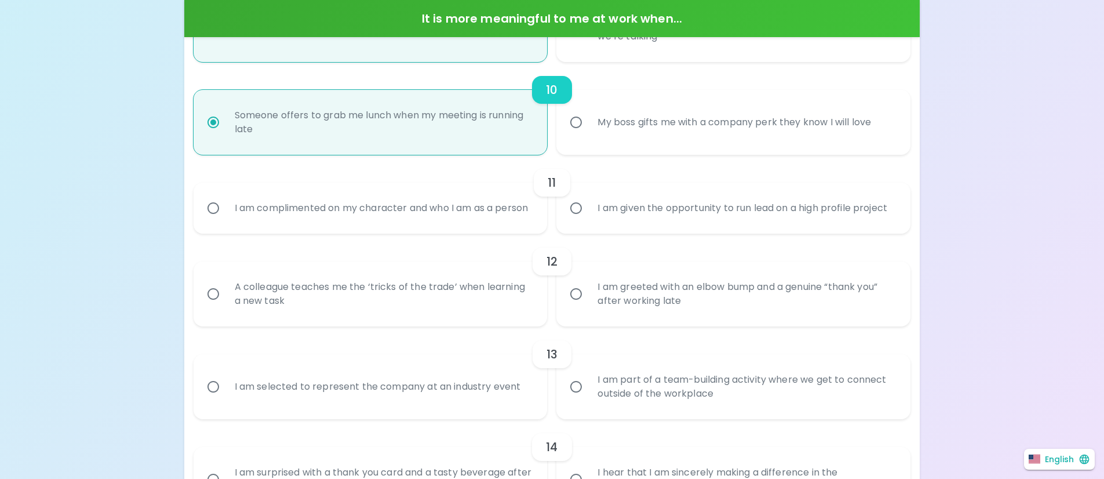
scroll to position [1092, 0]
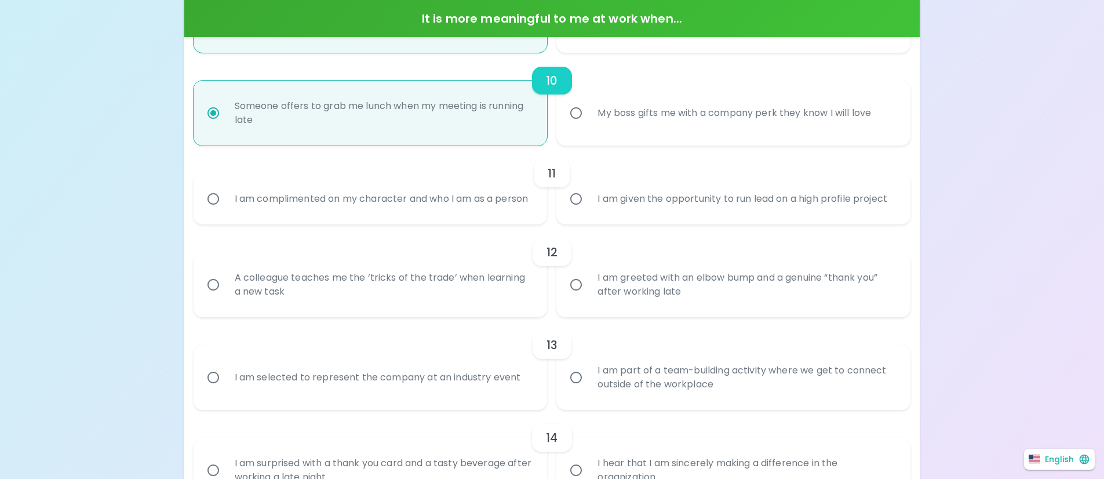
radio input "true"
click at [501, 210] on div "I am complimented on my character and who I am as a person" at bounding box center [381, 199] width 312 height 42
click at [225, 210] on input "I am complimented on my character and who I am as a person" at bounding box center [213, 199] width 24 height 24
radio input "false"
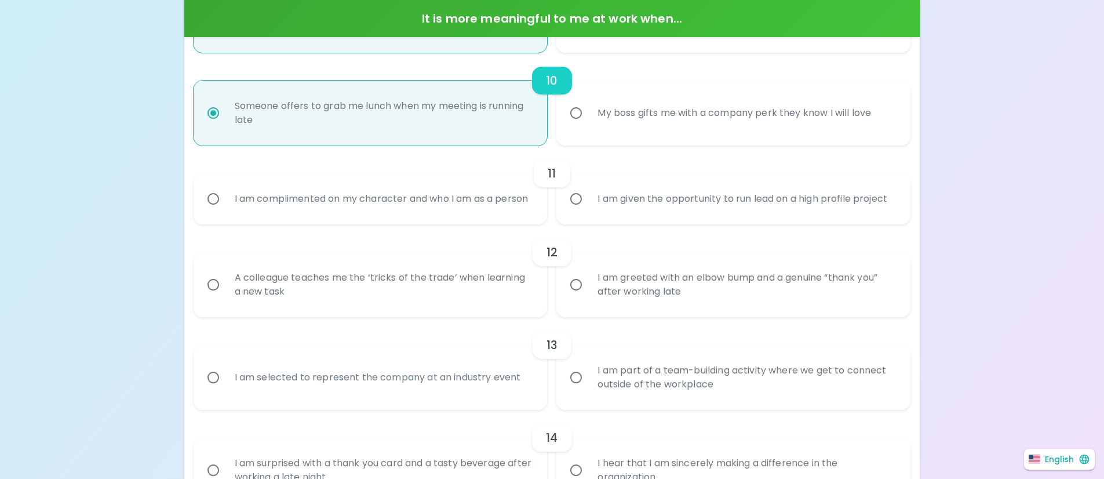
radio input "false"
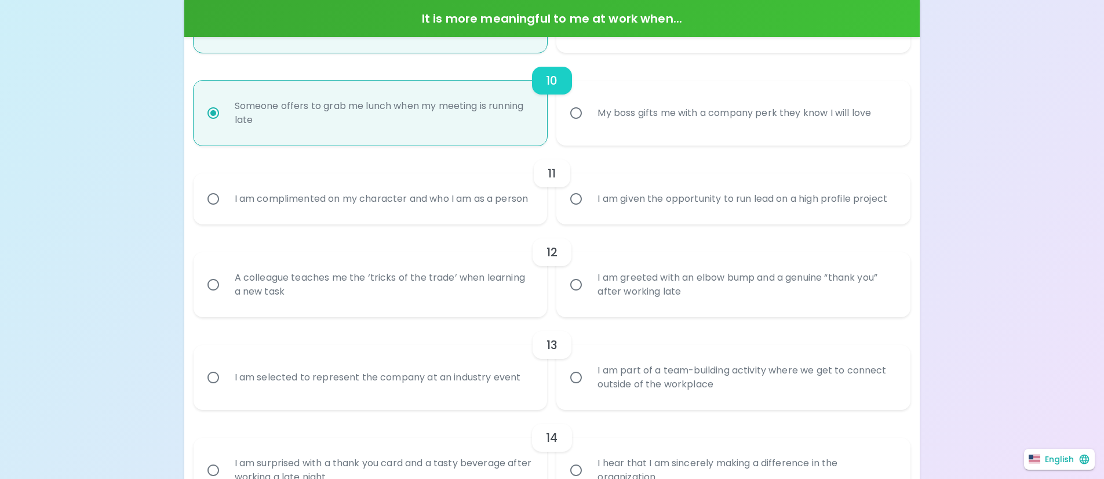
radio input "false"
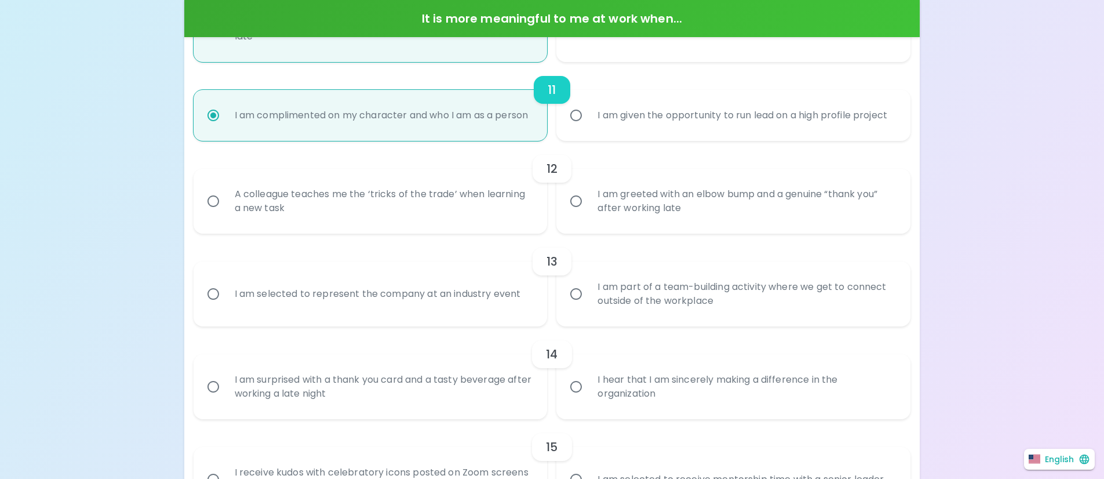
scroll to position [1184, 0]
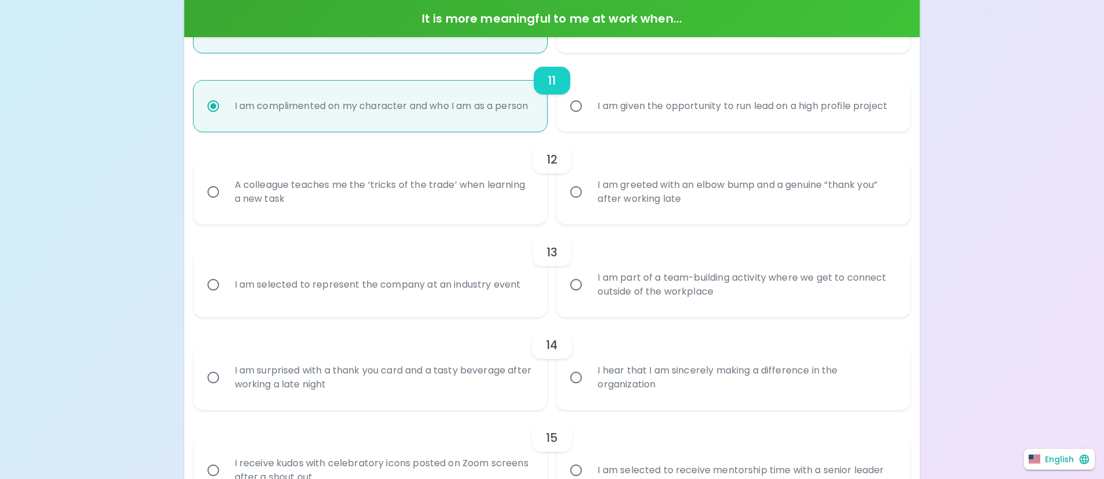
radio input "true"
click at [501, 210] on div "A colleague teaches me the ‘tricks of the trade’ when learning a new task" at bounding box center [383, 192] width 316 height 56
click at [225, 204] on input "A colleague teaches me the ‘tricks of the trade’ when learning a new task" at bounding box center [213, 192] width 24 height 24
radio input "false"
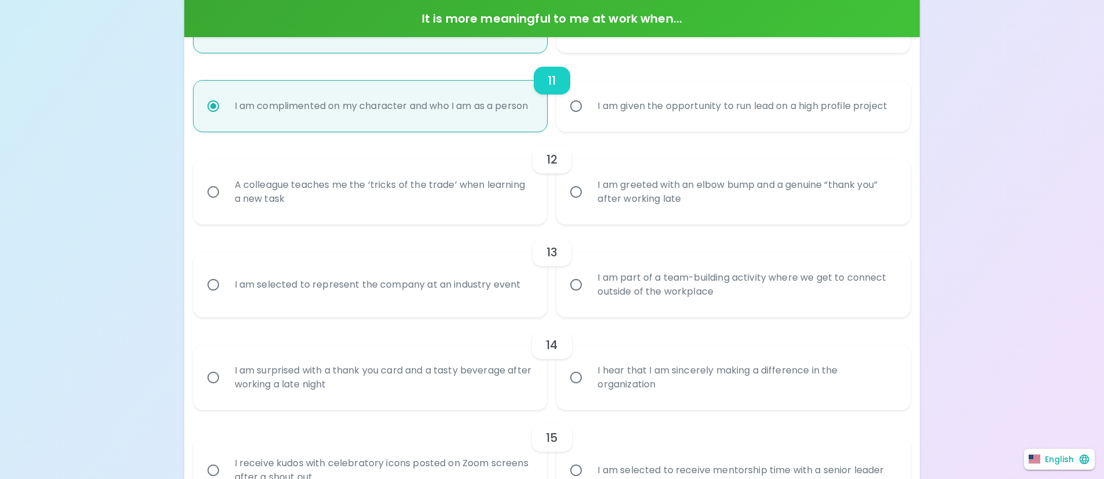
radio input "false"
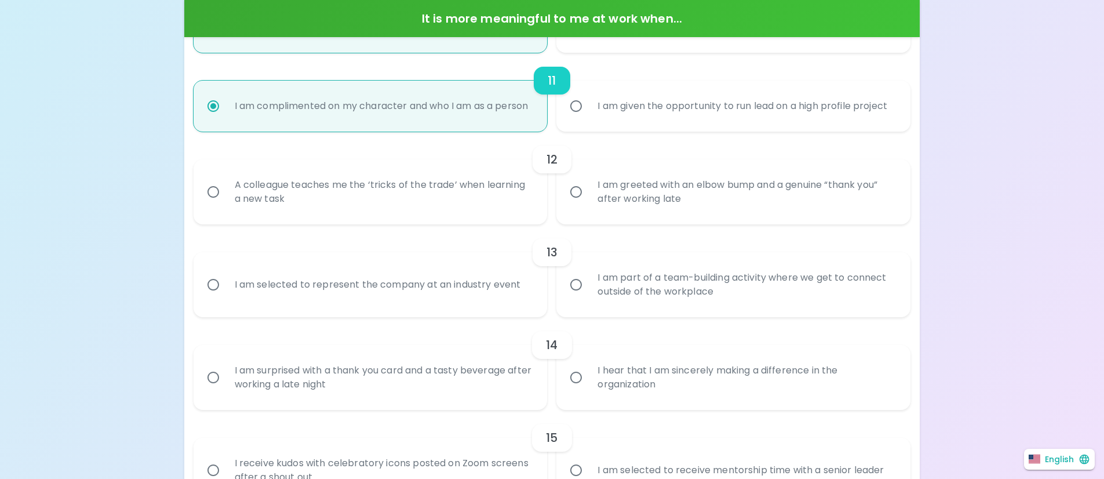
radio input "false"
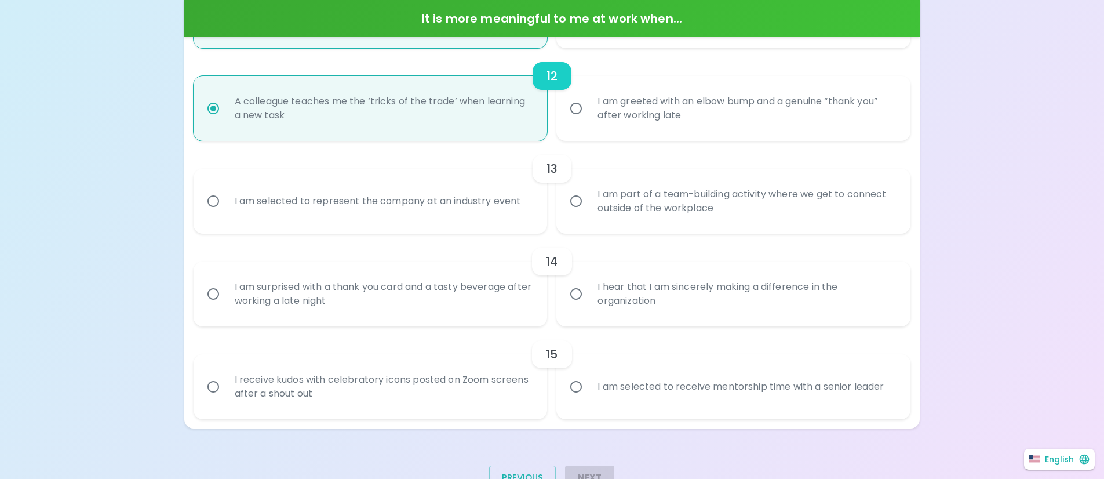
scroll to position [1277, 0]
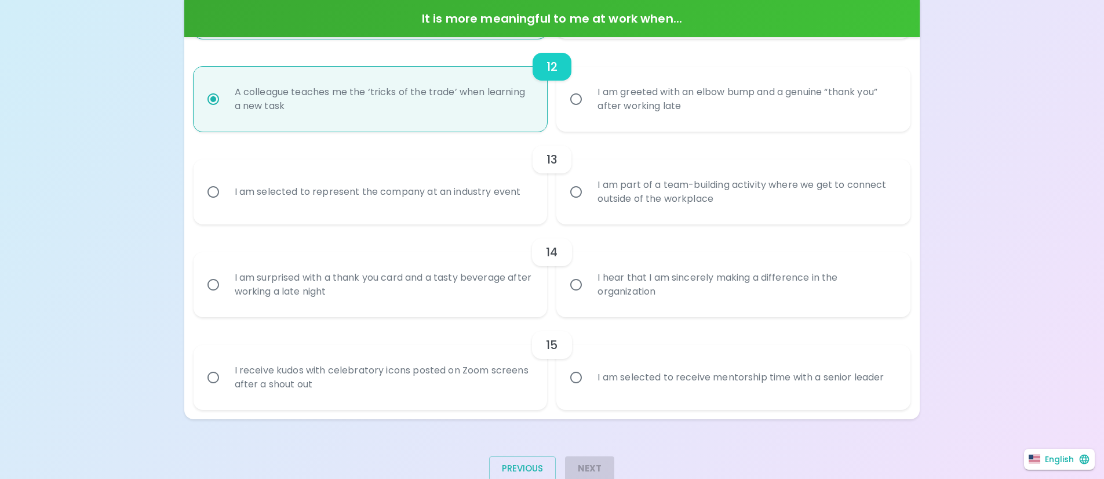
radio input "true"
click at [501, 210] on div "I am selected to represent the company at an industry event" at bounding box center [377, 192] width 305 height 42
click at [225, 204] on input "I am selected to represent the company at an industry event" at bounding box center [213, 192] width 24 height 24
radio input "false"
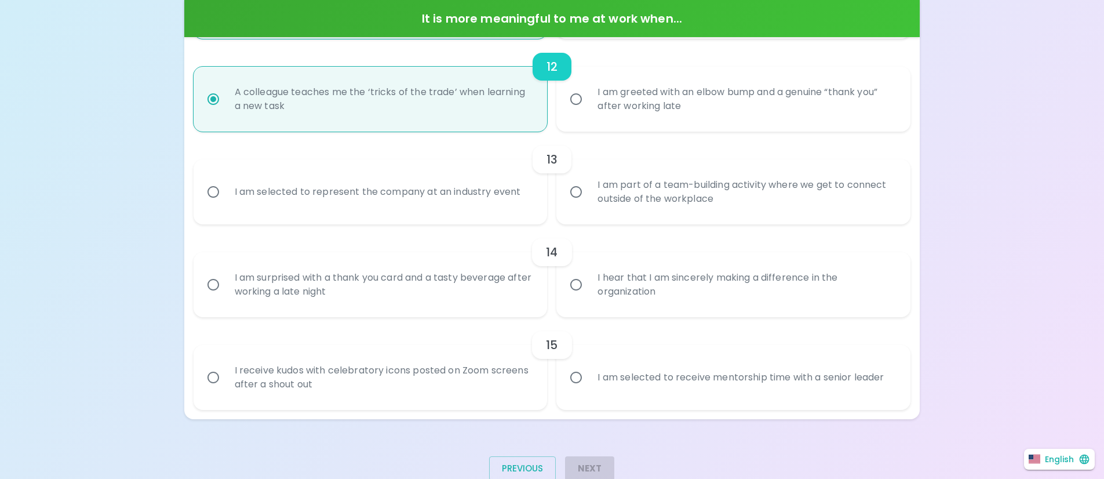
radio input "false"
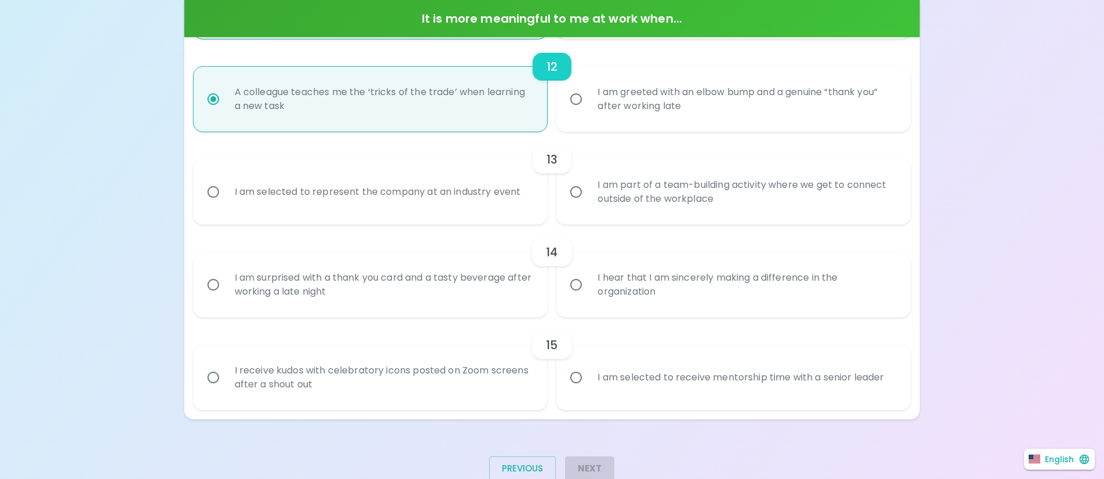
radio input "false"
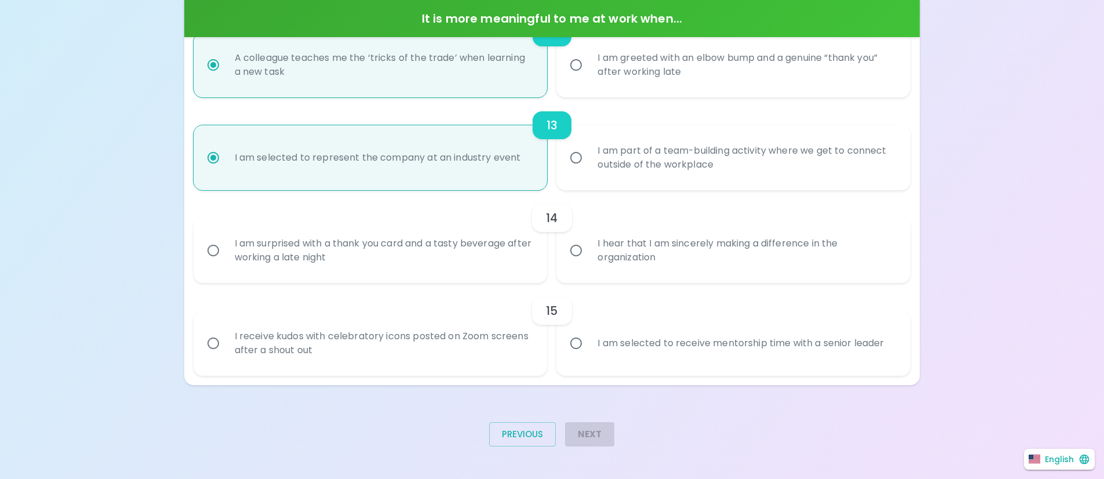
scroll to position [1325, 0]
radio input "true"
click at [610, 259] on div "I hear that I am sincerely making a difference in the organization" at bounding box center [746, 251] width 316 height 56
click at [588, 259] on input "I hear that I am sincerely making a difference in the organization" at bounding box center [576, 250] width 24 height 24
radio input "false"
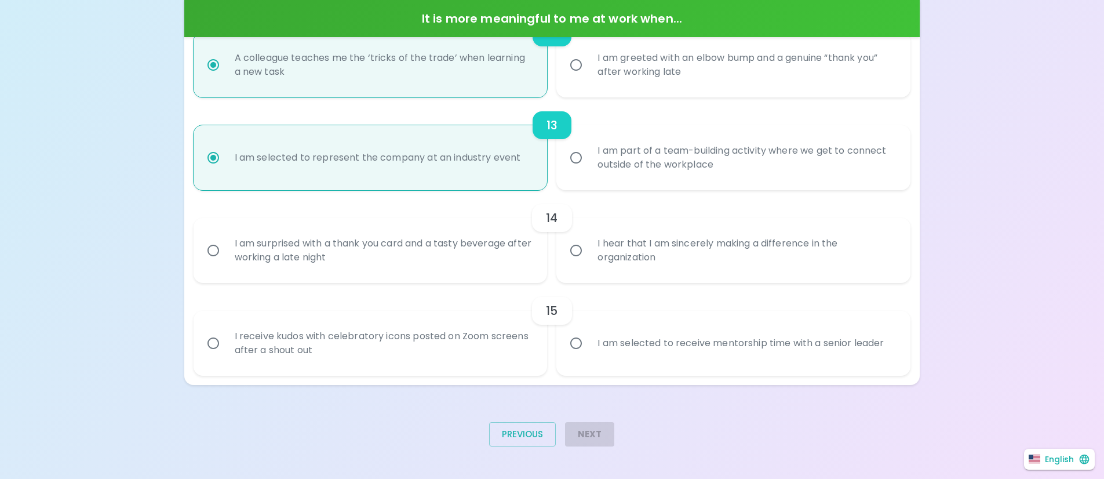
radio input "false"
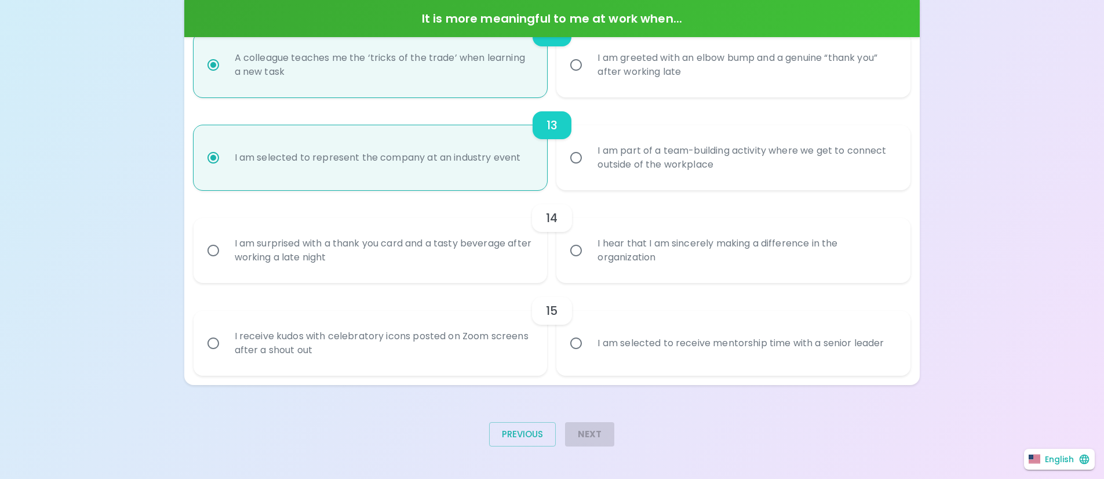
radio input "false"
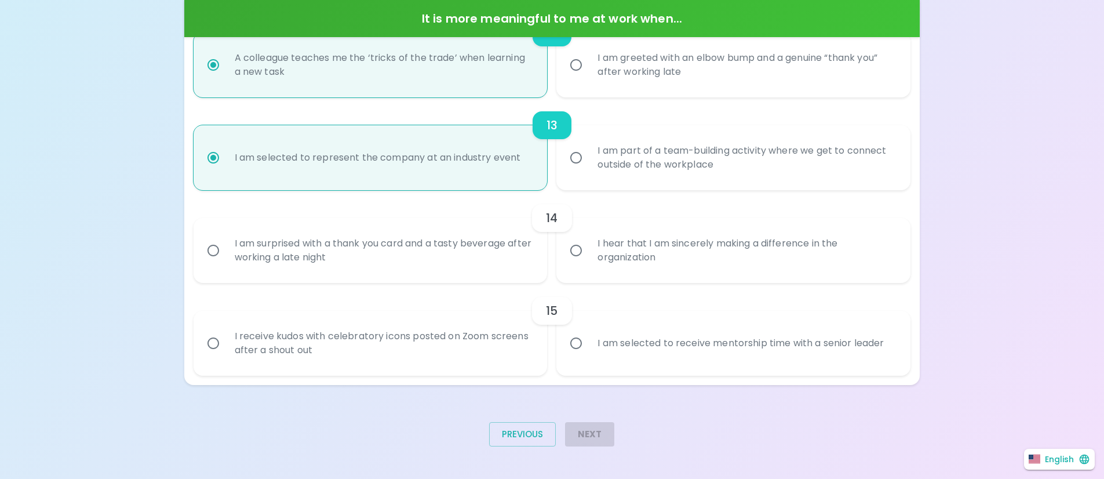
radio input "false"
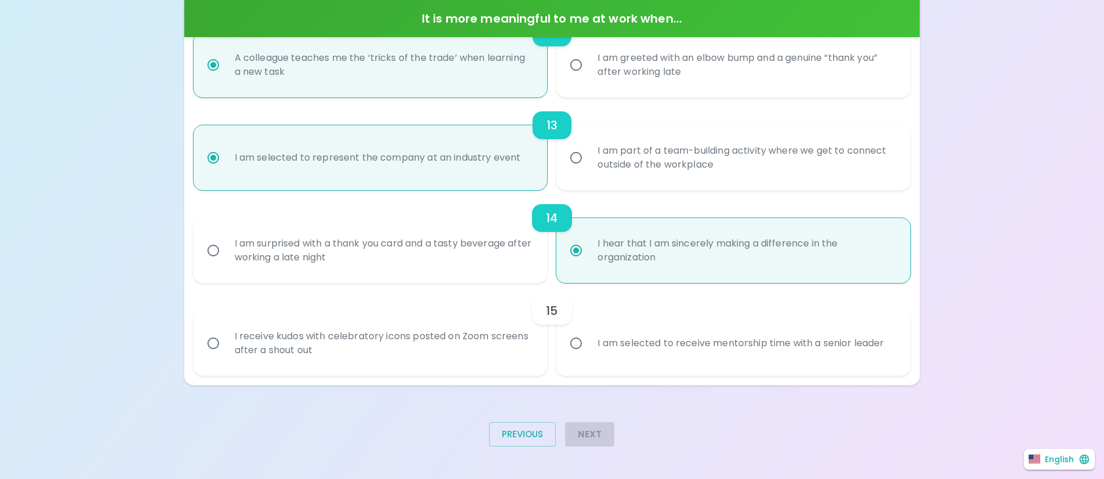
radio input "true"
click at [577, 345] on input "I am selected to receive mentorship time with a senior leader" at bounding box center [576, 343] width 24 height 24
radio input "false"
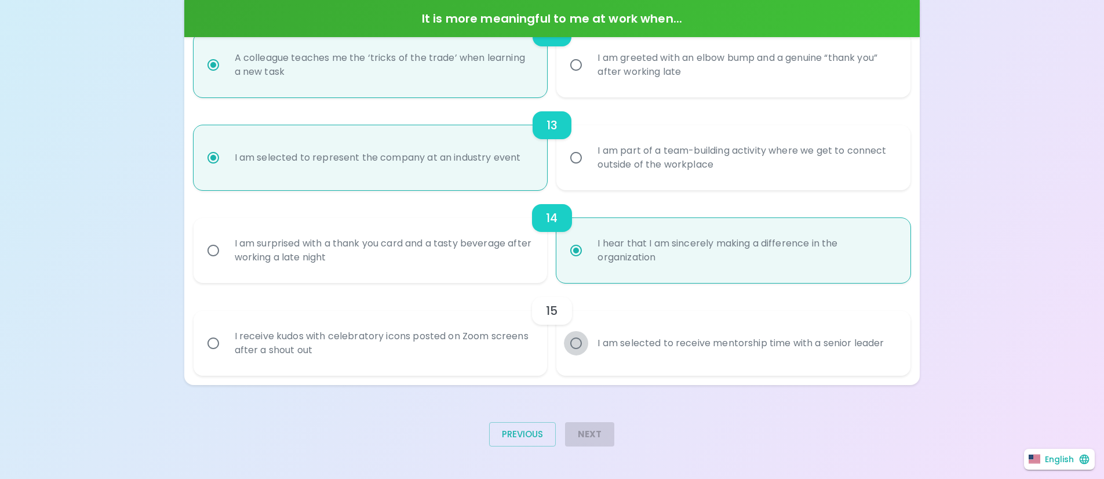
radio input "false"
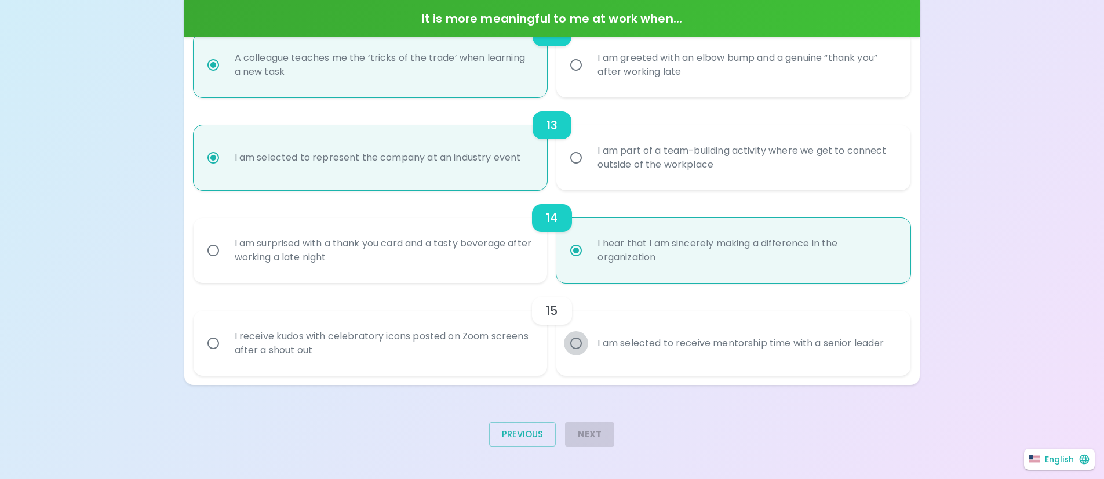
radio input "false"
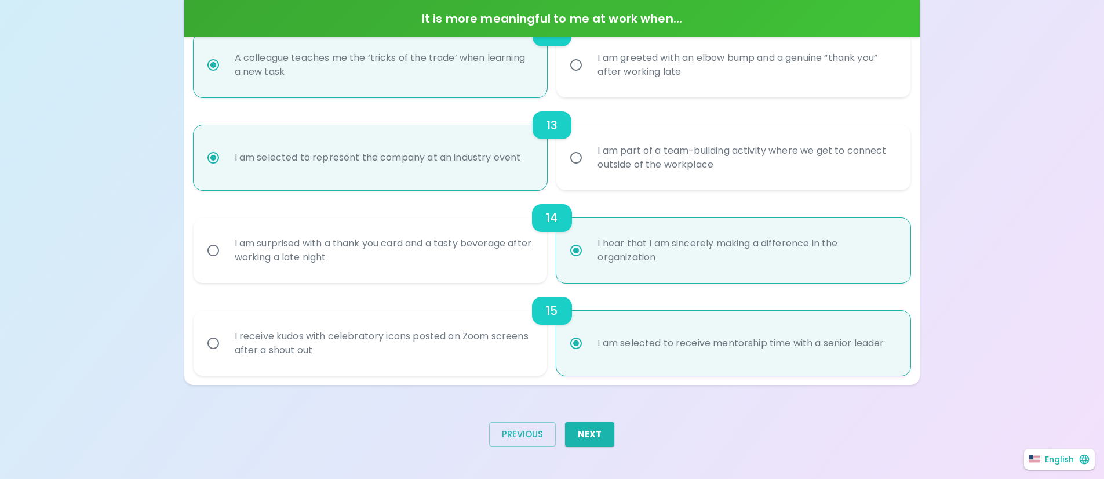
radio input "true"
click at [602, 452] on div "Next" at bounding box center [585, 439] width 59 height 52
click at [601, 423] on button "Next" at bounding box center [589, 434] width 49 height 24
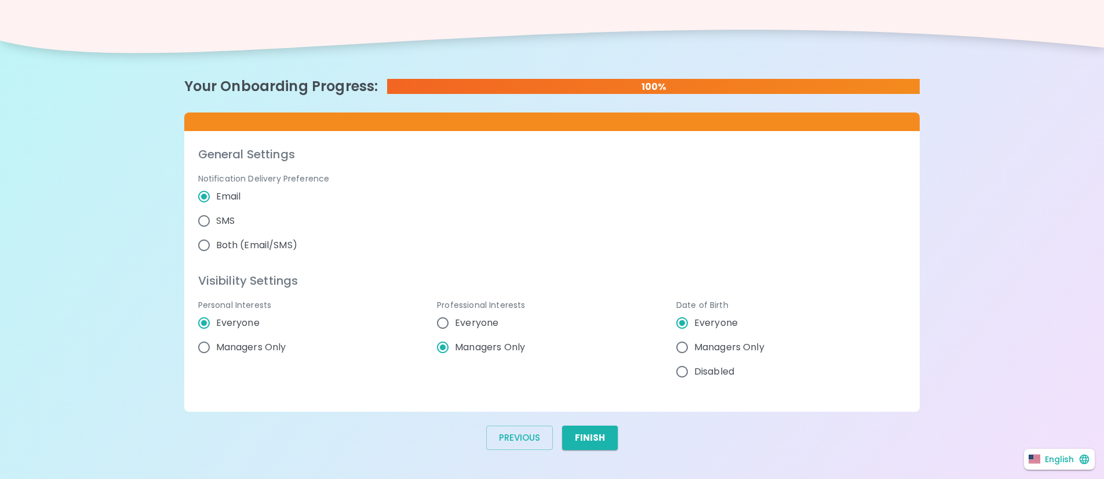
scroll to position [136, 0]
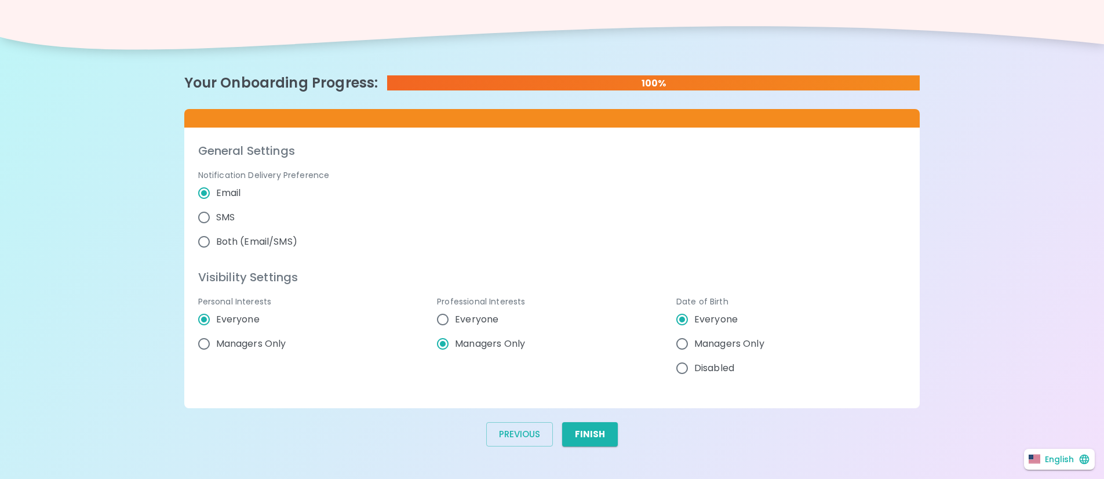
click at [708, 365] on span "Disabled" at bounding box center [714, 368] width 40 height 14
click at [694, 365] on input "Disabled" at bounding box center [682, 368] width 24 height 24
radio input "false"
radio input "true"
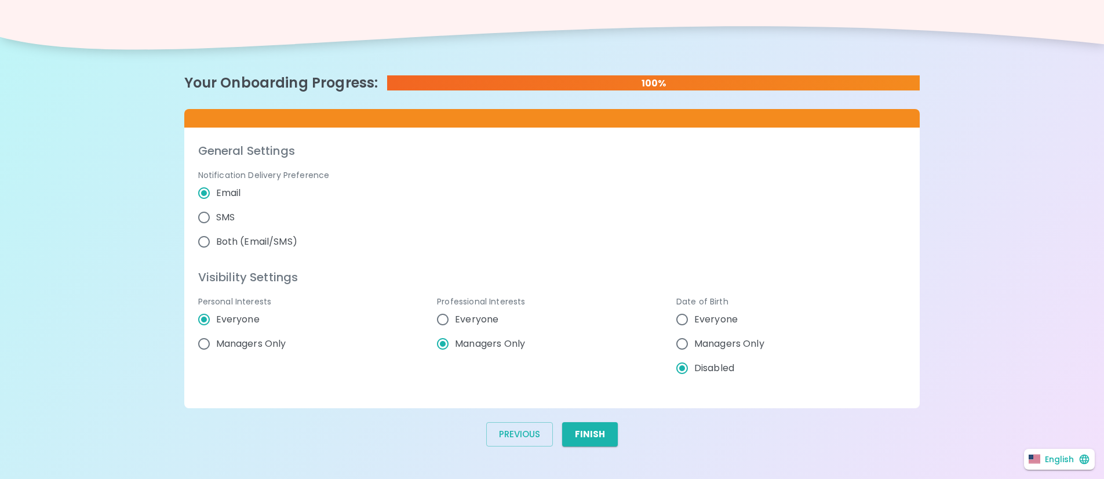
radio input "true"
click at [600, 438] on button "Finish" at bounding box center [590, 434] width 56 height 24
radio input "false"
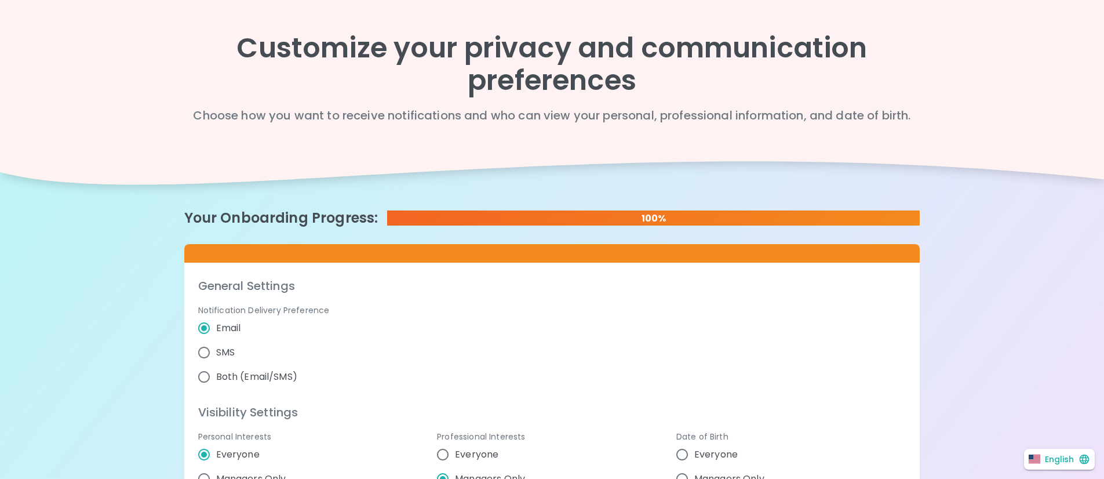
scroll to position [0, 0]
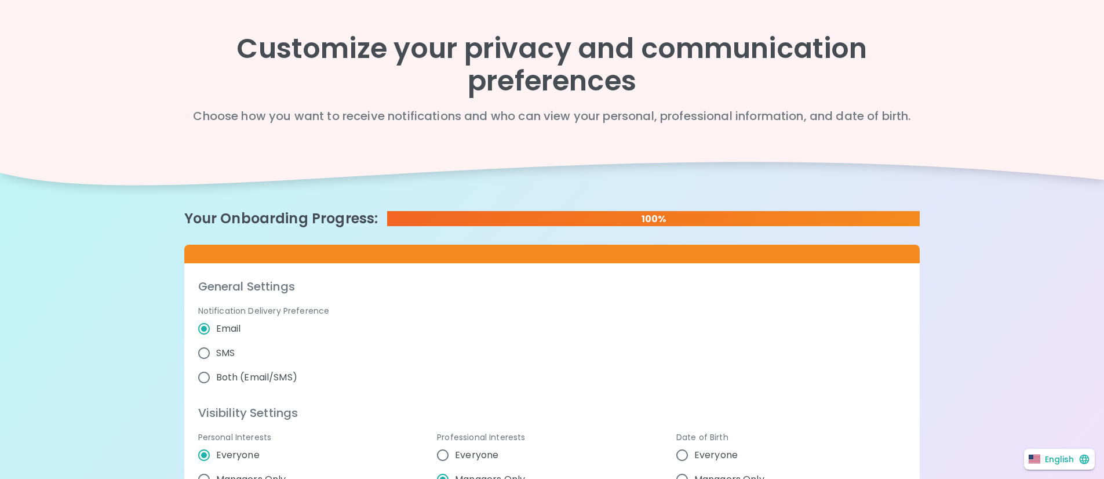
radio input "false"
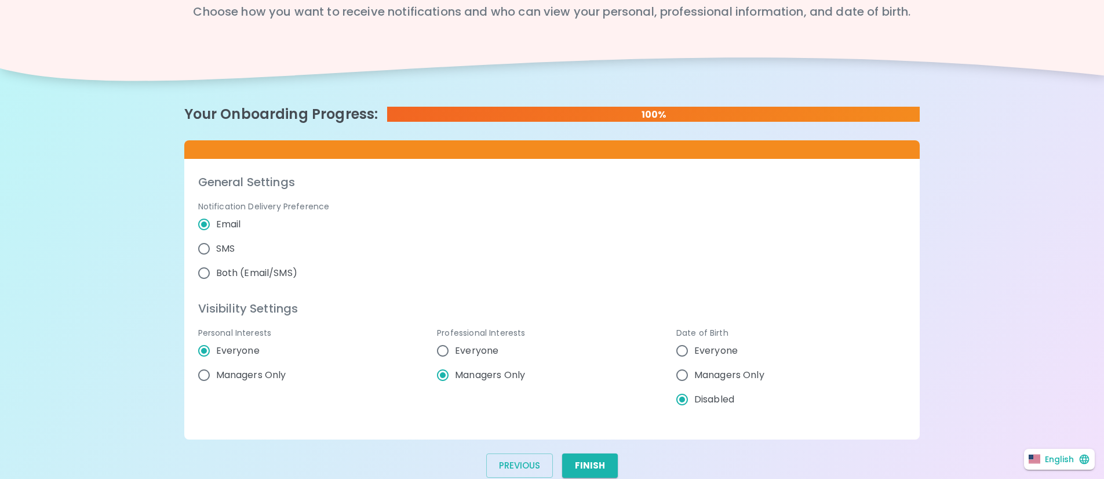
radio input "false"
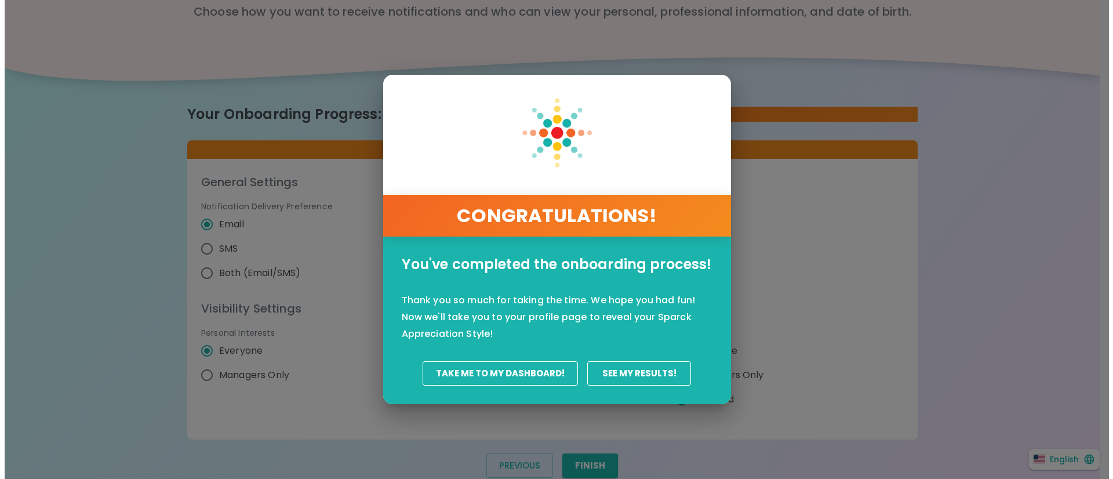
scroll to position [109, 0]
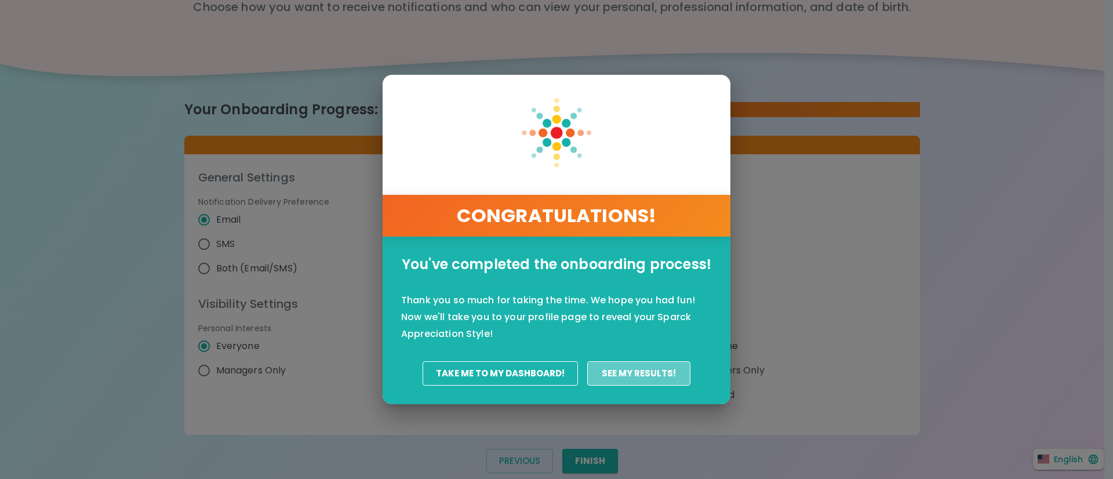
click at [615, 369] on button "See my results!" at bounding box center [639, 373] width 104 height 24
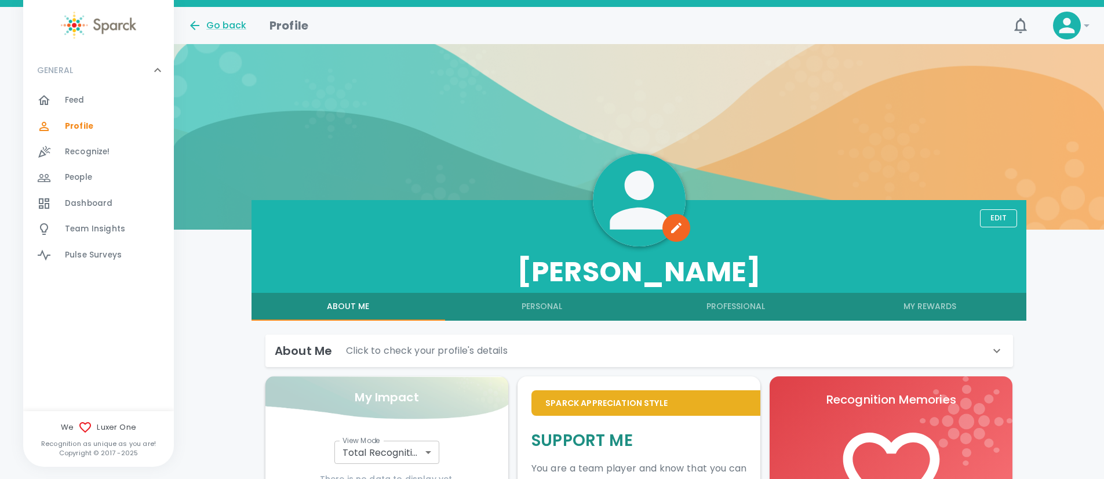
click at [1084, 26] on icon at bounding box center [1087, 26] width 14 height 14
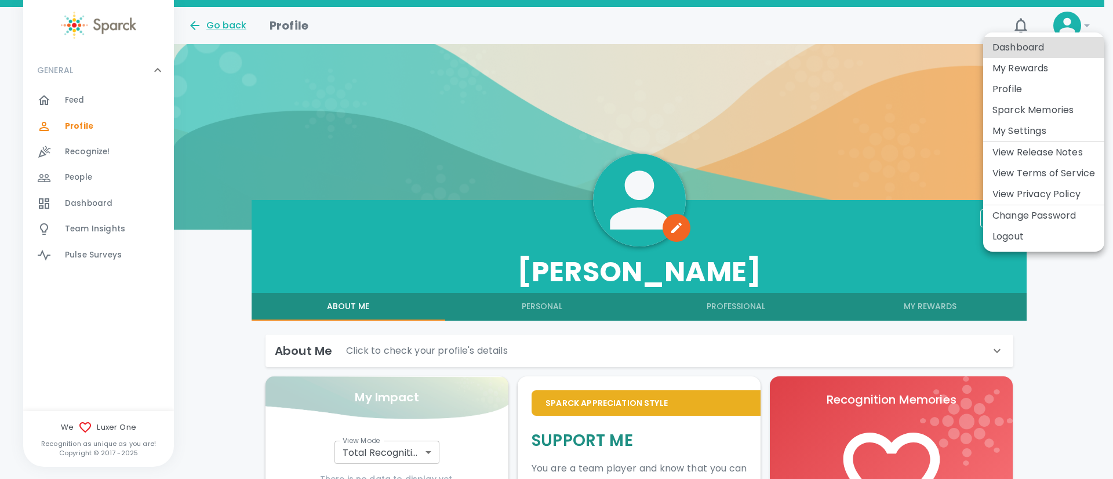
click at [1035, 240] on li "Logout" at bounding box center [1043, 236] width 121 height 21
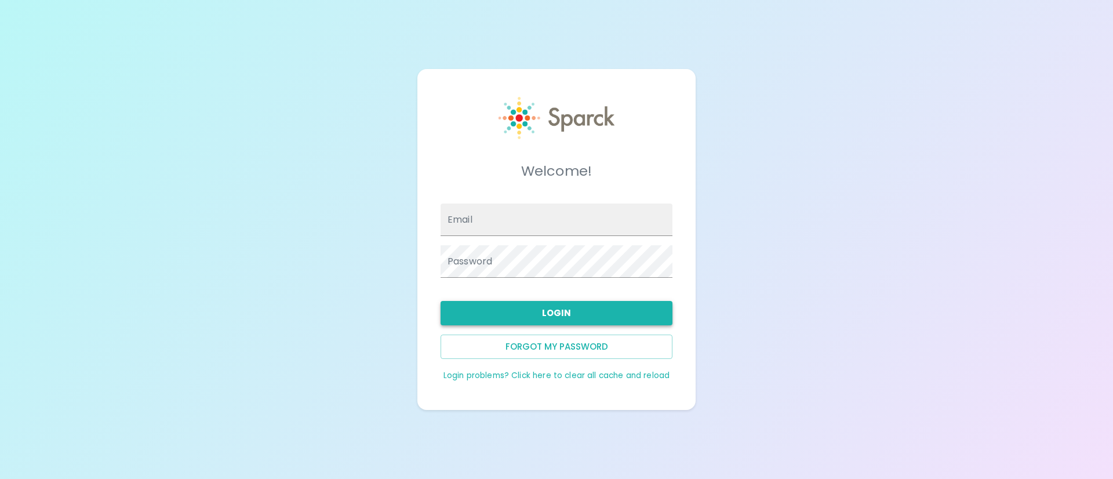
type input "[EMAIL_ADDRESS][DOMAIN_NAME]"
click at [547, 311] on button "Login" at bounding box center [557, 313] width 232 height 24
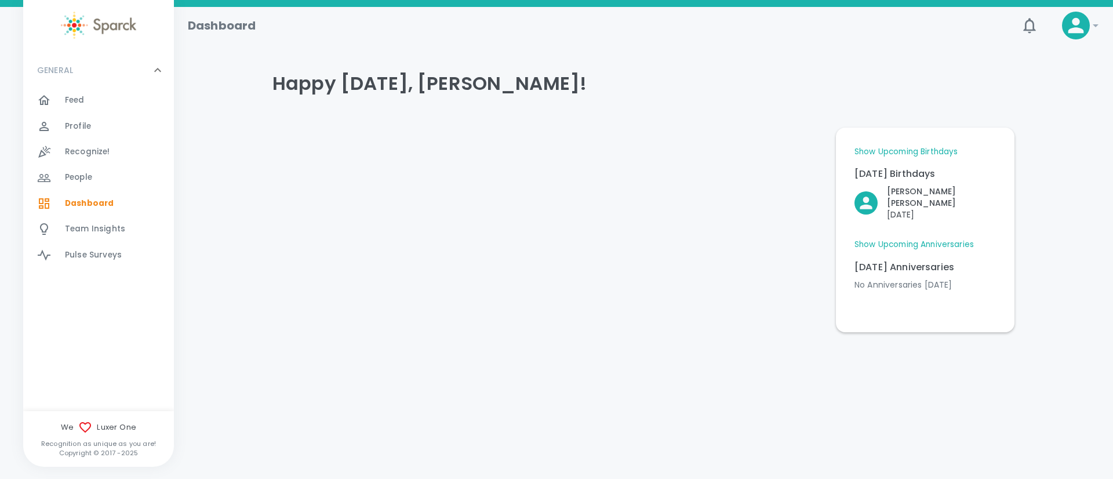
click at [1094, 23] on icon at bounding box center [1096, 26] width 14 height 14
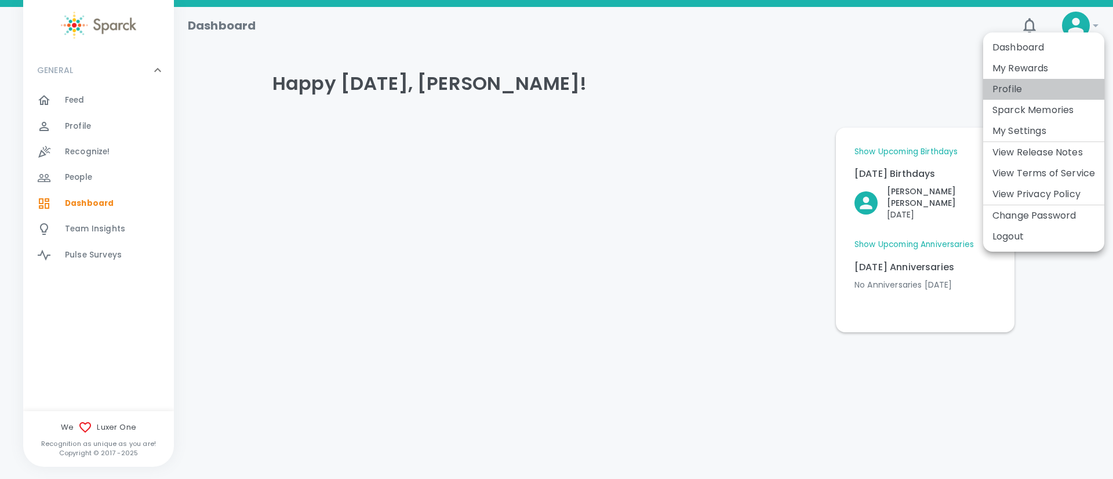
click at [1001, 90] on li "Profile" at bounding box center [1043, 89] width 121 height 21
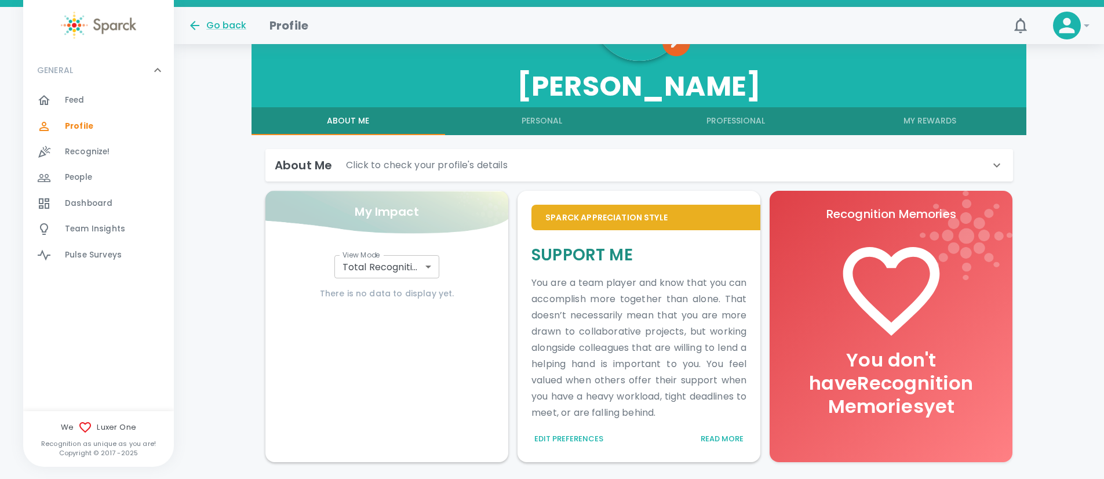
scroll to position [197, 0]
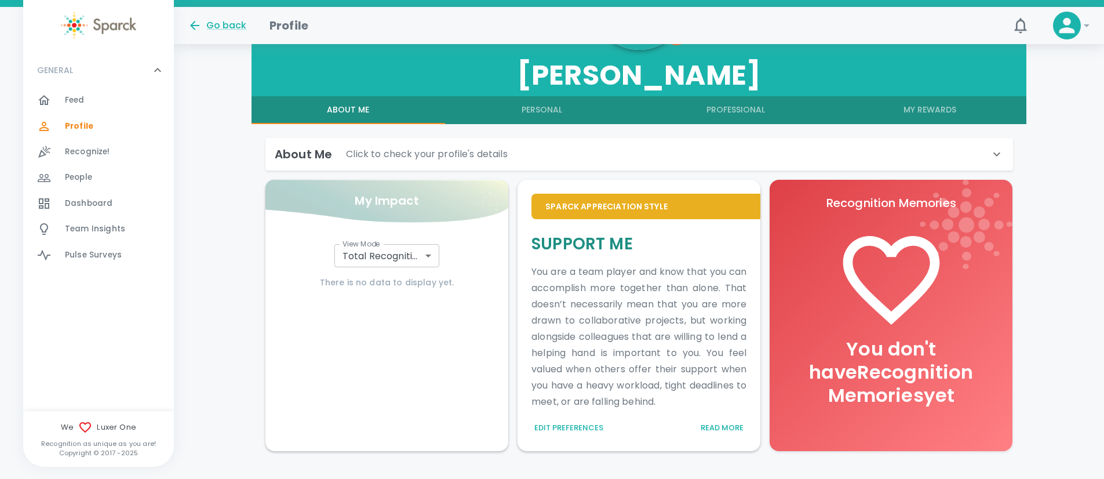
click at [540, 111] on button "Personal" at bounding box center [542, 110] width 194 height 28
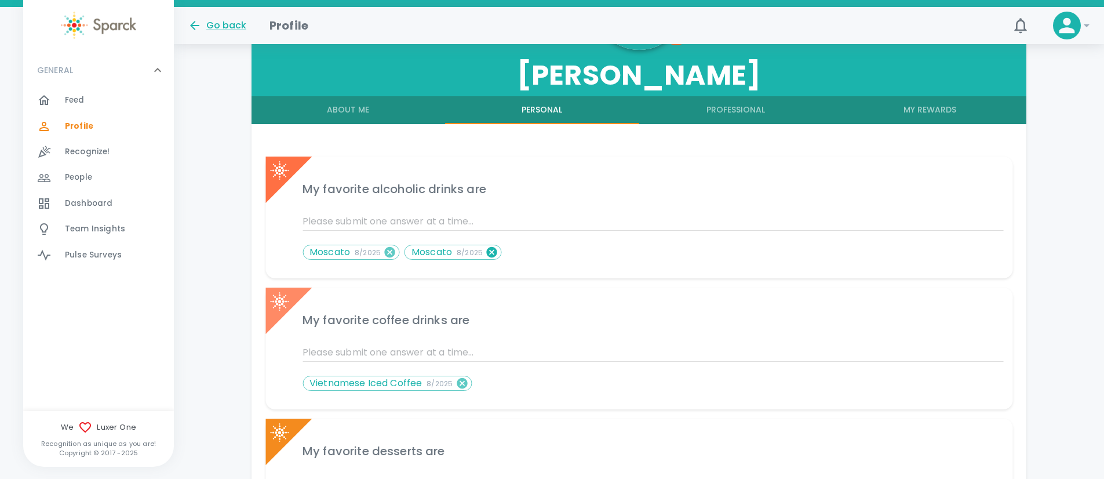
click at [492, 253] on icon at bounding box center [492, 252] width 13 height 13
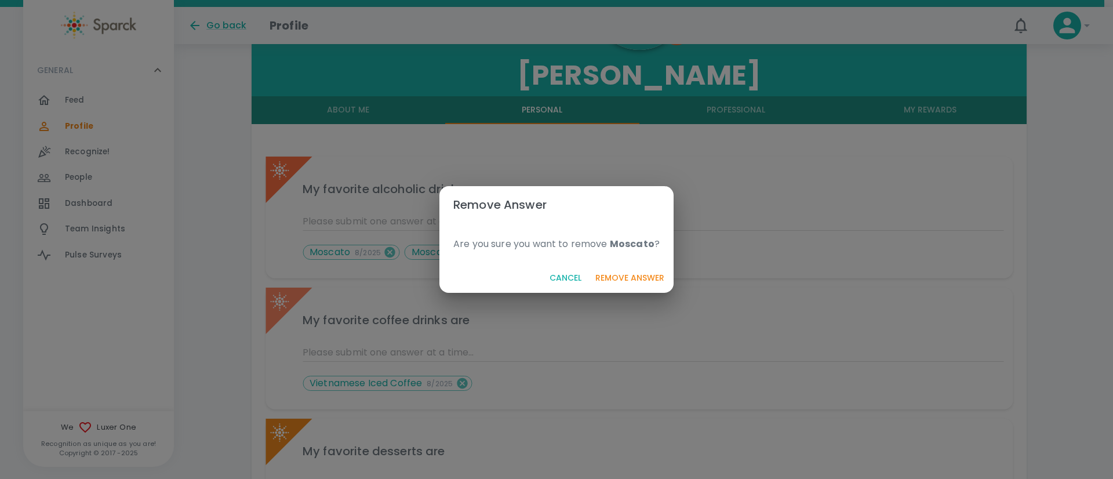
click at [759, 236] on div "Remove Answer Are you sure you want to remove Moscato ? Cancel Remove Answer" at bounding box center [556, 239] width 1113 height 479
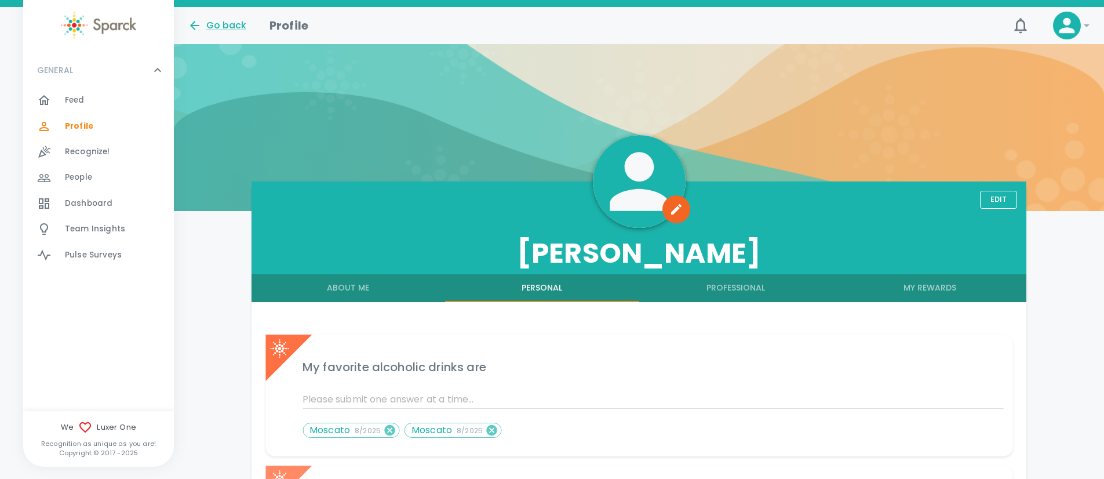
scroll to position [0, 0]
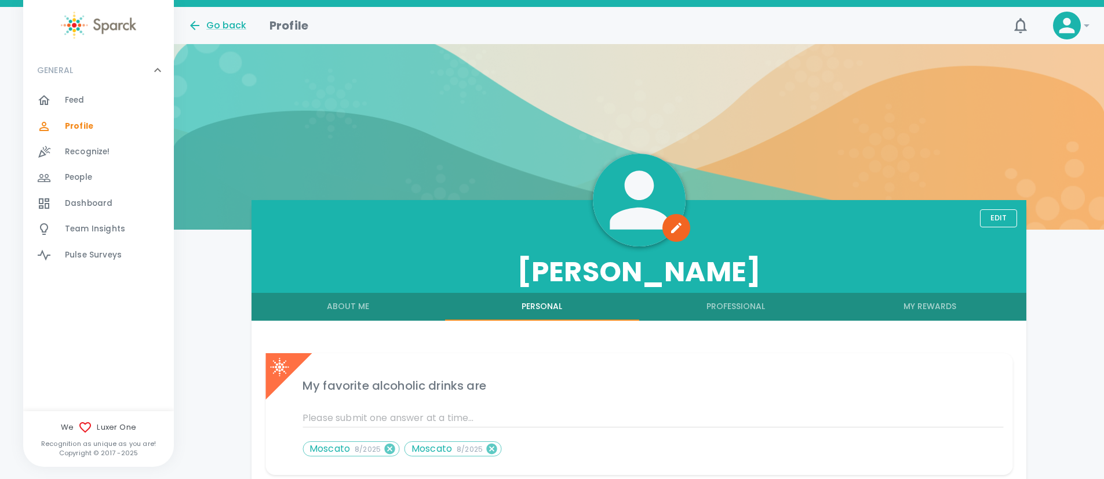
click at [755, 312] on button "Professional" at bounding box center [736, 307] width 194 height 28
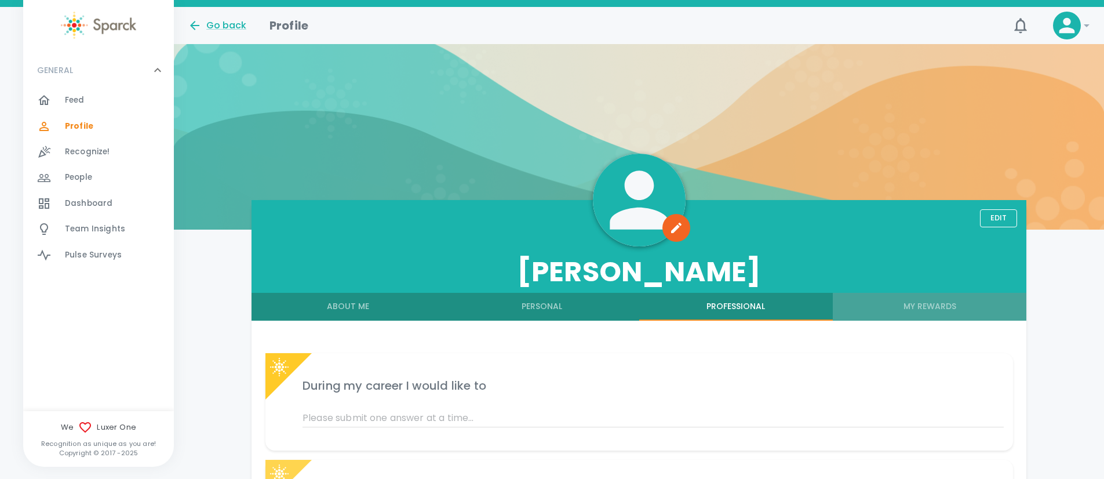
click at [904, 303] on button "My Rewards" at bounding box center [930, 307] width 194 height 28
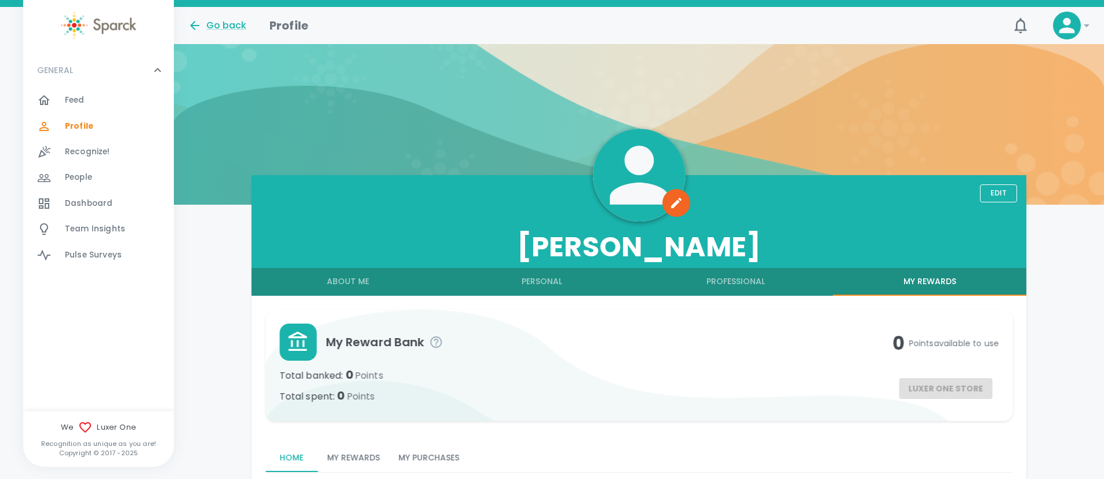
scroll to position [116, 0]
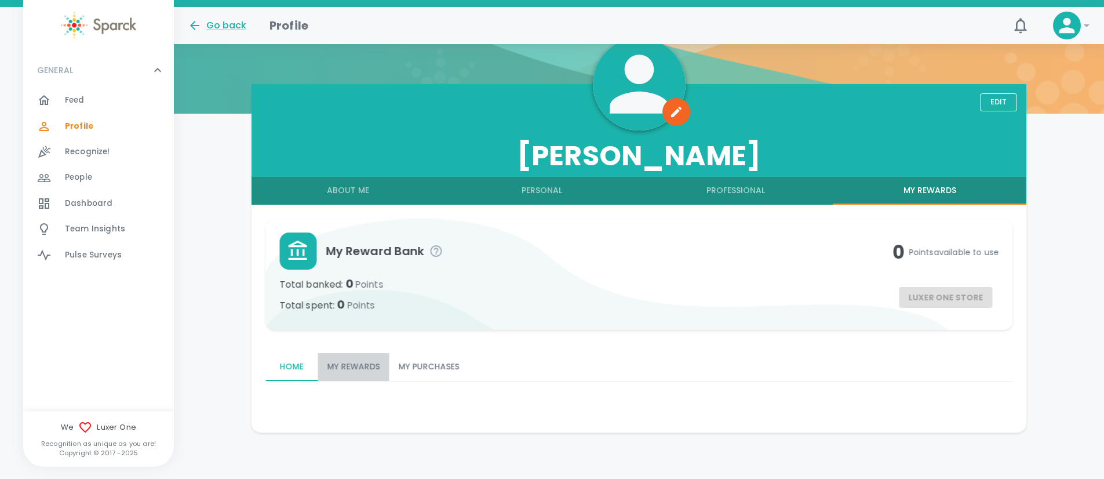
click at [349, 361] on button "My Rewards" at bounding box center [353, 367] width 71 height 28
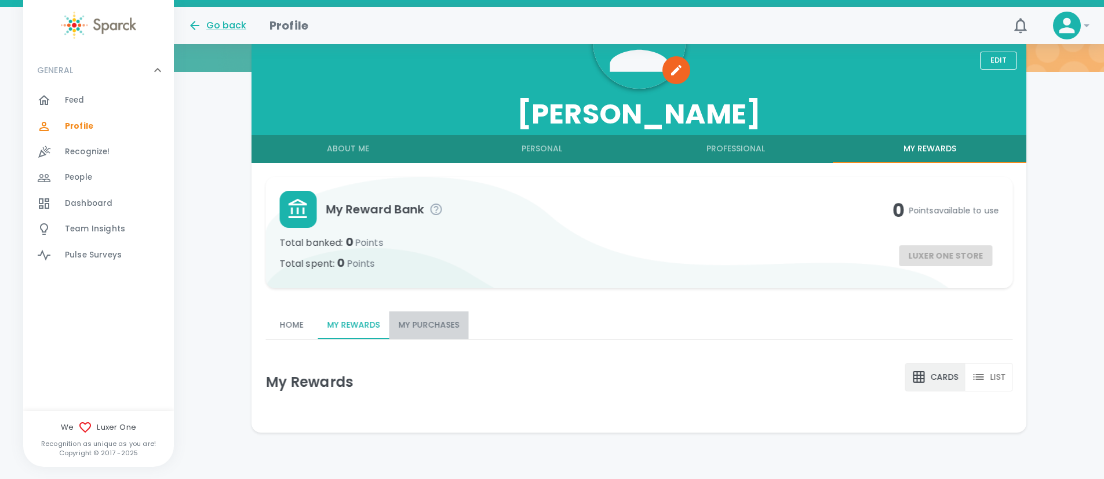
click at [425, 323] on button "My Purchases" at bounding box center [428, 325] width 79 height 28
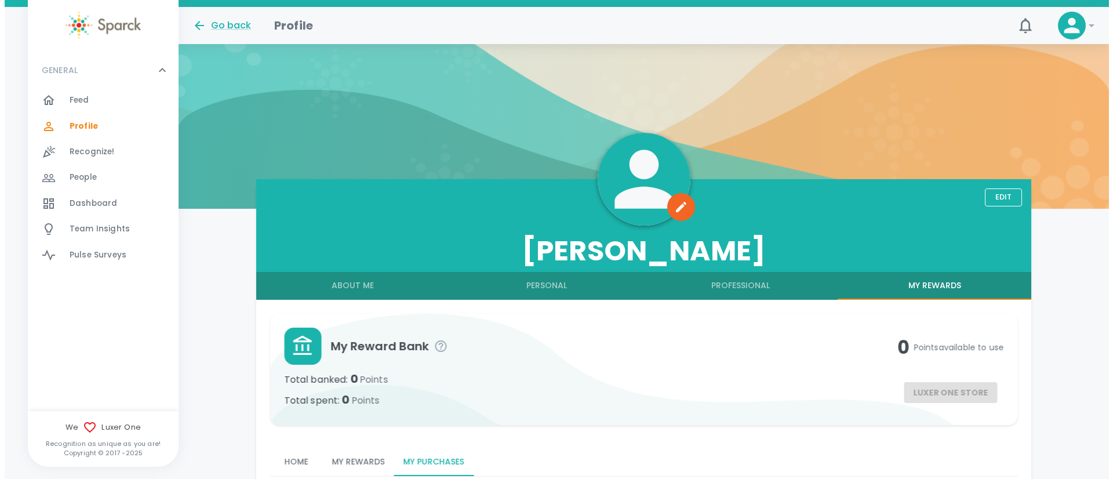
scroll to position [0, 0]
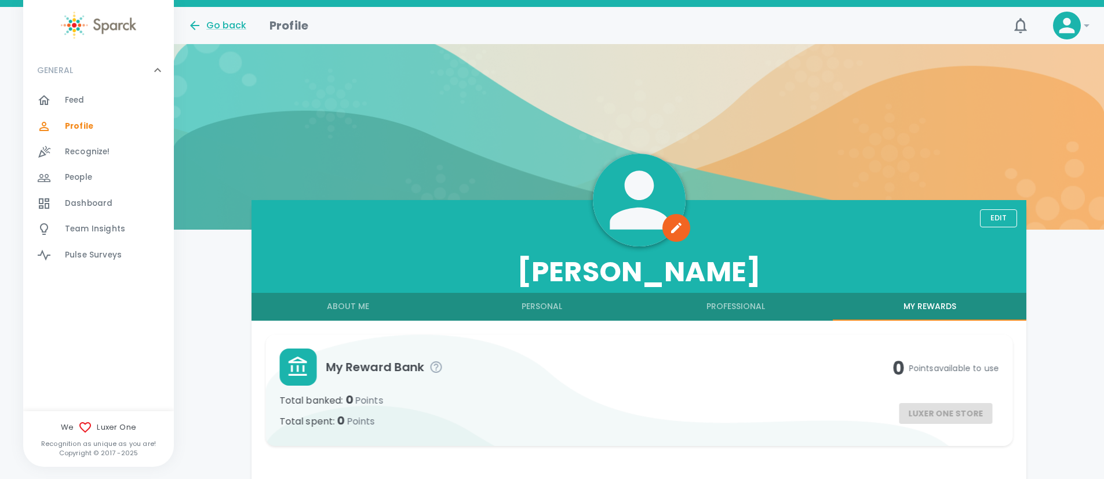
click at [1085, 26] on icon at bounding box center [1087, 26] width 14 height 14
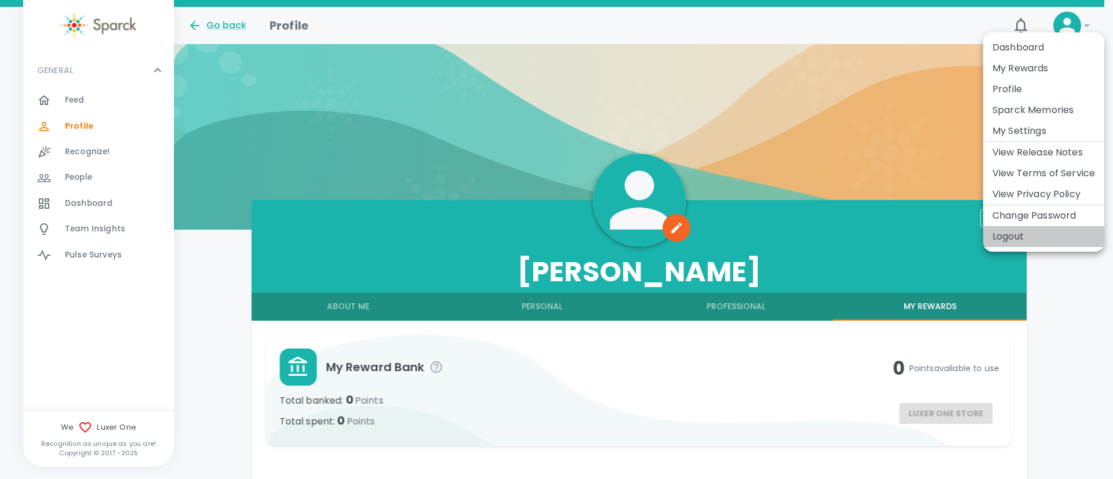
click at [1013, 237] on li "Logout" at bounding box center [1043, 236] width 121 height 21
